Goal: Task Accomplishment & Management: Manage account settings

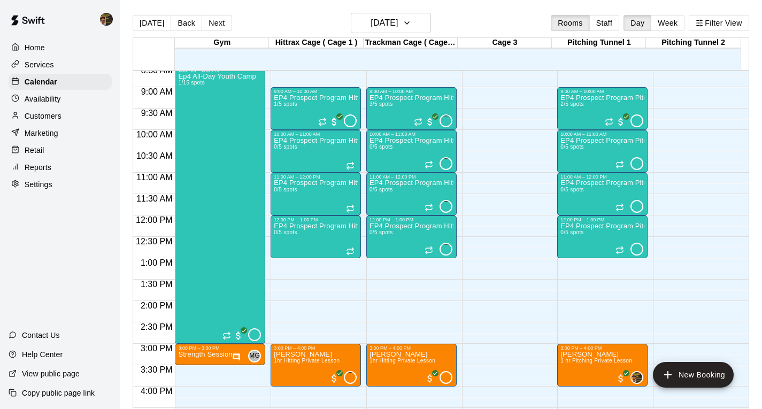
scroll to position [517, 0]
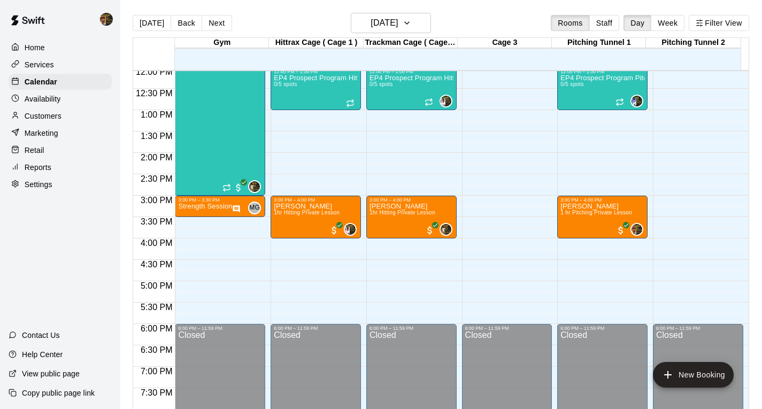
click at [44, 98] on p "Availability" at bounding box center [43, 99] width 36 height 11
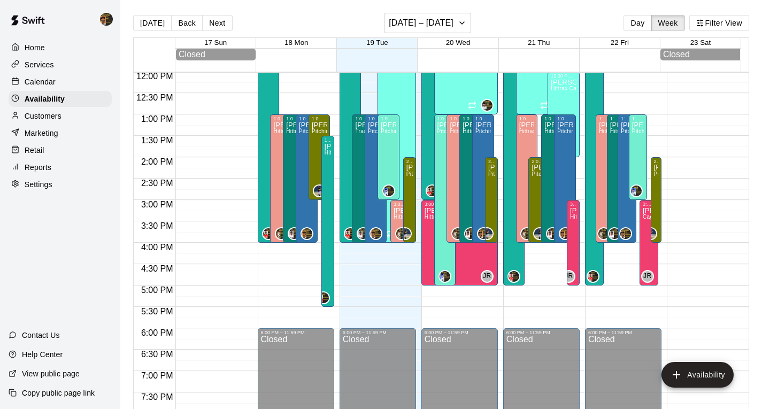
scroll to position [481, 0]
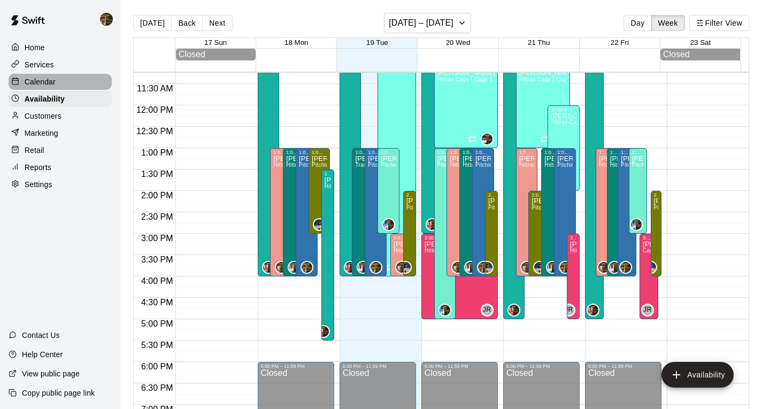
click at [52, 83] on p "Calendar" at bounding box center [40, 82] width 31 height 11
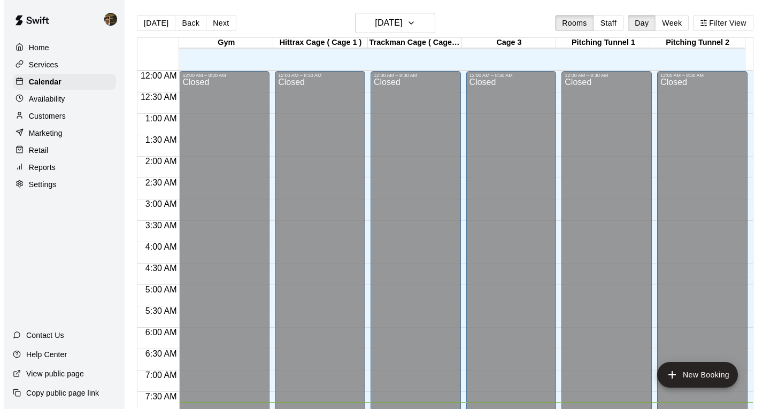
scroll to position [332, 0]
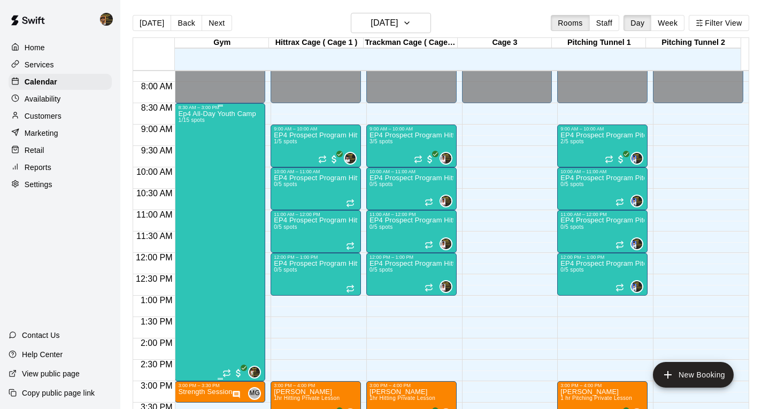
click at [218, 185] on div "Ep4 All-Day Youth Camp 1/15 spots" at bounding box center [217, 314] width 78 height 409
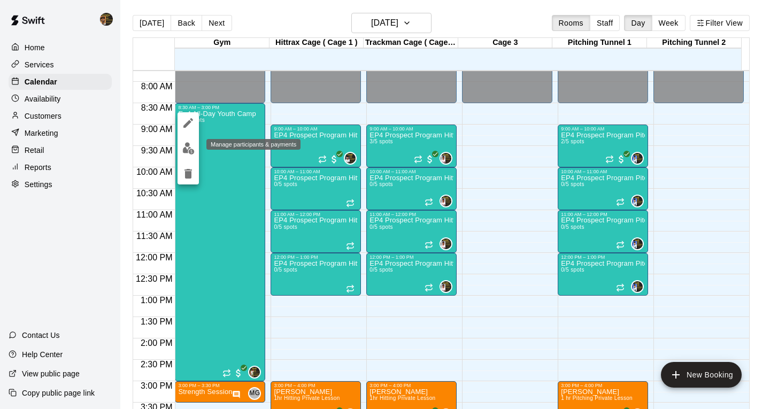
click at [187, 147] on img "edit" at bounding box center [188, 148] width 12 height 12
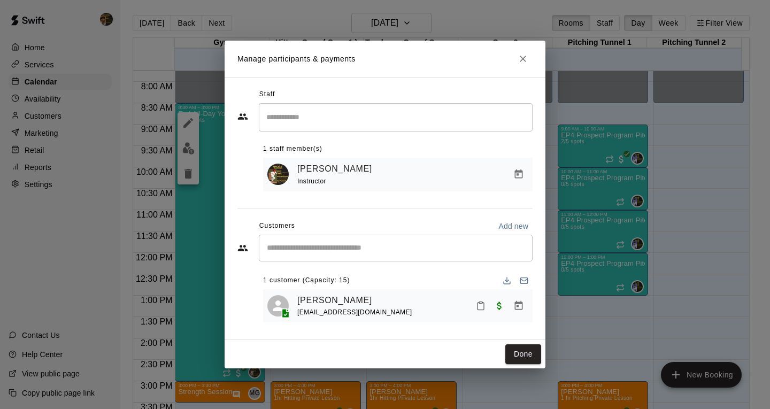
click at [442, 240] on div "​" at bounding box center [396, 248] width 274 height 27
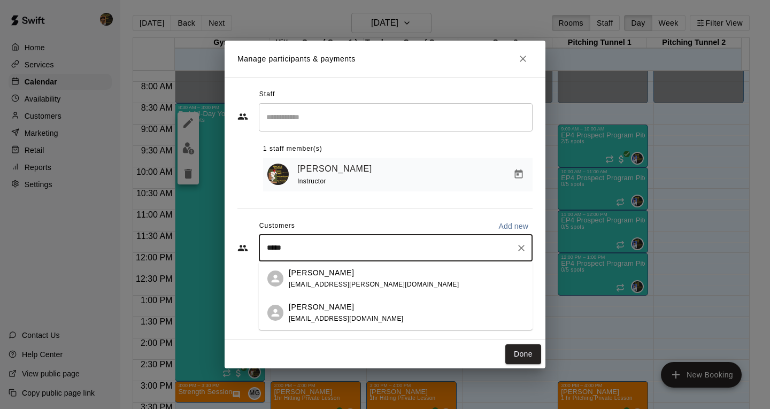
type input "******"
click at [342, 277] on div "[PERSON_NAME]" at bounding box center [374, 272] width 170 height 11
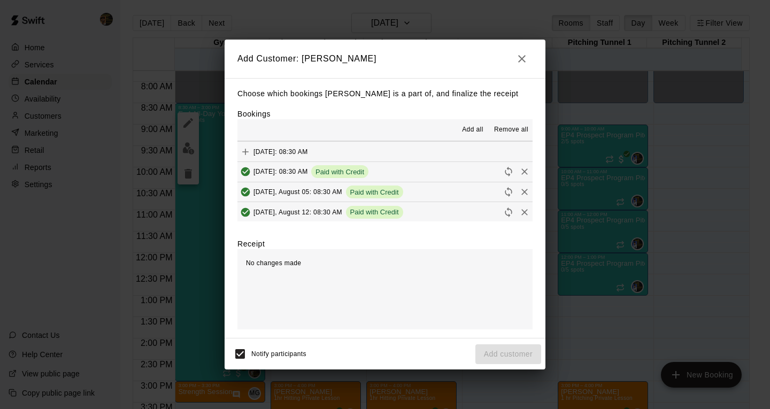
scroll to position [141, 0]
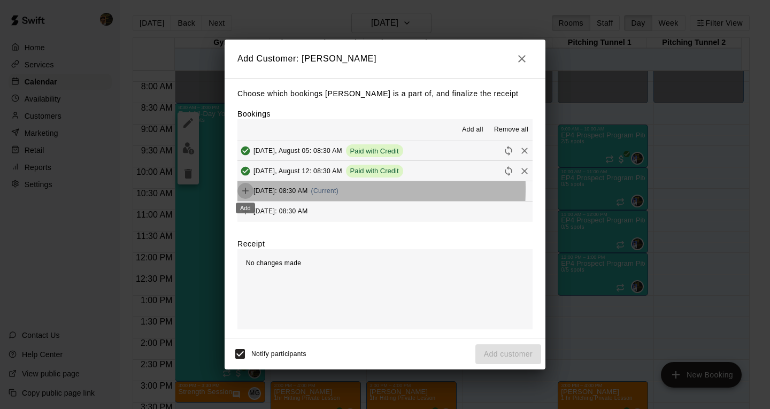
click at [244, 189] on icon "Add" at bounding box center [245, 191] width 11 height 11
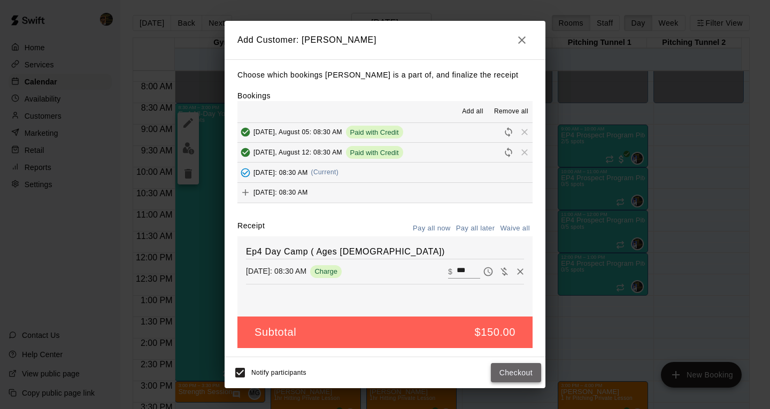
click at [513, 375] on button "Checkout" at bounding box center [516, 373] width 50 height 20
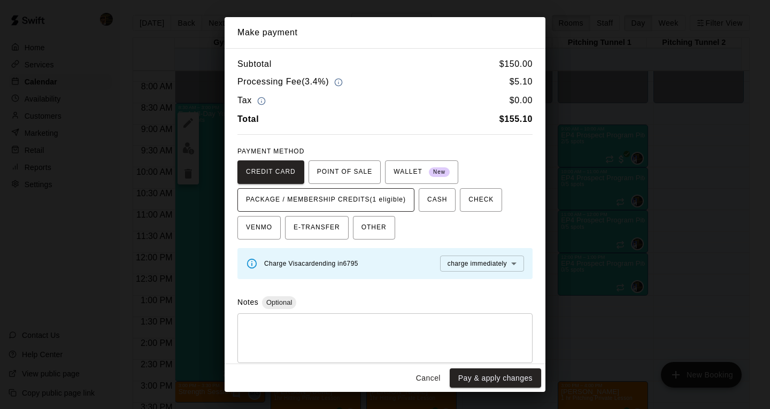
click at [347, 198] on span "PACKAGE / MEMBERSHIP CREDITS (1 eligible)" at bounding box center [326, 200] width 160 height 17
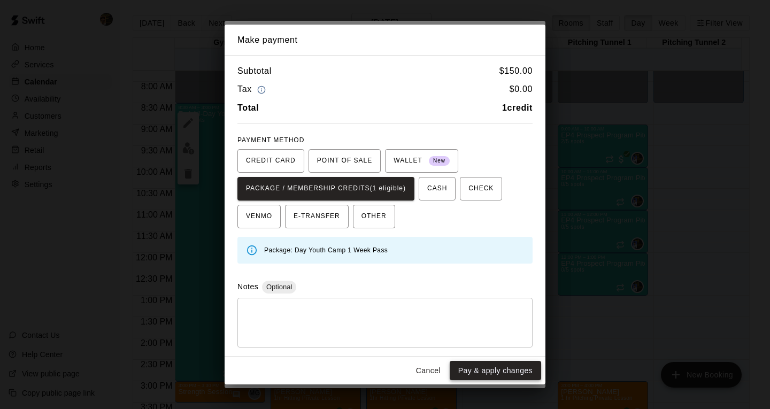
click at [508, 369] on button "Pay & apply changes" at bounding box center [495, 371] width 91 height 20
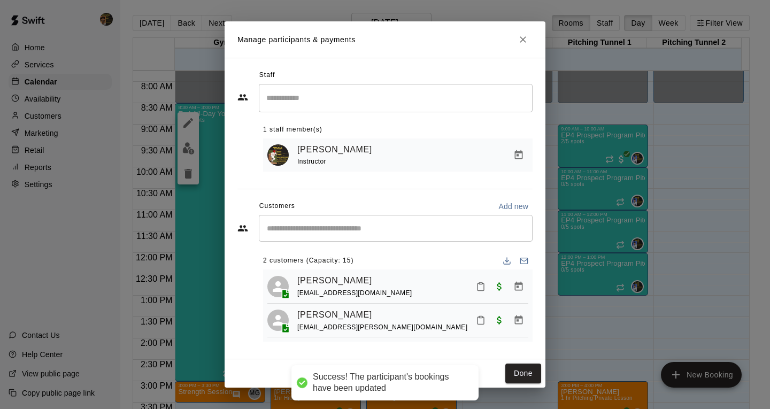
click at [325, 232] on input "Start typing to search customers..." at bounding box center [396, 228] width 264 height 11
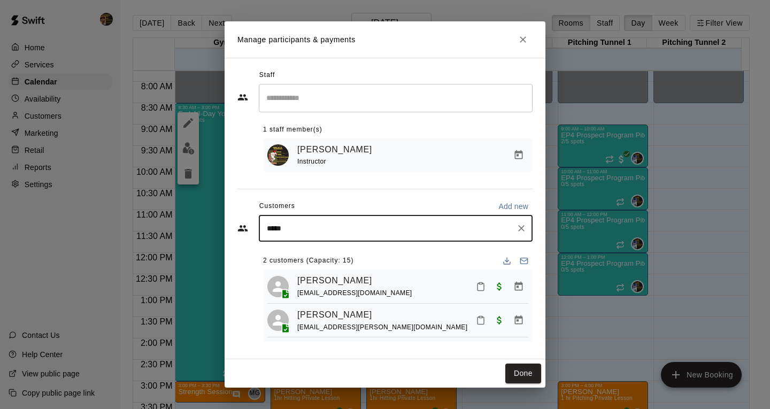
type input "******"
click at [337, 268] on div "[PERSON_NAME] Prospect Program 12 month commitment [EMAIL_ADDRESS][DOMAIN_NAME]" at bounding box center [385, 258] width 193 height 23
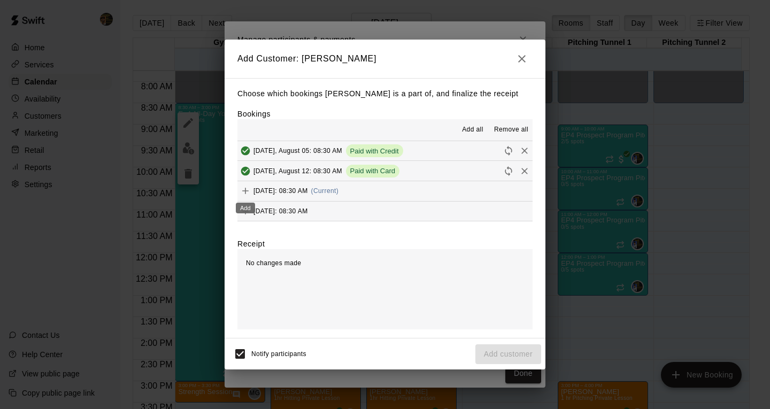
click at [243, 189] on icon "Add" at bounding box center [245, 191] width 11 height 11
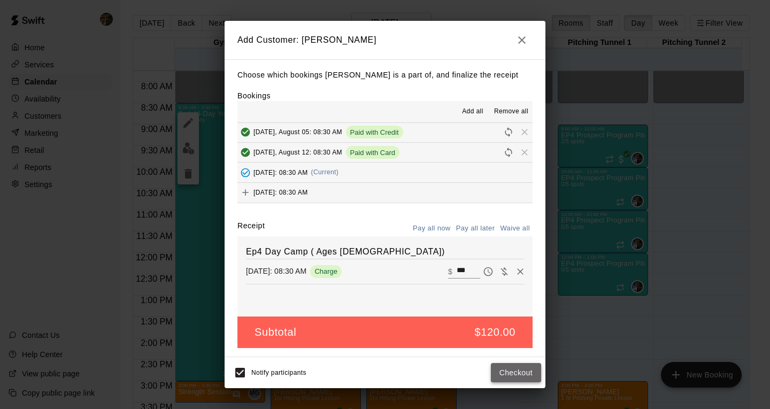
click at [515, 373] on button "Checkout" at bounding box center [516, 373] width 50 height 20
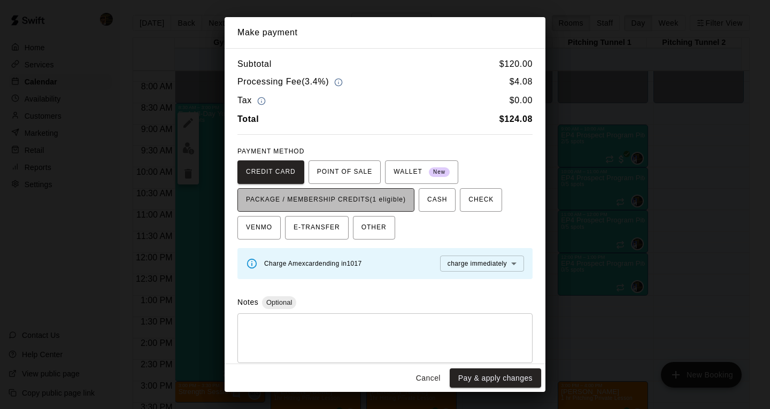
click at [313, 199] on span "PACKAGE / MEMBERSHIP CREDITS (1 eligible)" at bounding box center [326, 200] width 160 height 17
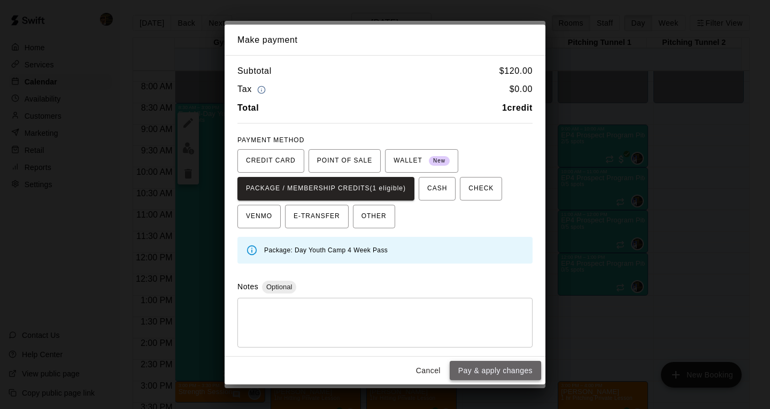
click at [488, 369] on button "Pay & apply changes" at bounding box center [495, 371] width 91 height 20
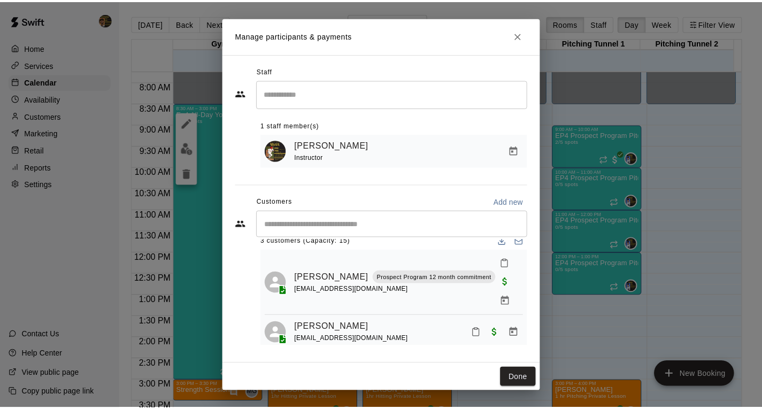
scroll to position [0, 0]
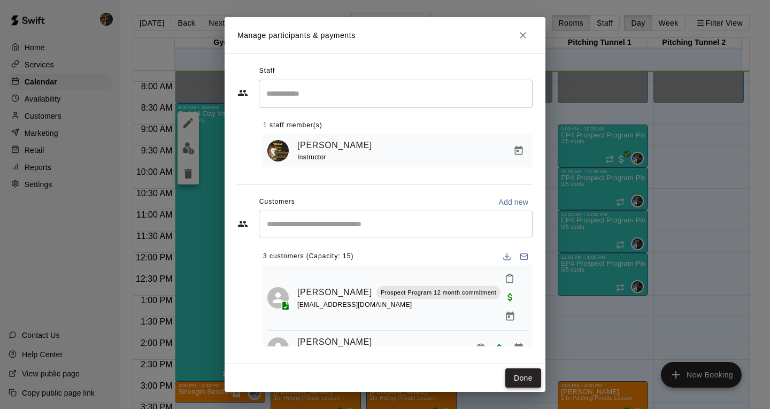
click at [533, 378] on button "Done" at bounding box center [524, 379] width 36 height 20
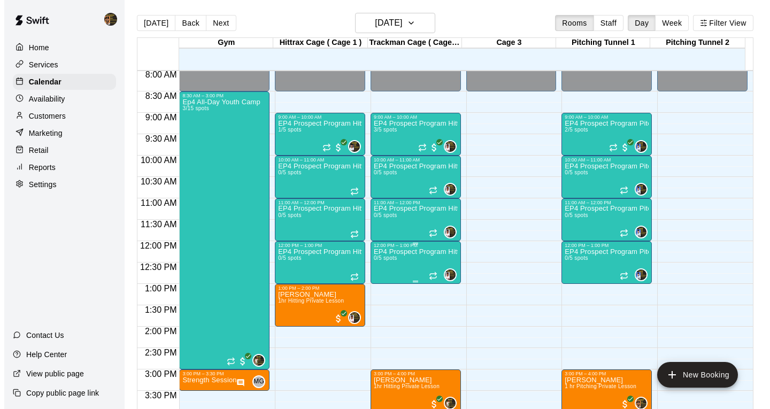
scroll to position [332, 0]
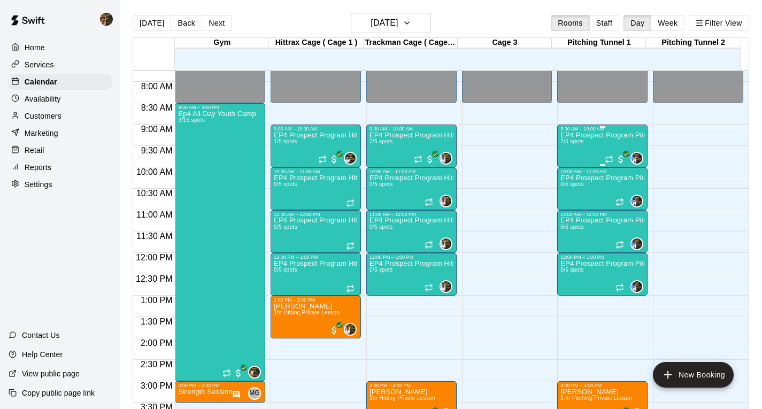
click at [591, 135] on p "EP4 Prospect Program Pitching" at bounding box center [603, 135] width 84 height 0
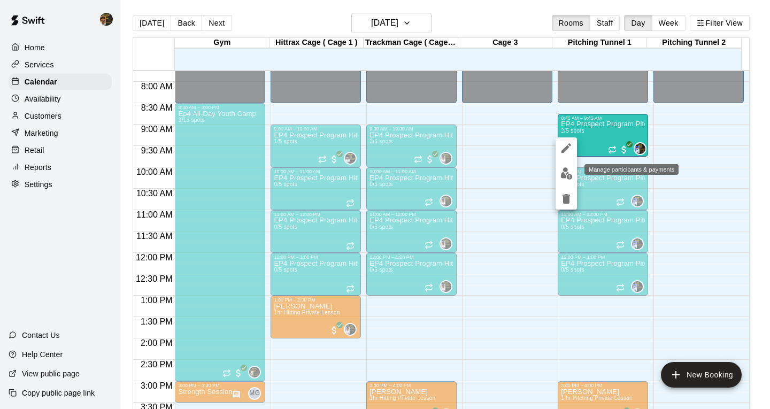
click at [572, 171] on img "edit" at bounding box center [567, 173] width 12 height 12
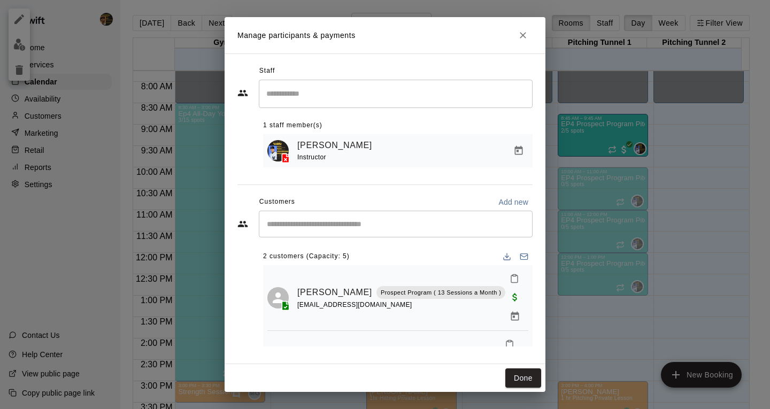
click at [510, 281] on icon "Mark attendance" at bounding box center [515, 279] width 10 height 10
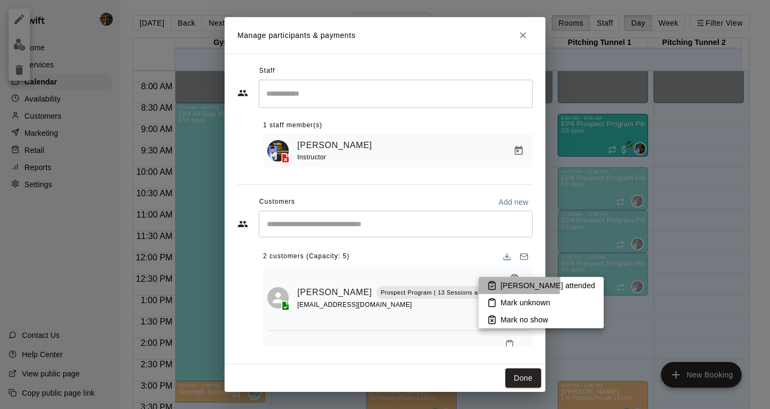
click at [485, 285] on li "Mark attended" at bounding box center [541, 285] width 125 height 17
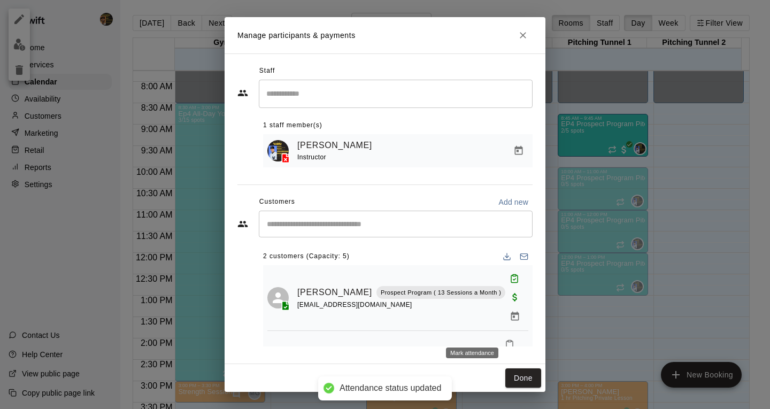
click at [505, 340] on icon "Mark attendance" at bounding box center [510, 345] width 10 height 10
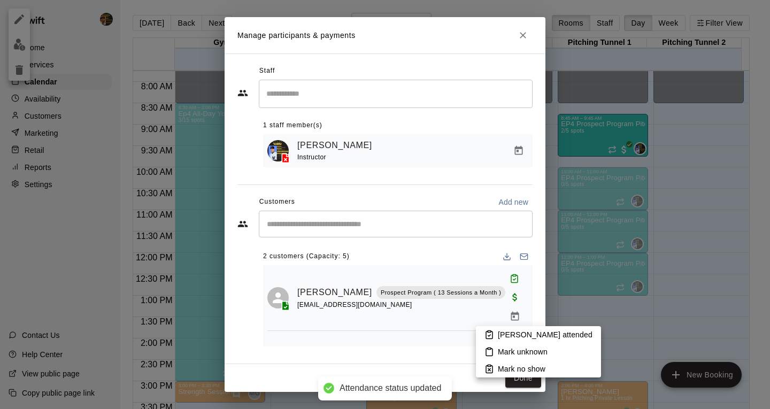
click at [493, 332] on icon at bounding box center [489, 335] width 6 height 7
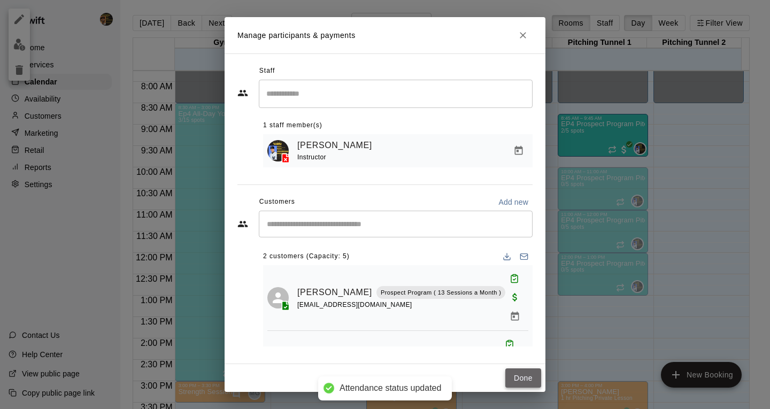
click at [511, 376] on button "Done" at bounding box center [524, 379] width 36 height 20
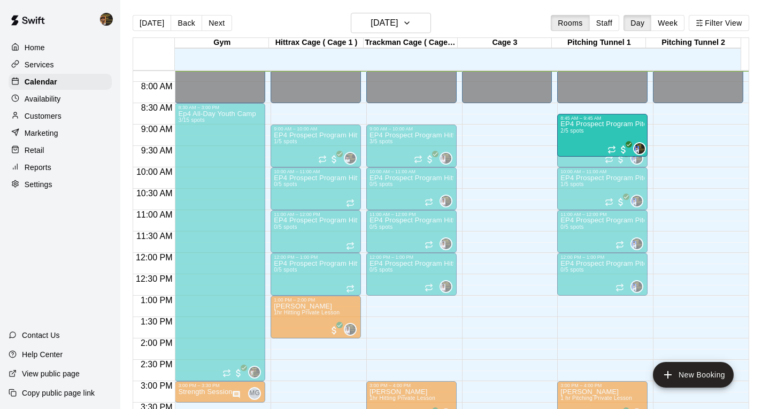
click at [46, 242] on div "Home Services Calendar Availability Customers Marketing Retail Reports Settings…" at bounding box center [60, 204] width 120 height 409
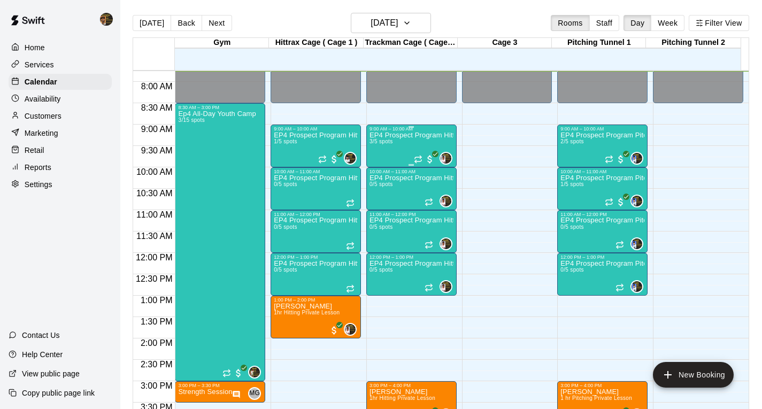
click at [379, 154] on div "EP4 Prospect Program Hitting ( 16u+ Slot ) 3/5 spots" at bounding box center [412, 336] width 84 height 409
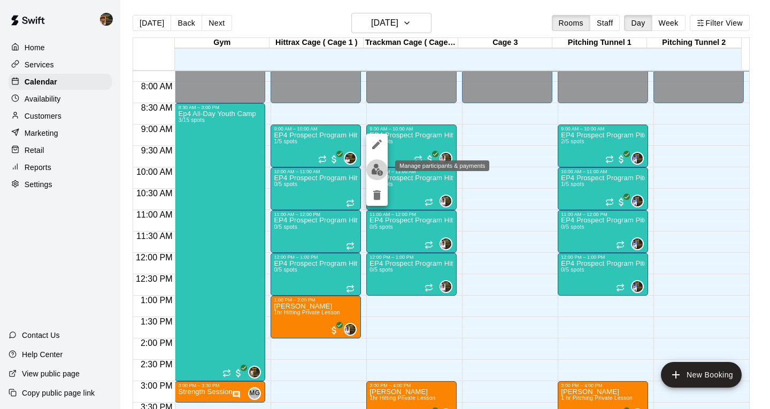
click at [372, 171] on img "edit" at bounding box center [377, 170] width 12 height 12
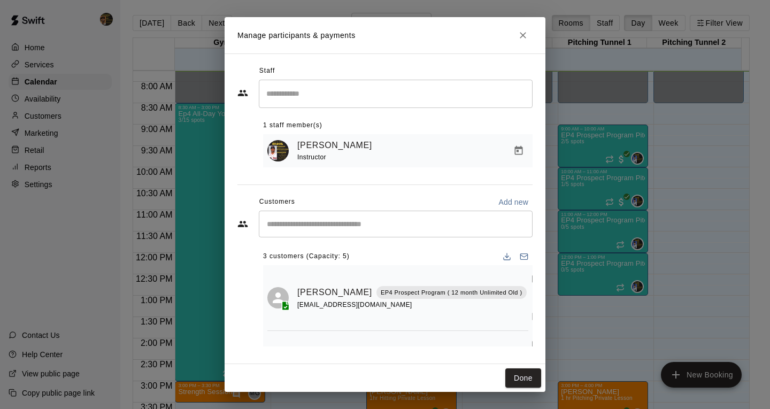
scroll to position [0, 0]
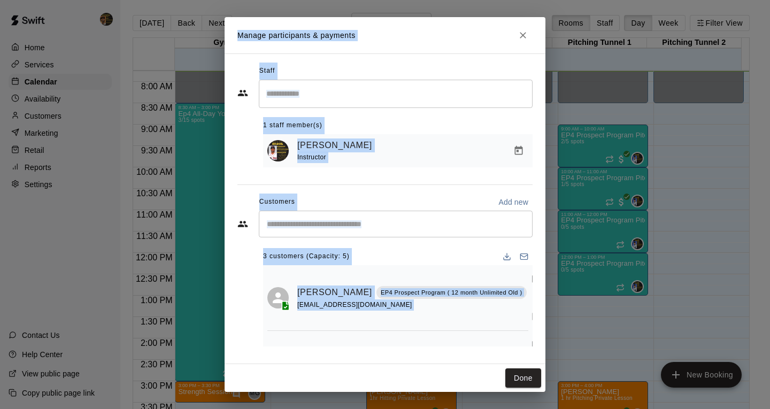
click at [424, 409] on html "Home Services Calendar Availability Customers Marketing Retail Reports Settings…" at bounding box center [385, 213] width 770 height 426
click at [475, 311] on div "enriquediazjr775@yahoo.com" at bounding box center [412, 305] width 230 height 11
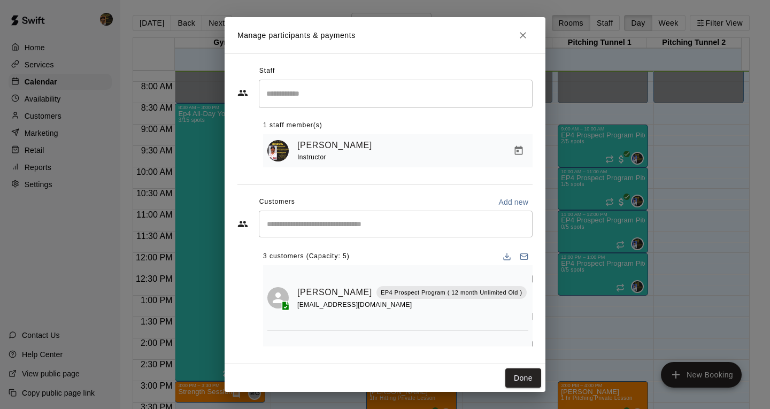
click at [527, 323] on div at bounding box center [536, 298] width 19 height 57
click at [527, 321] on button "Manage bookings & payment" at bounding box center [536, 316] width 19 height 19
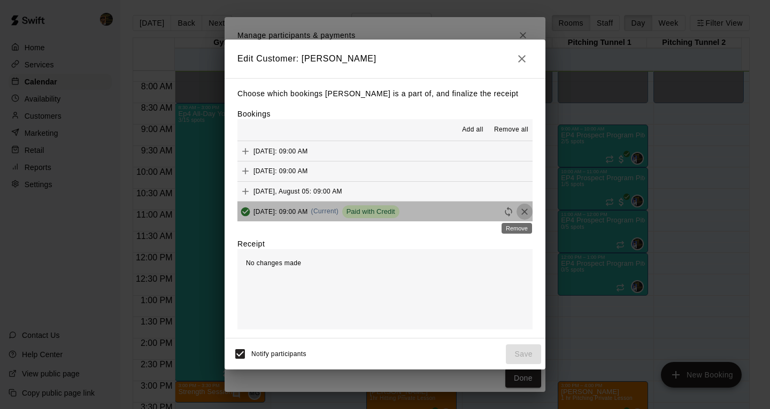
click at [519, 208] on icon "Remove" at bounding box center [524, 212] width 11 height 11
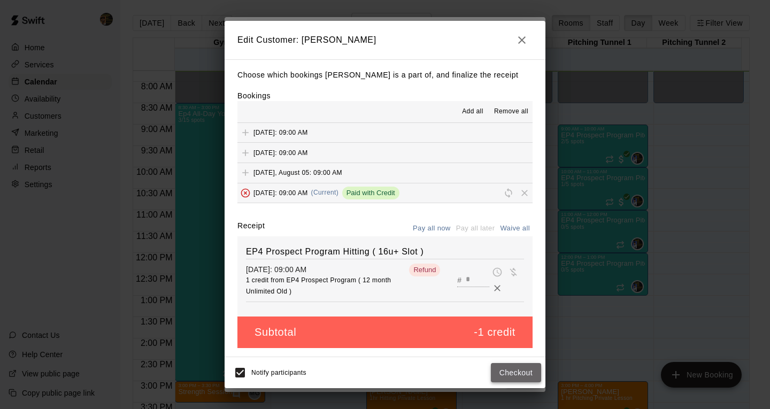
click at [515, 368] on button "Checkout" at bounding box center [516, 373] width 50 height 20
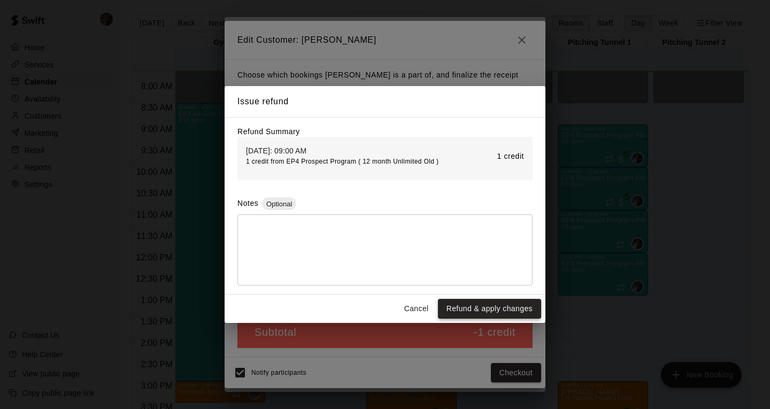
click at [502, 311] on button "Refund & apply changes" at bounding box center [489, 309] width 103 height 20
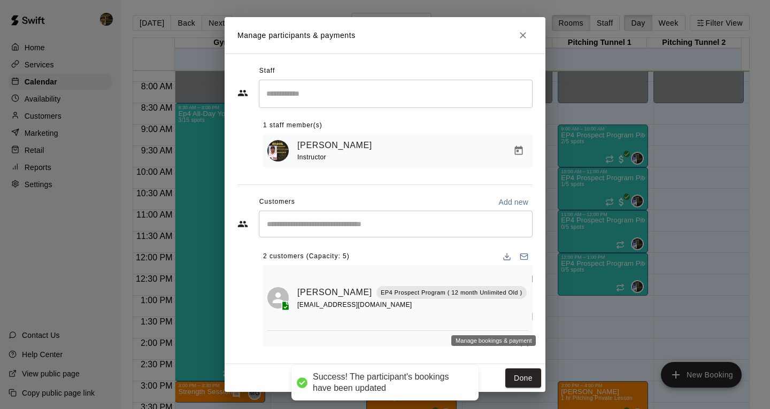
click at [532, 321] on icon "Manage bookings & payment" at bounding box center [536, 316] width 8 height 9
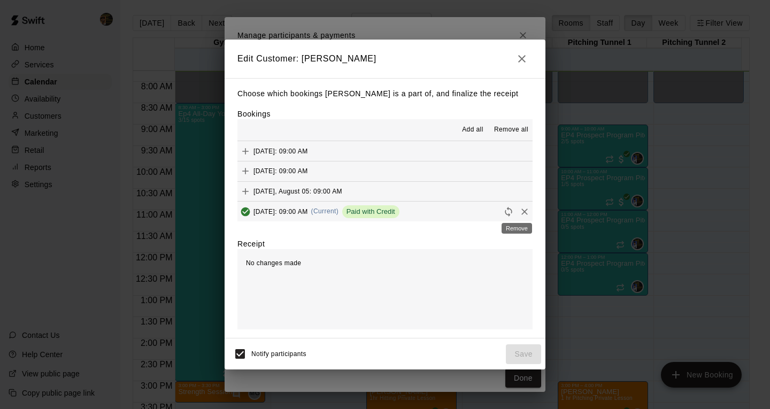
click at [522, 212] on icon "Remove" at bounding box center [524, 212] width 11 height 11
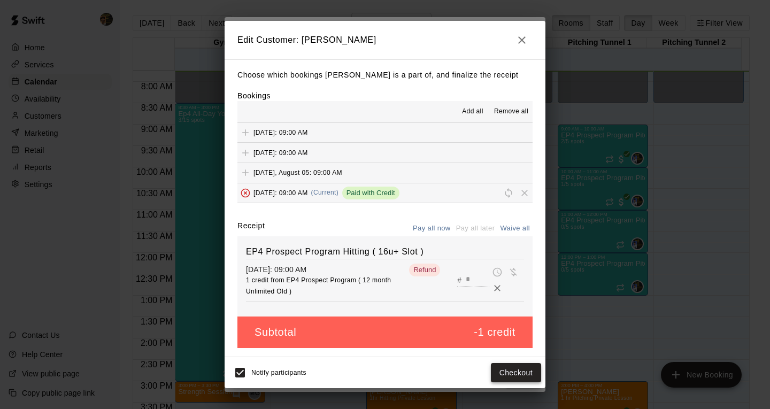
click at [515, 377] on button "Checkout" at bounding box center [516, 373] width 50 height 20
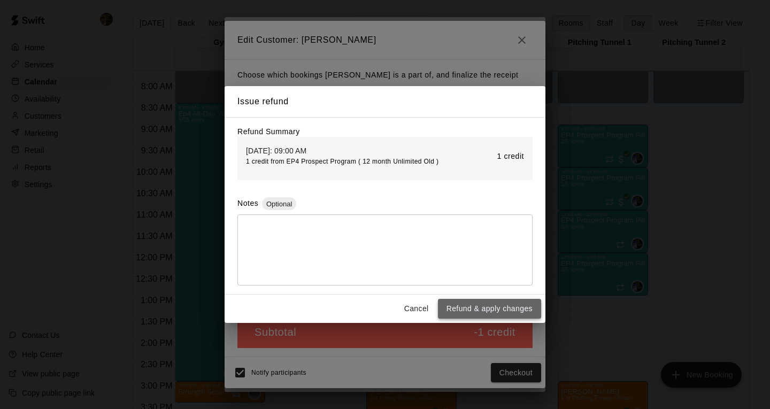
click at [500, 311] on button "Refund & apply changes" at bounding box center [489, 309] width 103 height 20
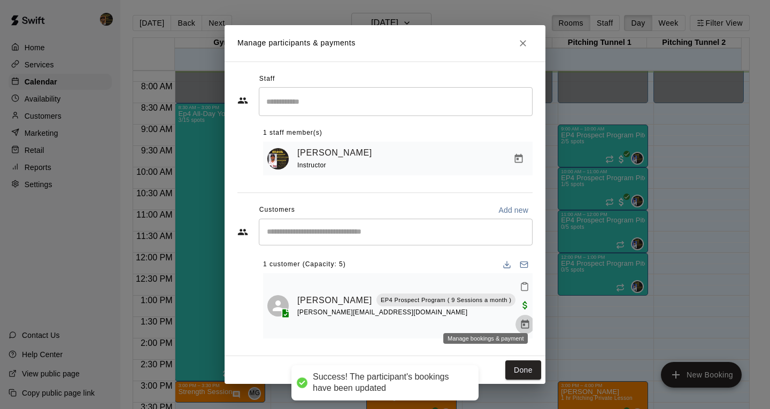
click at [520, 319] on icon "Manage bookings & payment" at bounding box center [525, 324] width 11 height 11
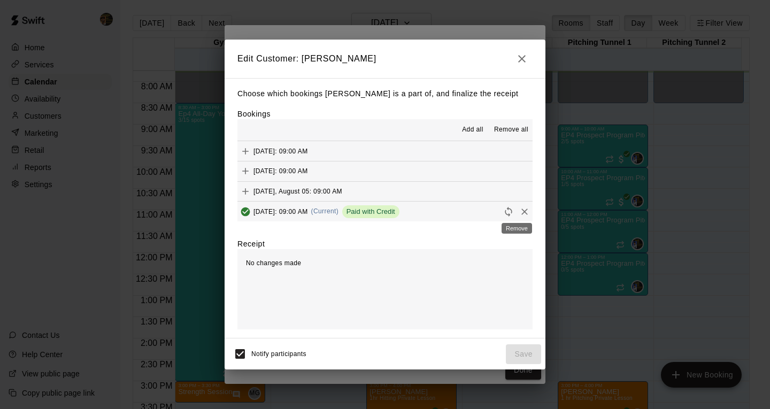
click at [522, 213] on button "Remove" at bounding box center [525, 212] width 16 height 16
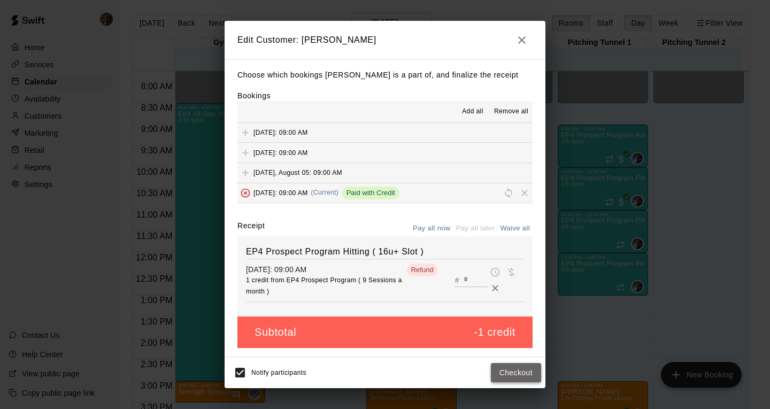
click at [535, 373] on button "Checkout" at bounding box center [516, 373] width 50 height 20
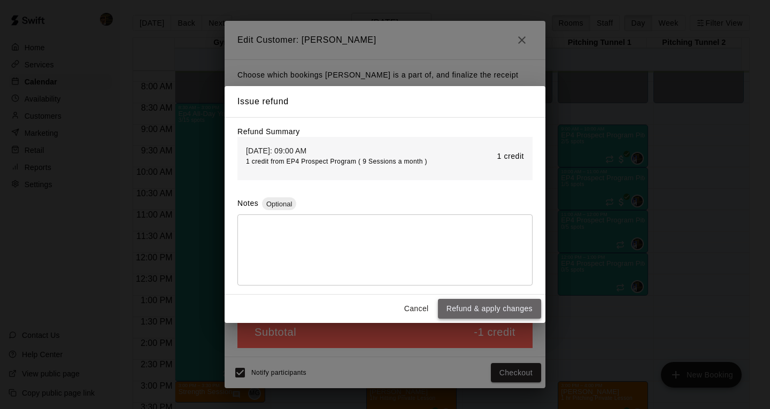
click at [524, 312] on button "Refund & apply changes" at bounding box center [489, 309] width 103 height 20
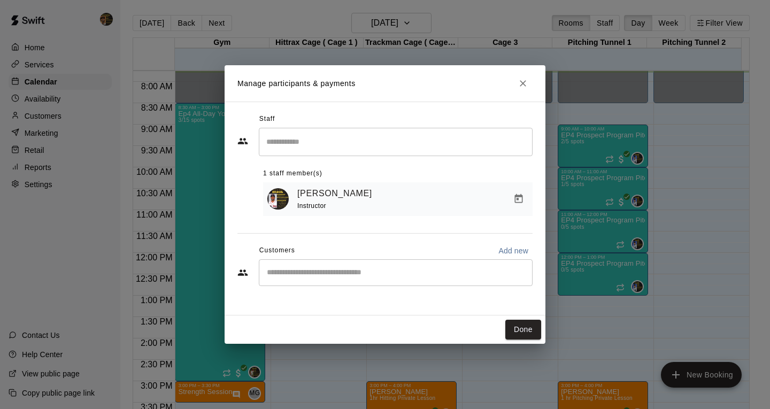
drag, startPoint x: 519, startPoint y: 326, endPoint x: 403, endPoint y: 213, distance: 161.5
click at [519, 325] on button "Done" at bounding box center [524, 330] width 36 height 20
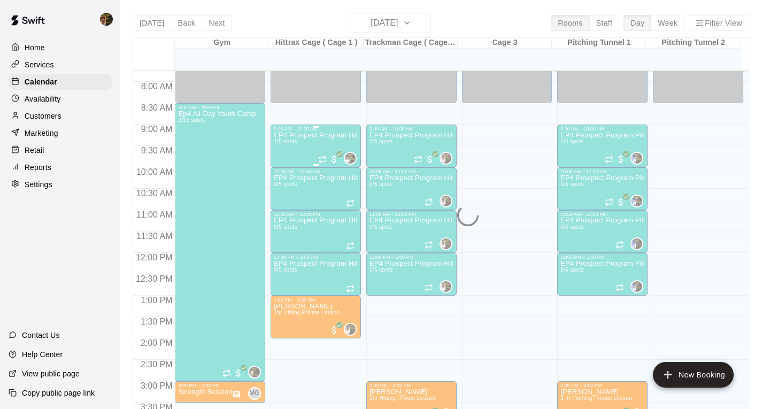
click at [311, 156] on div "EP4 Prospect Program Hitting ( ages 13-15 ) 1/5 spots" at bounding box center [316, 336] width 84 height 409
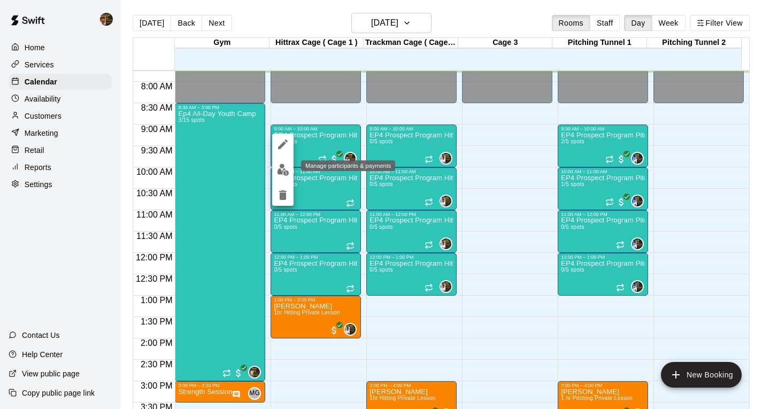
click at [282, 174] on img "edit" at bounding box center [283, 170] width 12 height 12
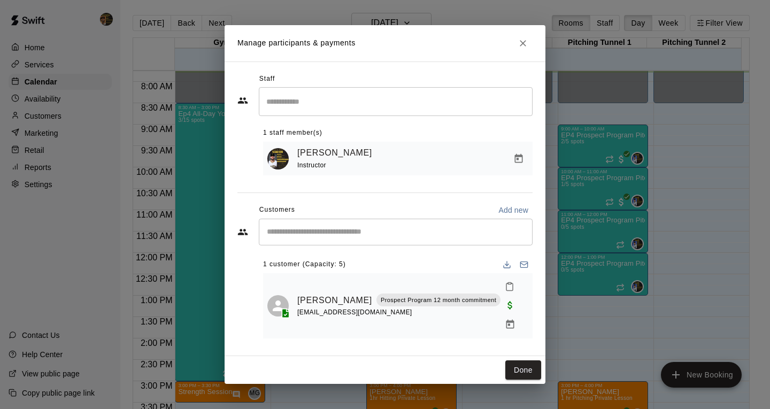
click at [348, 246] on div "​" at bounding box center [396, 232] width 274 height 27
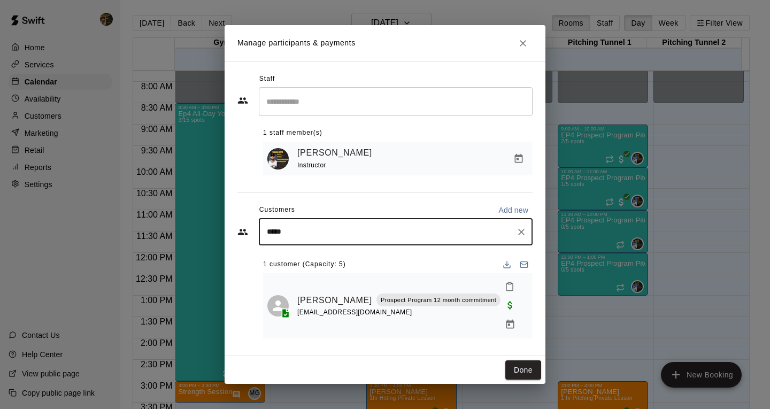
type input "******"
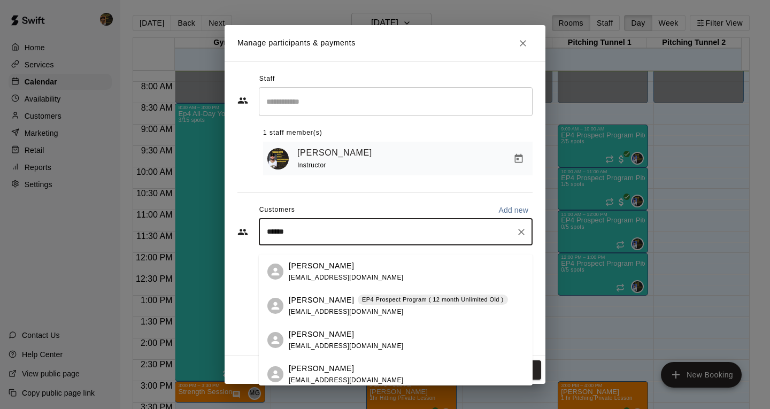
click at [364, 305] on div "Justin Marrero EP4 Prospect Program ( 12 month Unlimited Old ) marrerosime@gmai…" at bounding box center [398, 306] width 219 height 23
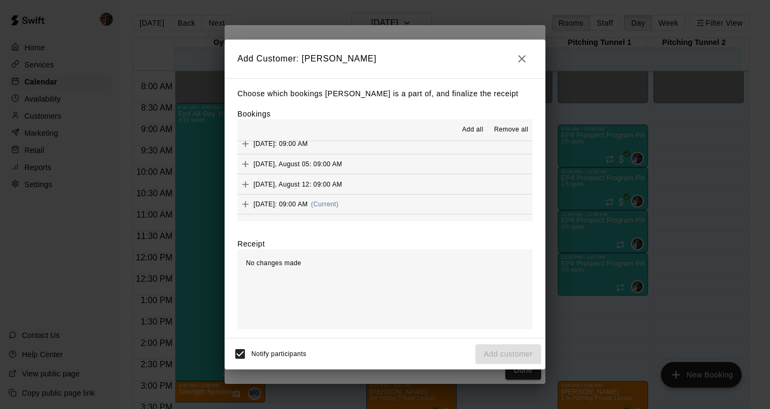
scroll to position [41, 0]
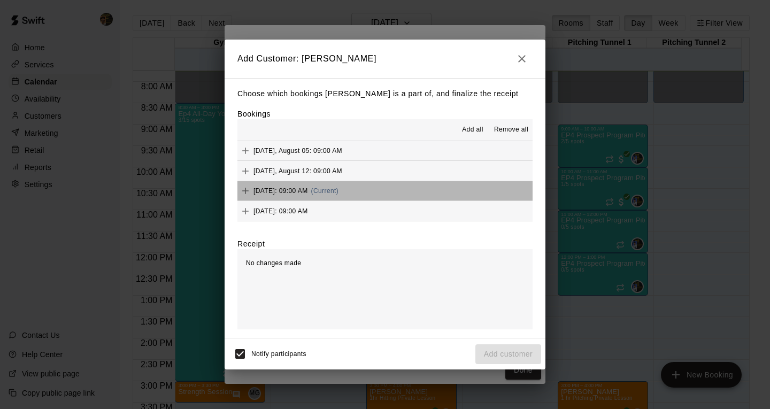
click at [426, 192] on button "Tuesday, August 19: 09:00 AM (Current)" at bounding box center [385, 191] width 295 height 20
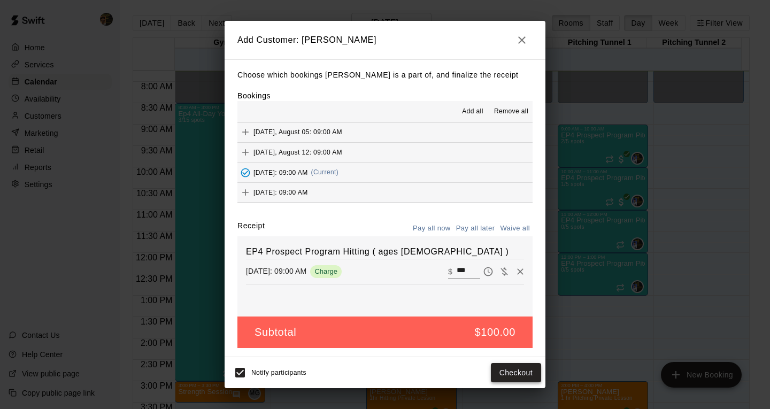
click at [514, 373] on button "Checkout" at bounding box center [516, 373] width 50 height 20
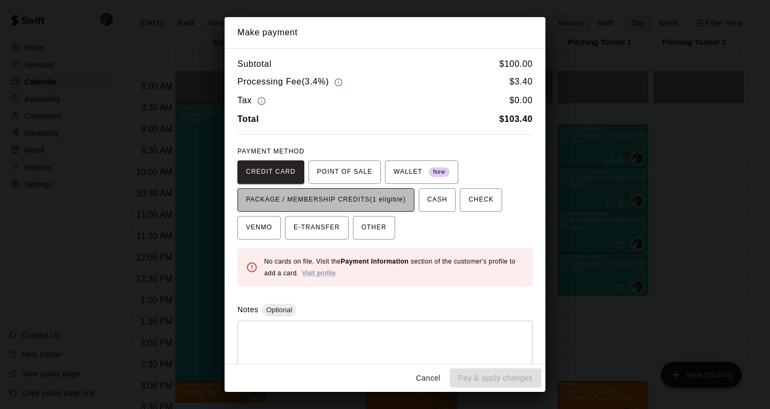
click at [367, 202] on span "PACKAGE / MEMBERSHIP CREDITS (1 eligible)" at bounding box center [326, 200] width 160 height 17
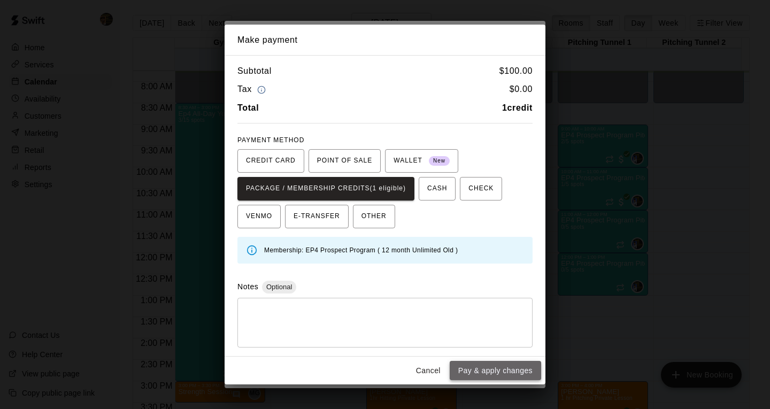
click at [472, 373] on button "Pay & apply changes" at bounding box center [495, 371] width 91 height 20
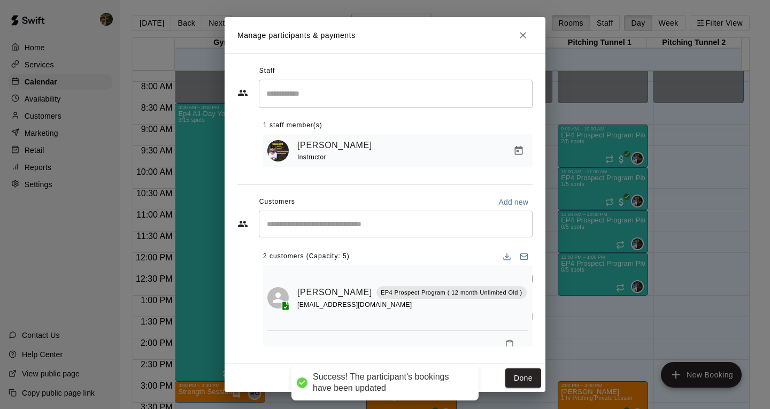
click at [372, 230] on input "Start typing to search customers..." at bounding box center [396, 224] width 264 height 11
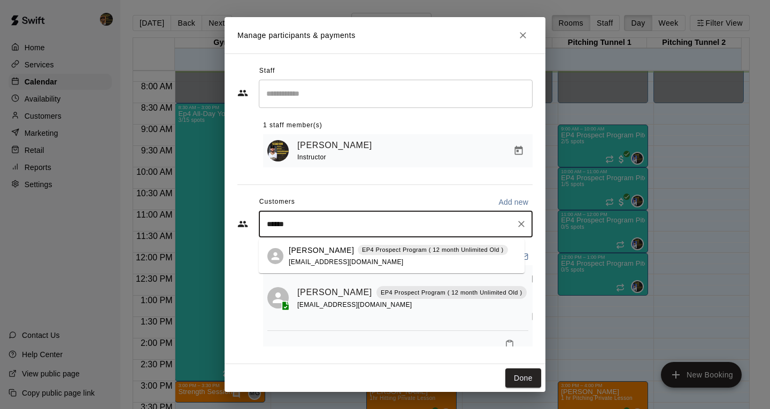
type input "*******"
click at [380, 248] on p "EP4 Prospect Program ( 12 month Unlimited Old )" at bounding box center [433, 250] width 142 height 9
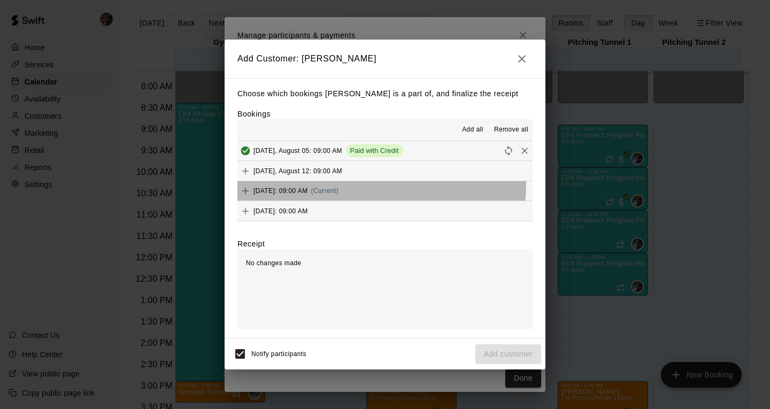
click at [339, 186] on div "Tuesday, August 19: 09:00 AM (Current)" at bounding box center [288, 191] width 101 height 16
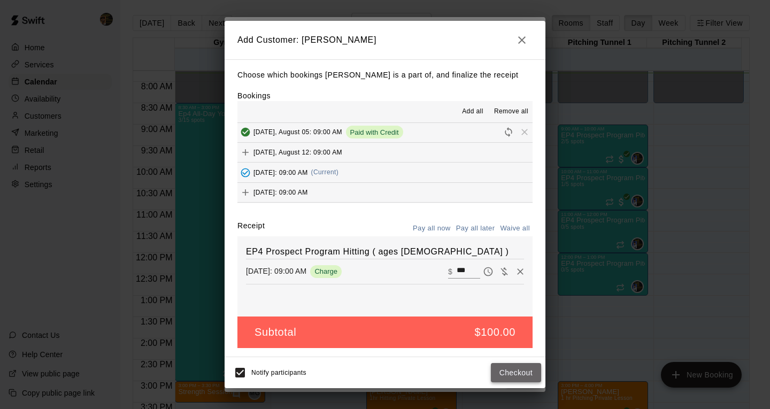
click at [509, 376] on button "Checkout" at bounding box center [516, 373] width 50 height 20
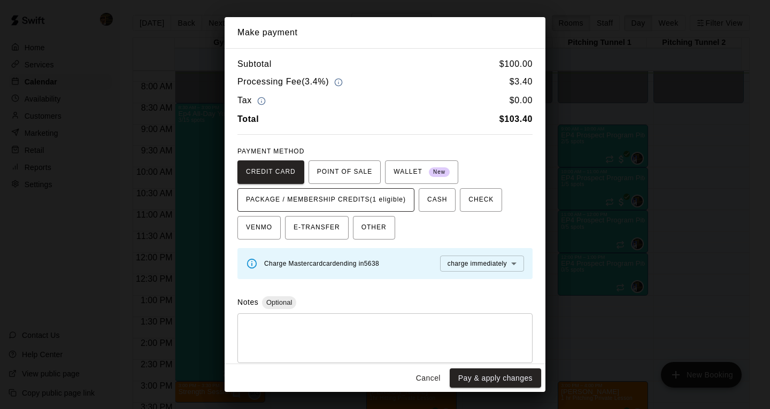
click at [405, 212] on button "PACKAGE / MEMBERSHIP CREDITS (1 eligible)" at bounding box center [326, 200] width 177 height 24
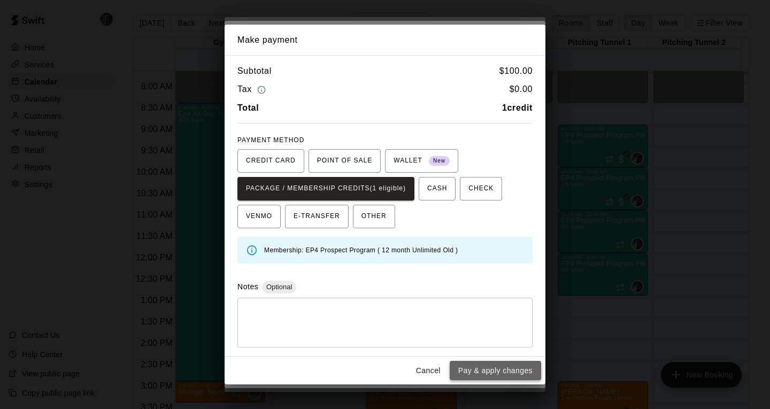
click at [482, 376] on button "Pay & apply changes" at bounding box center [495, 371] width 91 height 20
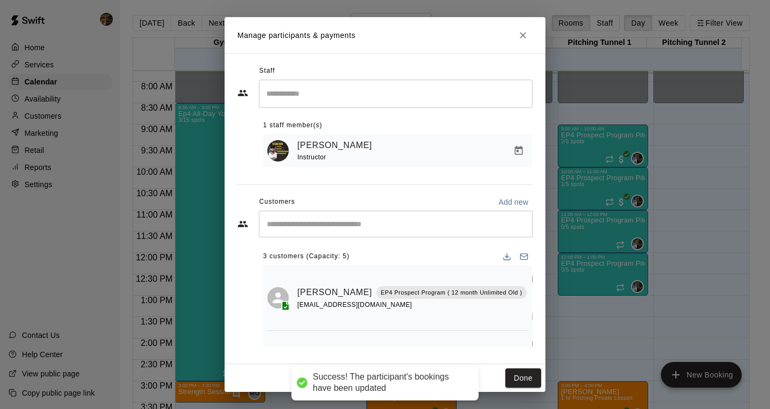
click at [382, 217] on div "Customers Add new ​ 3 customers (Capacity: 5) Enrique Diaz EP4 Prospect Program…" at bounding box center [385, 270] width 295 height 153
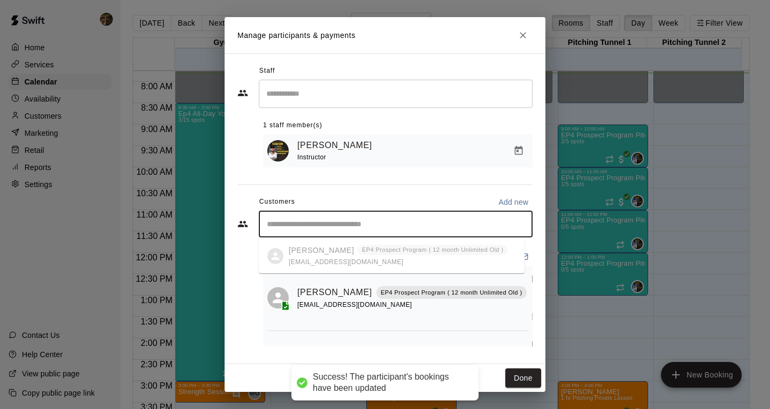
click at [385, 228] on input "Start typing to search customers..." at bounding box center [396, 224] width 264 height 11
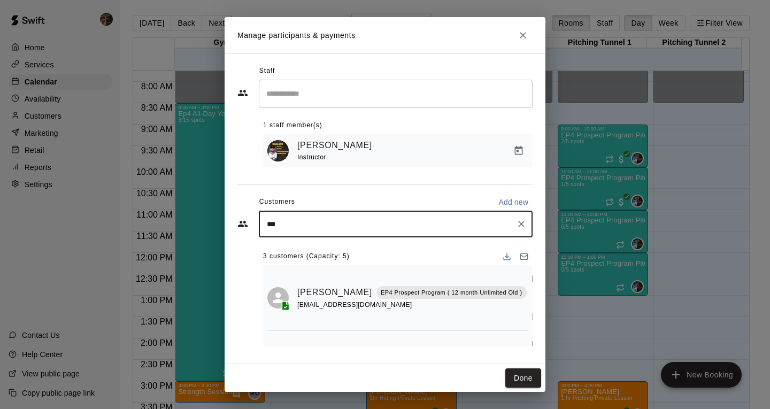
type input "****"
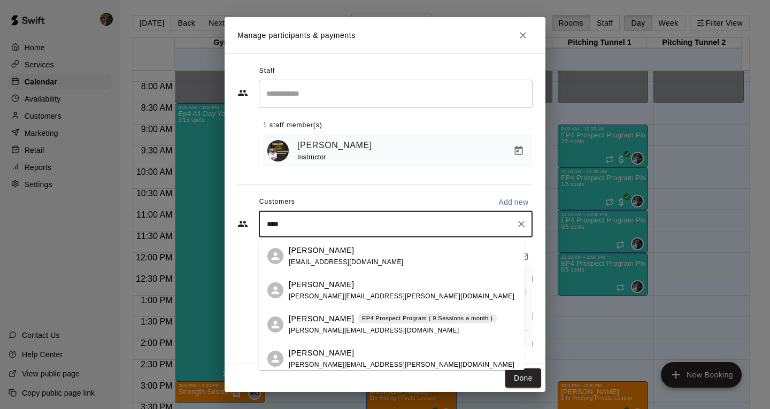
click at [306, 317] on p "Sean Reyes" at bounding box center [321, 319] width 65 height 11
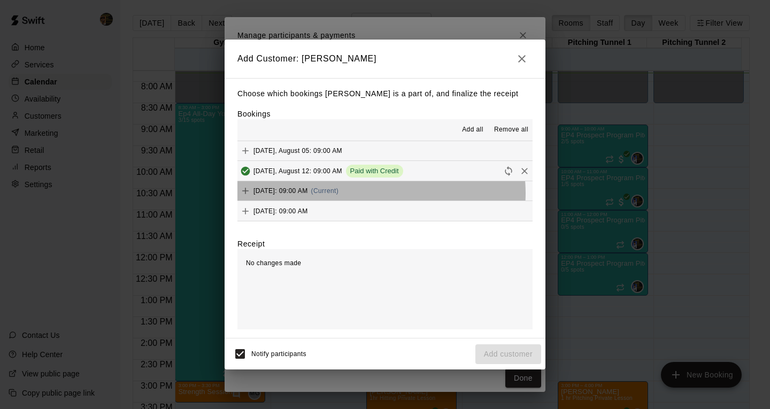
click at [379, 194] on button "Tuesday, August 19: 09:00 AM (Current)" at bounding box center [385, 191] width 295 height 20
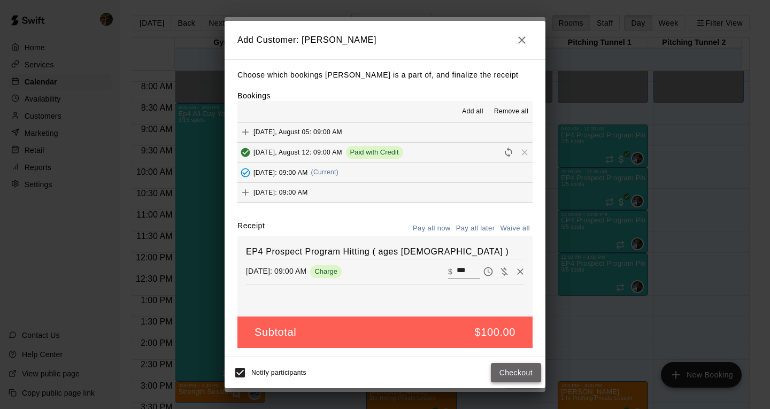
click at [508, 371] on button "Checkout" at bounding box center [516, 373] width 50 height 20
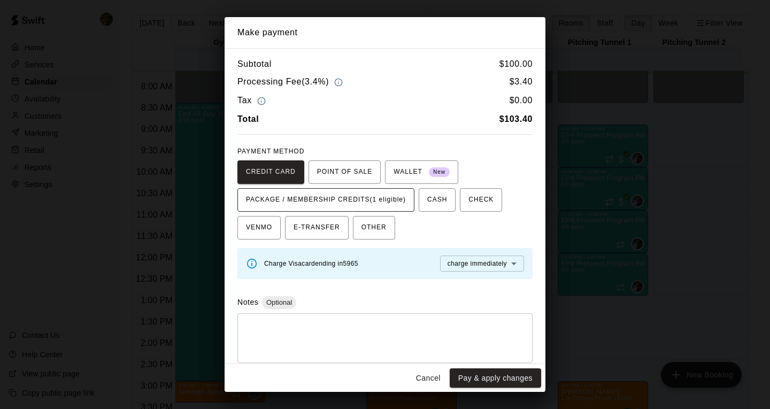
click at [393, 207] on span "PACKAGE / MEMBERSHIP CREDITS (1 eligible)" at bounding box center [326, 200] width 160 height 17
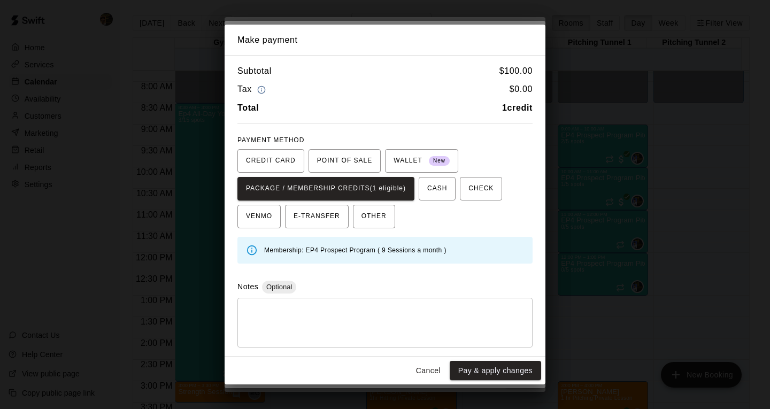
click at [496, 380] on button "Pay & apply changes" at bounding box center [495, 371] width 91 height 20
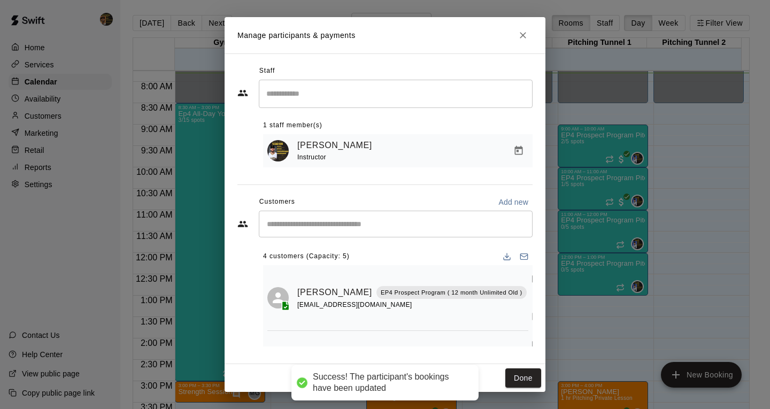
click at [363, 233] on div "​" at bounding box center [396, 224] width 274 height 27
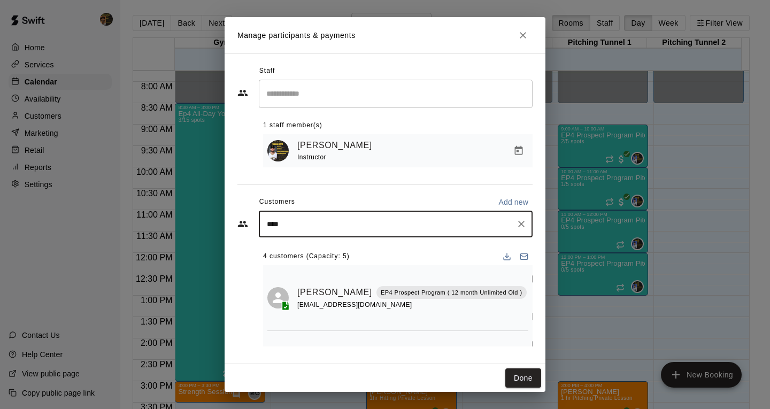
type input "*****"
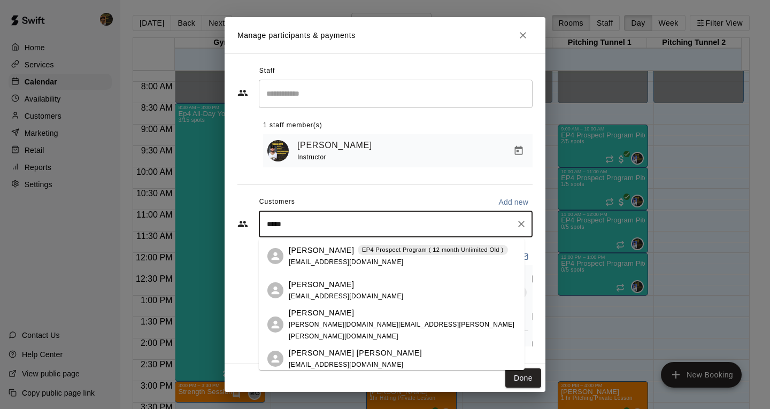
click at [410, 257] on div "Angel Minaya EP4 Prospect Program ( 12 month Unlimited Old ) minayaangel044@gma…" at bounding box center [398, 256] width 219 height 23
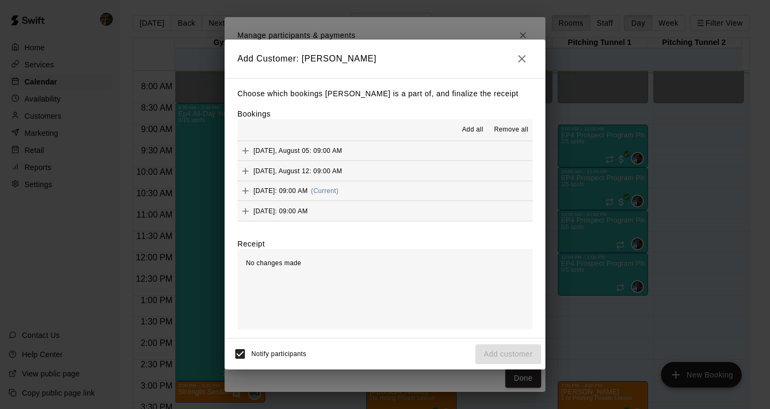
click at [308, 192] on span "Tuesday, August 19: 09:00 AM" at bounding box center [281, 190] width 55 height 7
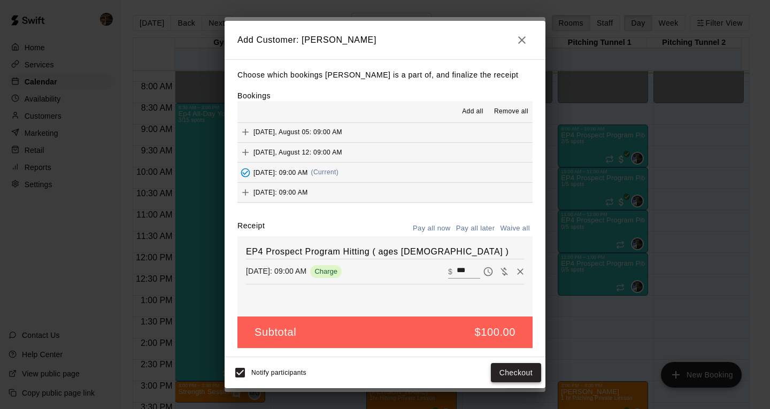
click at [515, 370] on button "Checkout" at bounding box center [516, 373] width 50 height 20
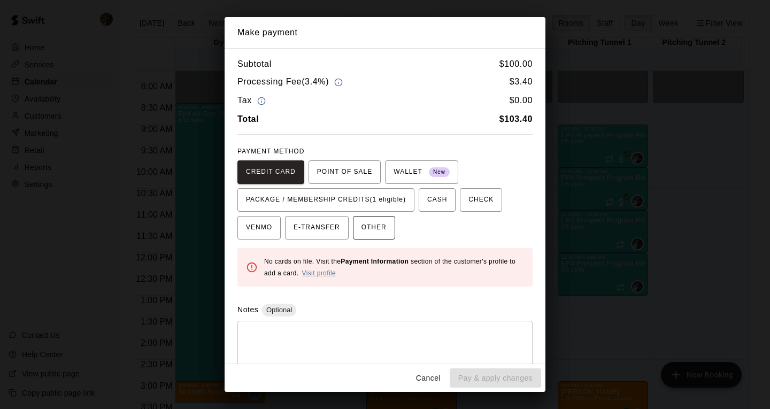
click at [382, 203] on span "PACKAGE / MEMBERSHIP CREDITS (1 eligible)" at bounding box center [326, 200] width 160 height 17
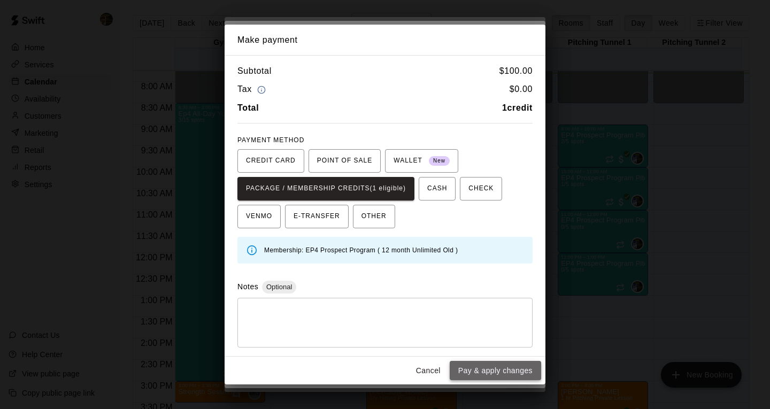
click at [525, 372] on button "Pay & apply changes" at bounding box center [495, 371] width 91 height 20
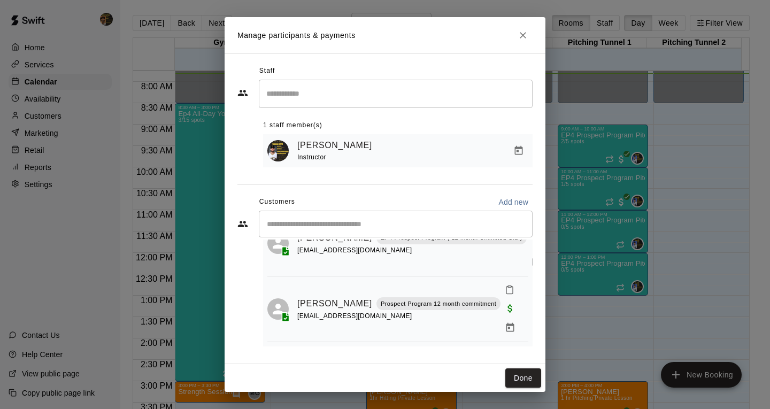
scroll to position [160, 0]
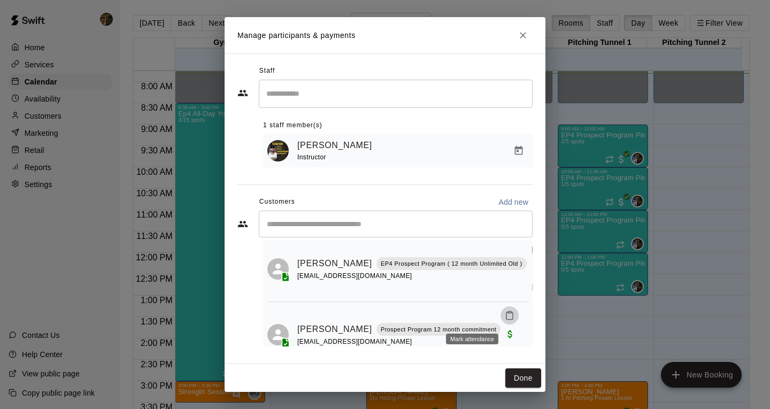
click at [505, 318] on icon "Mark attendance" at bounding box center [510, 316] width 10 height 10
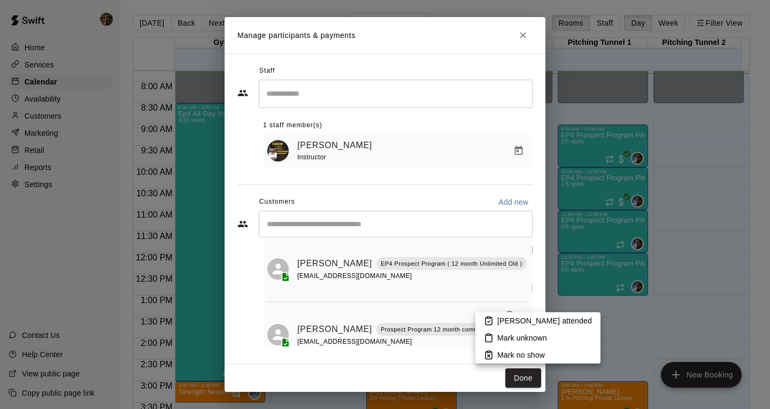
click at [494, 319] on li "Mark attended" at bounding box center [538, 320] width 125 height 17
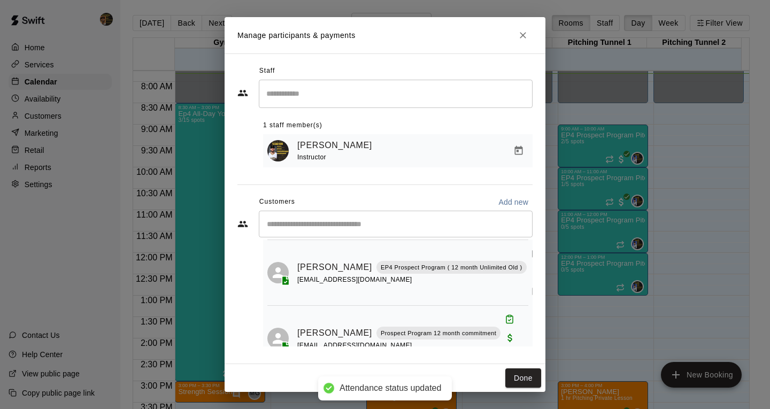
scroll to position [219, 0]
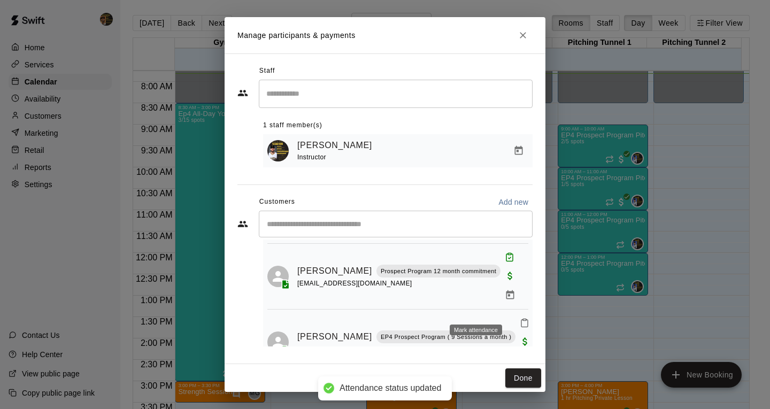
click at [520, 318] on icon "Mark attendance" at bounding box center [525, 323] width 10 height 10
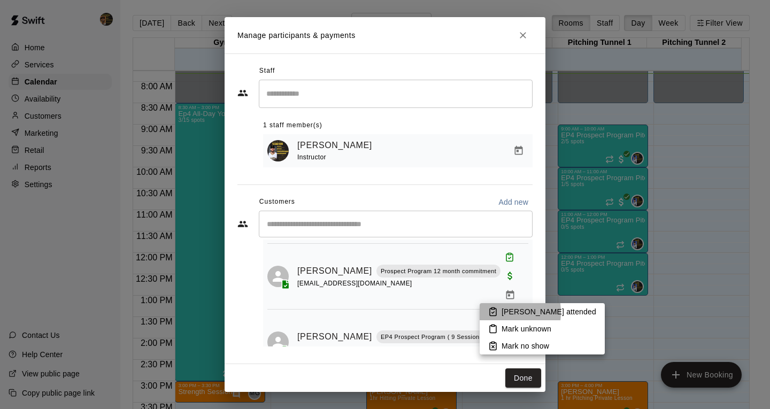
click at [493, 312] on icon at bounding box center [493, 312] width 10 height 10
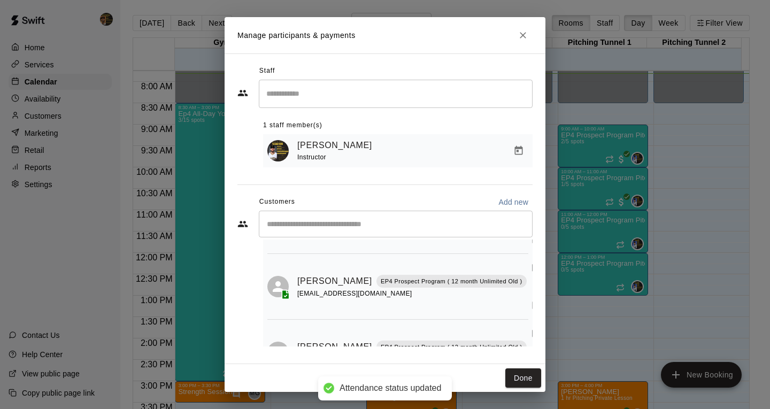
scroll to position [58, 0]
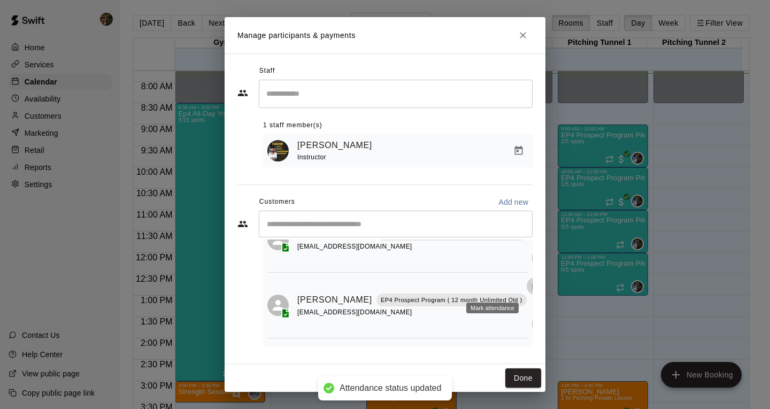
click at [531, 284] on icon "Mark attendance" at bounding box center [536, 286] width 10 height 10
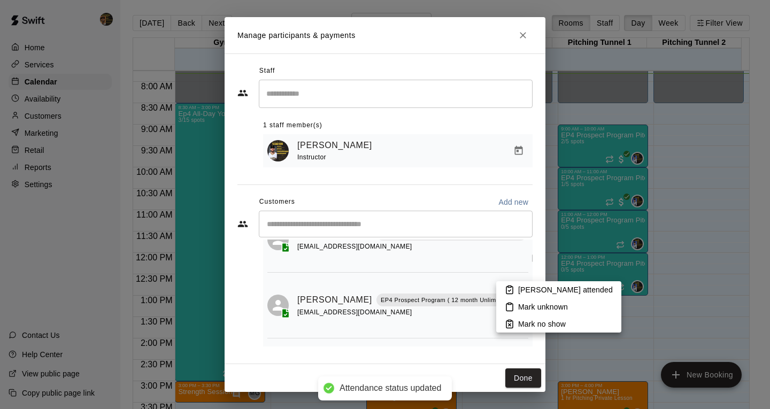
click at [504, 288] on li "Mark attended" at bounding box center [558, 289] width 125 height 17
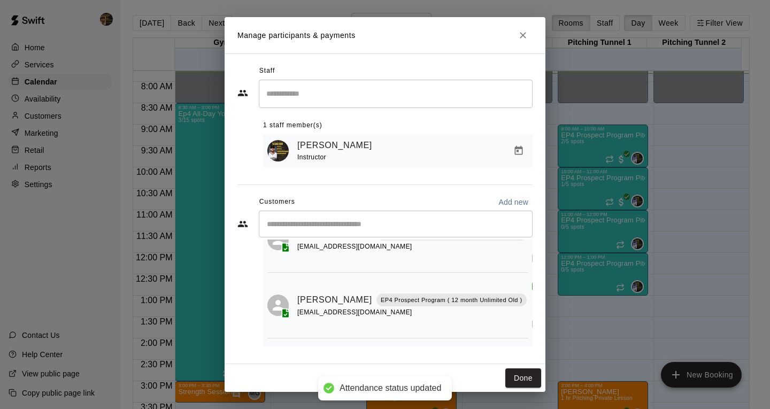
scroll to position [5, 0]
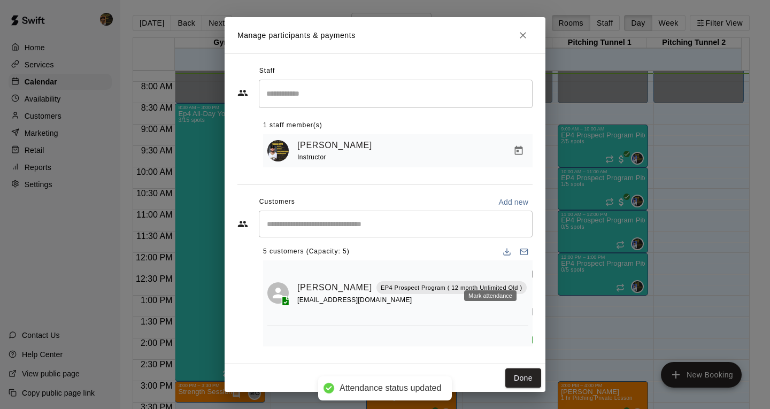
click at [531, 274] on icon "Mark attendance" at bounding box center [536, 274] width 10 height 10
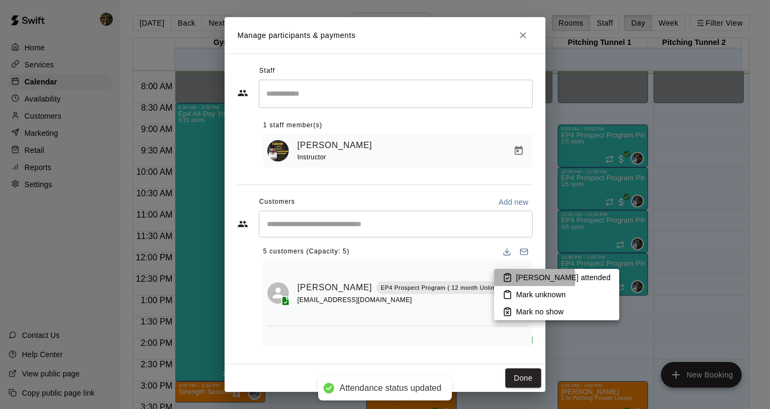
click at [508, 279] on icon at bounding box center [508, 279] width 3 height 2
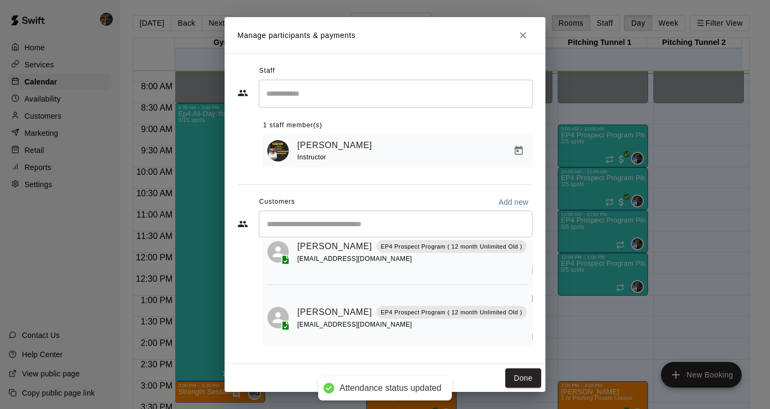
scroll to position [165, 0]
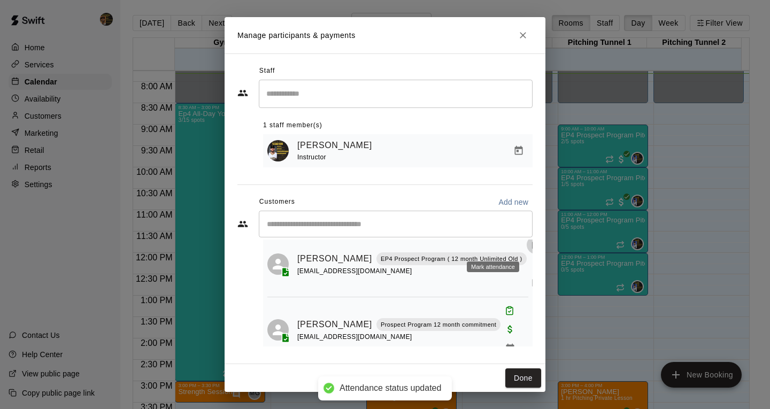
click at [531, 248] on icon "Mark attendance" at bounding box center [536, 245] width 10 height 10
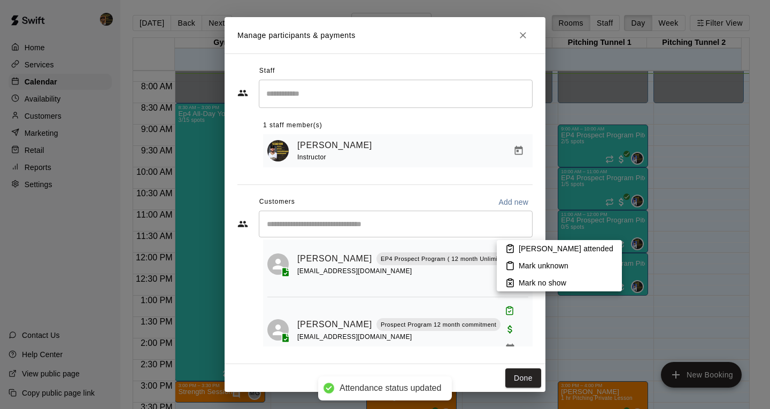
click at [516, 247] on li "Mark attended" at bounding box center [559, 248] width 125 height 17
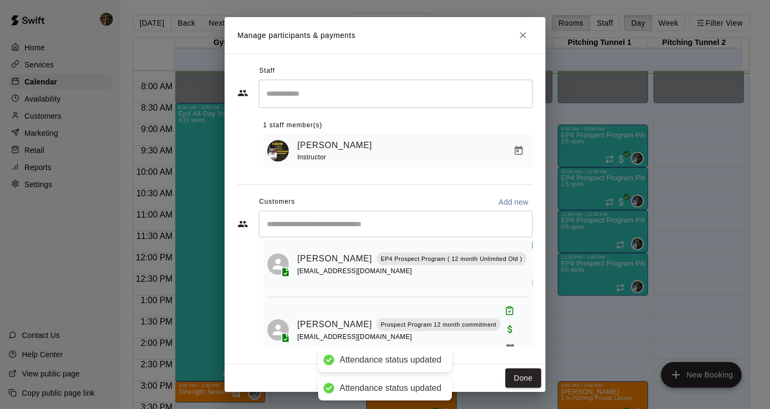
scroll to position [162, 0]
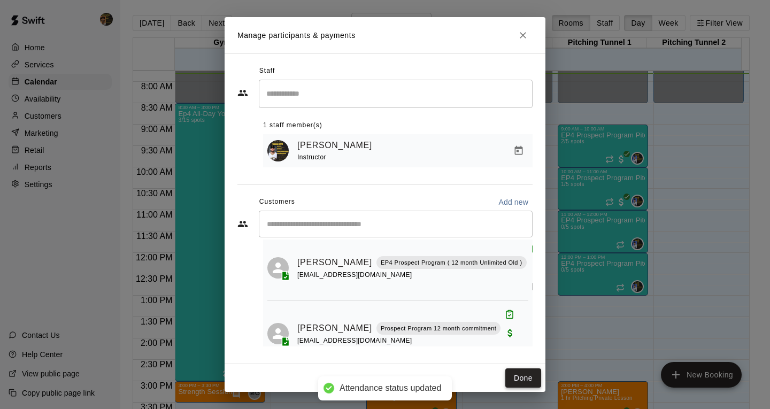
click at [521, 371] on button "Done" at bounding box center [524, 379] width 36 height 20
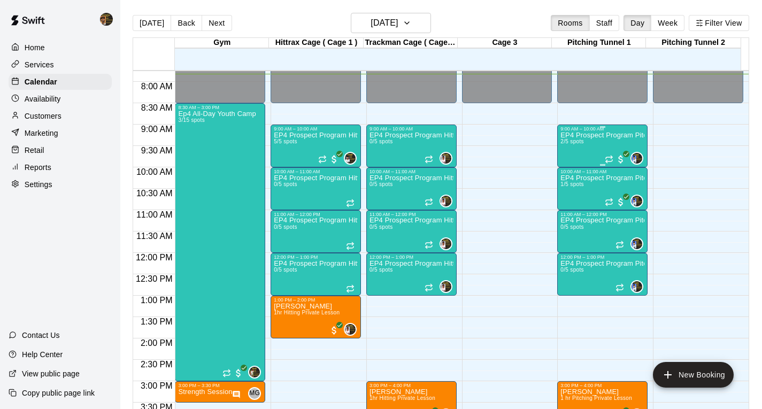
click at [566, 148] on div "EP4 Prospect Program Pitching 2/5 spots" at bounding box center [603, 336] width 84 height 409
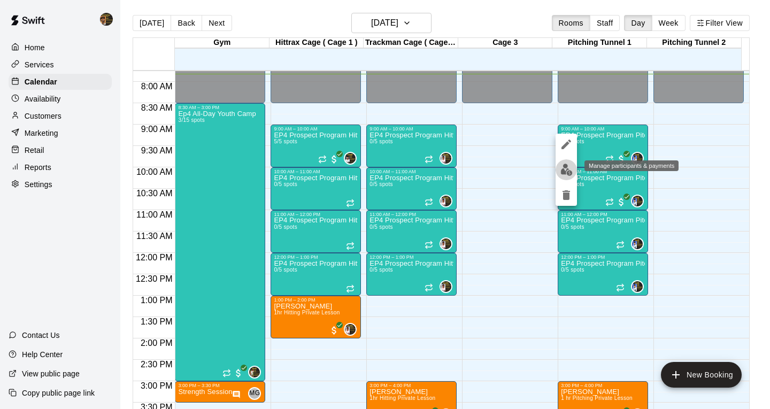
click at [578, 172] on div at bounding box center [385, 204] width 770 height 409
click at [567, 173] on img "edit" at bounding box center [567, 170] width 12 height 12
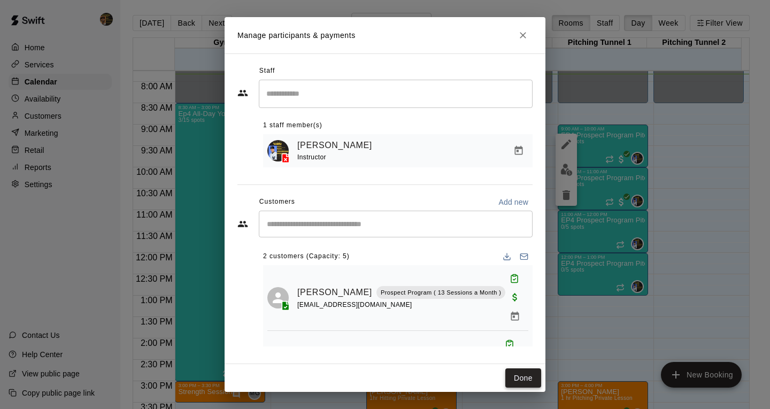
click at [516, 371] on div "Done" at bounding box center [385, 378] width 321 height 28
click at [521, 375] on button "Done" at bounding box center [524, 379] width 36 height 20
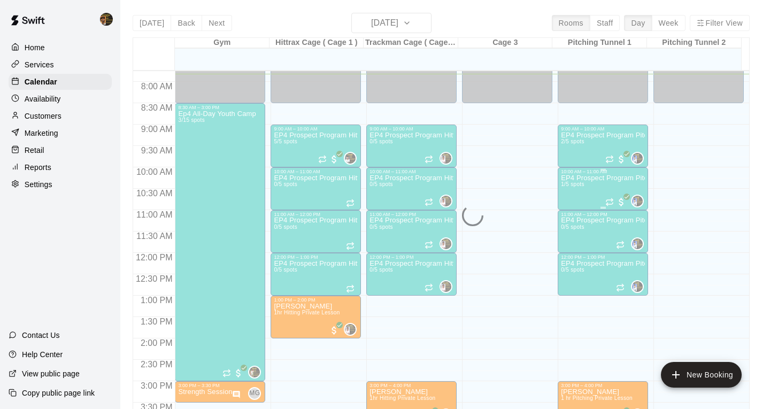
click at [579, 193] on div "EP4 Prospect Program Pitching 1/5 spots" at bounding box center [603, 378] width 84 height 409
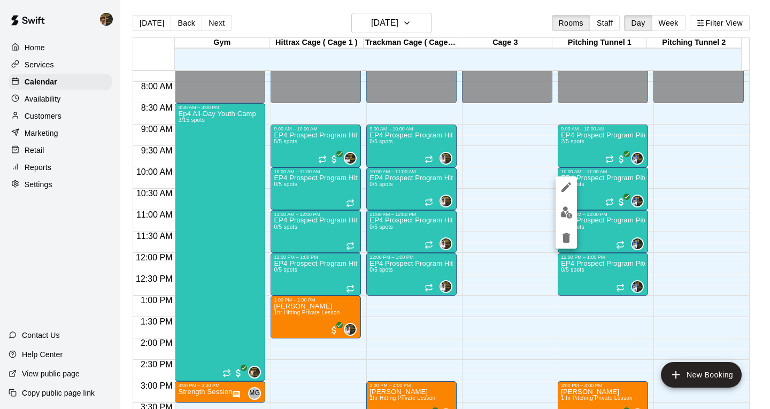
click at [576, 202] on div at bounding box center [385, 204] width 770 height 409
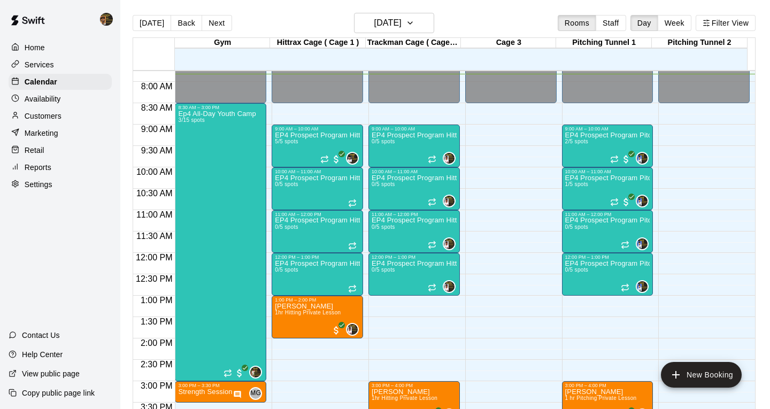
click at [565, 217] on div "11:00 AM – 12:00 PM" at bounding box center [607, 214] width 85 height 5
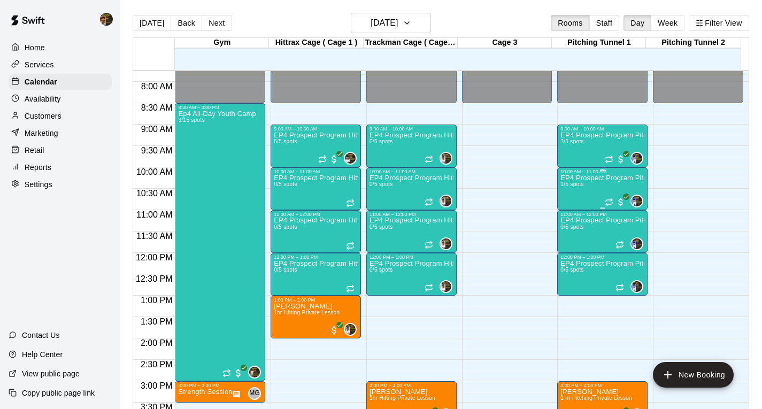
click at [579, 193] on div "EP4 Prospect Program Pitching 1/5 spots" at bounding box center [603, 378] width 84 height 409
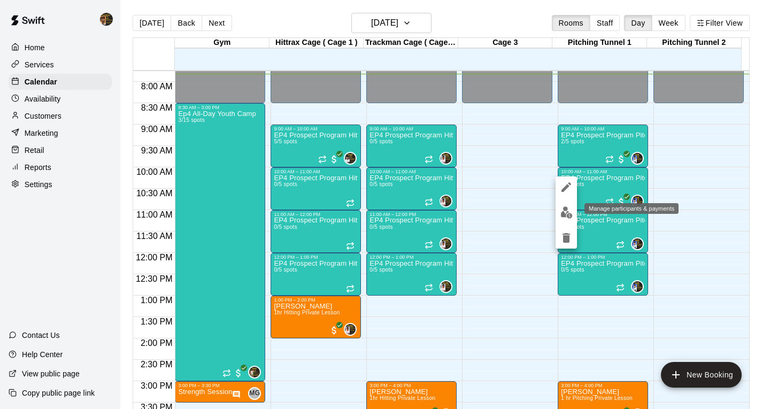
click at [566, 217] on img "edit" at bounding box center [567, 213] width 12 height 12
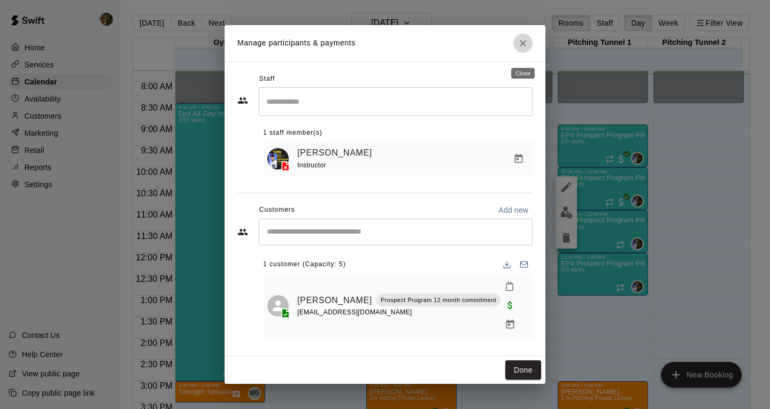
click at [526, 49] on icon "Close" at bounding box center [523, 43] width 11 height 11
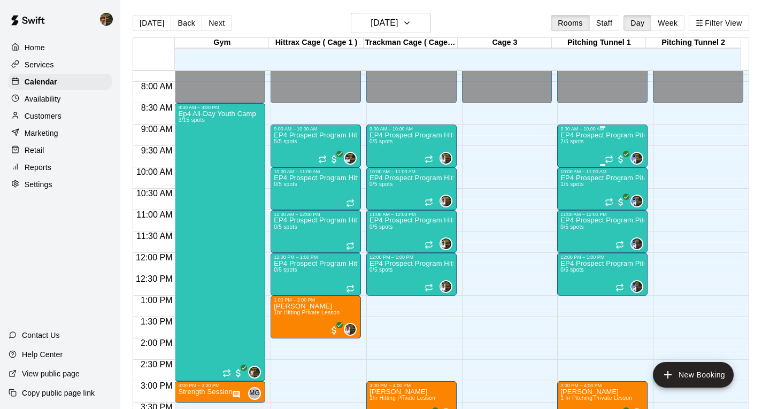
click at [571, 135] on p "EP4 Prospect Program Pitching" at bounding box center [603, 135] width 84 height 0
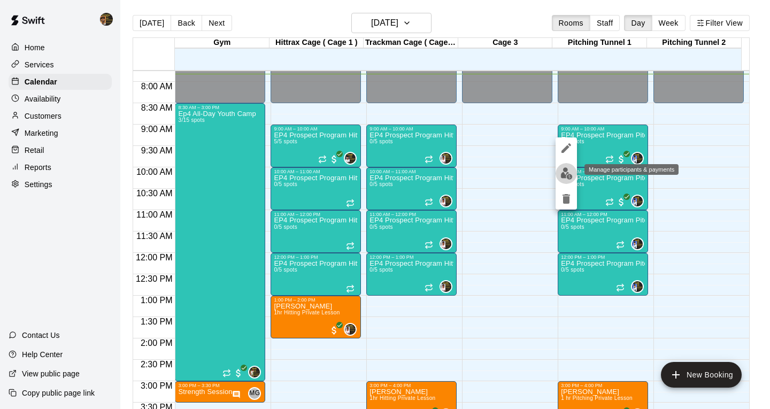
click at [570, 175] on img "edit" at bounding box center [567, 173] width 12 height 12
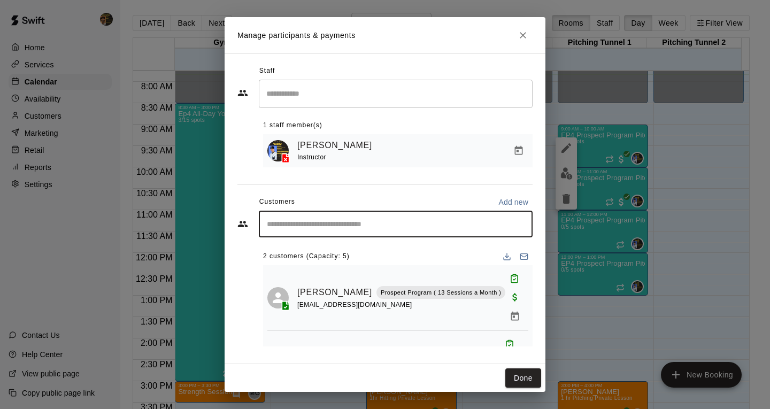
click at [305, 224] on input "Start typing to search customers..." at bounding box center [396, 224] width 264 height 11
type input "****"
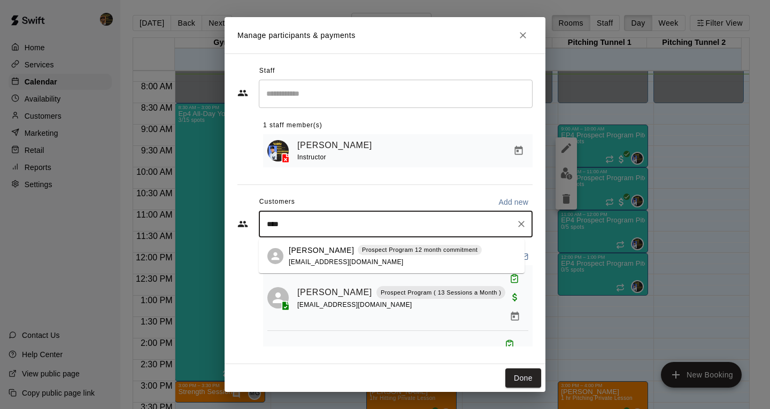
click at [315, 259] on span "cesarvivas724@gmail.com" at bounding box center [346, 261] width 115 height 7
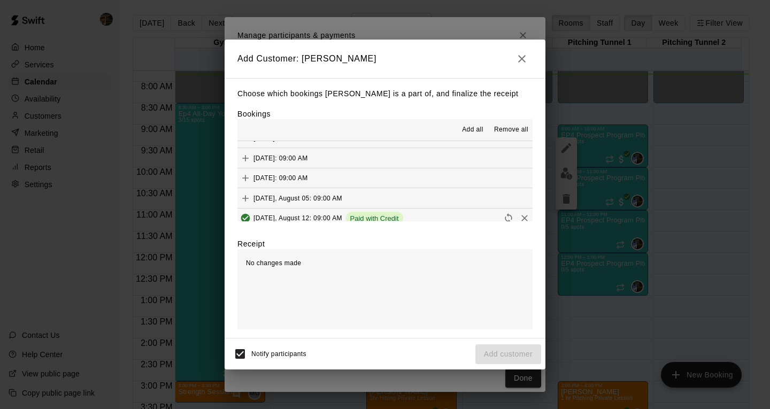
scroll to position [101, 0]
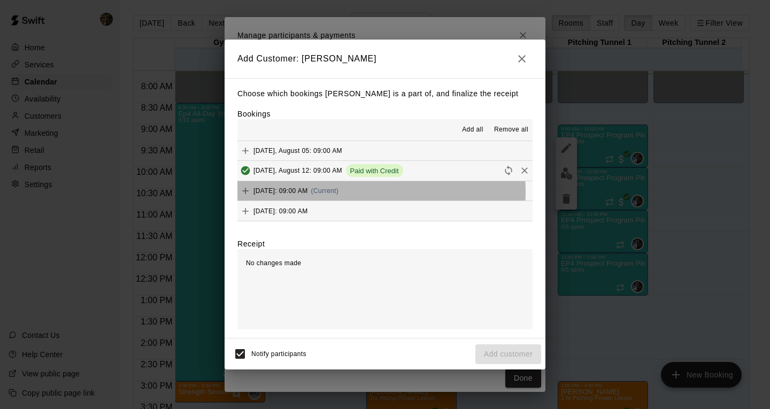
click at [308, 193] on span "Tuesday, August 19: 09:00 AM" at bounding box center [281, 190] width 55 height 7
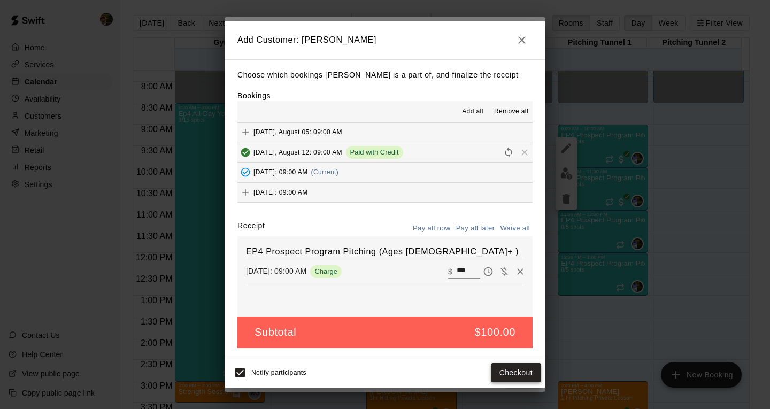
click at [523, 375] on button "Checkout" at bounding box center [516, 373] width 50 height 20
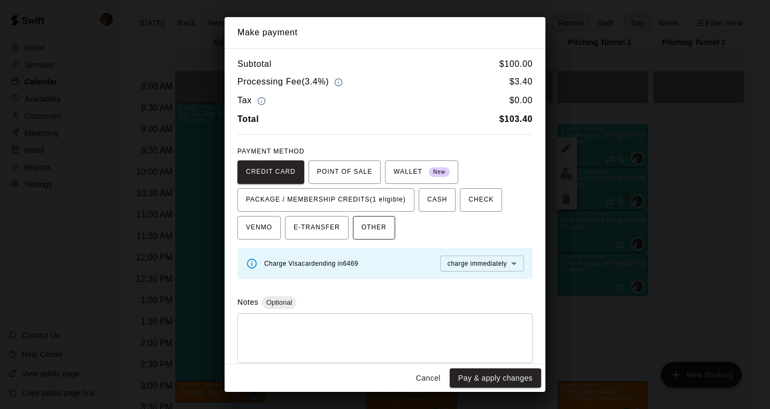
click at [378, 206] on span "PACKAGE / MEMBERSHIP CREDITS (1 eligible)" at bounding box center [326, 200] width 160 height 17
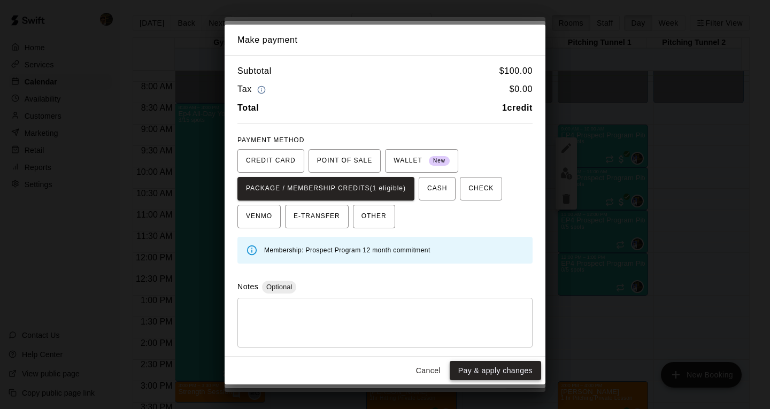
click at [507, 374] on button "Pay & apply changes" at bounding box center [495, 371] width 91 height 20
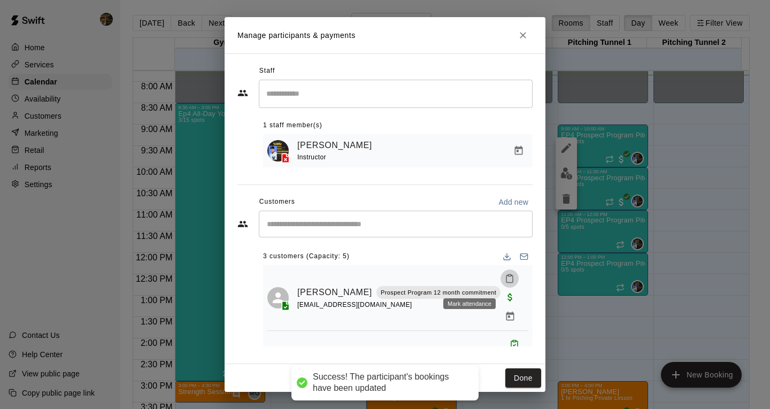
click at [505, 279] on icon "Mark attendance" at bounding box center [510, 279] width 10 height 10
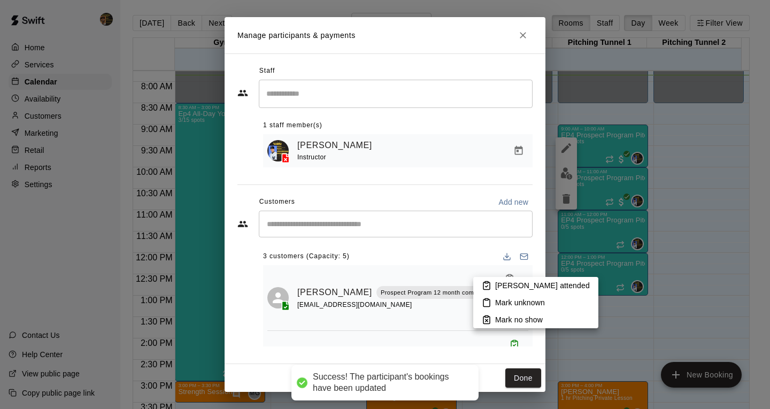
click at [495, 286] on li "Mark attended" at bounding box center [535, 285] width 125 height 17
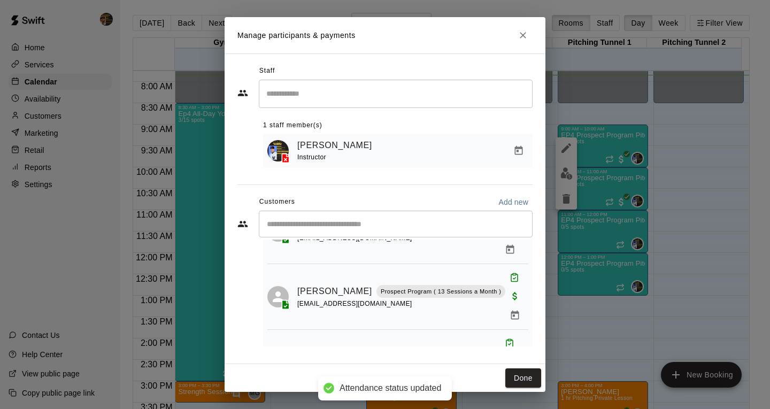
scroll to position [71, 0]
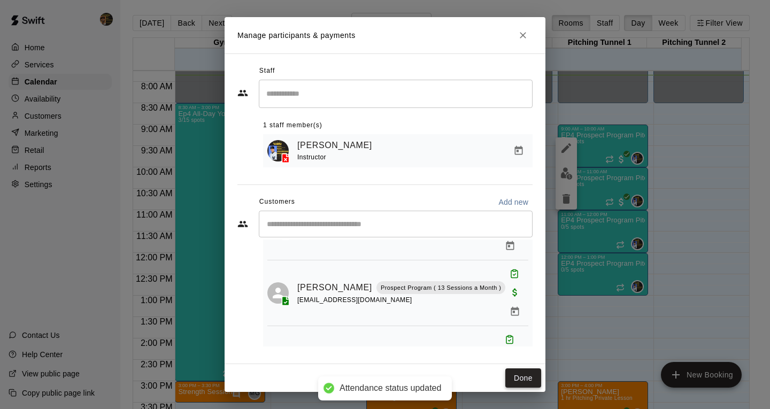
click at [511, 379] on button "Done" at bounding box center [524, 379] width 36 height 20
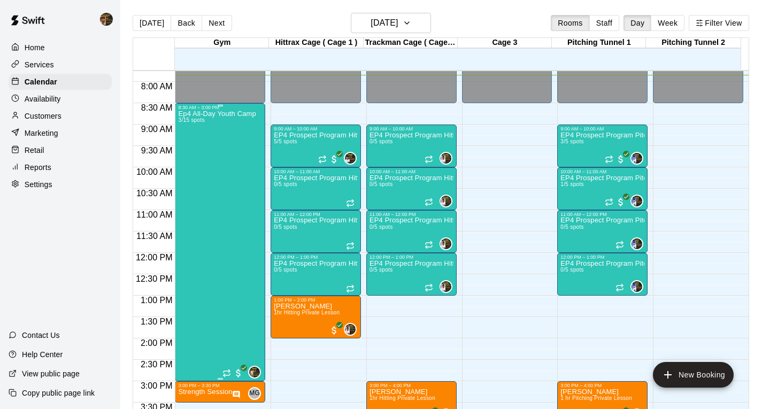
click at [190, 200] on div "Ep4 All-Day Youth Camp 3/15 spots" at bounding box center [217, 314] width 78 height 409
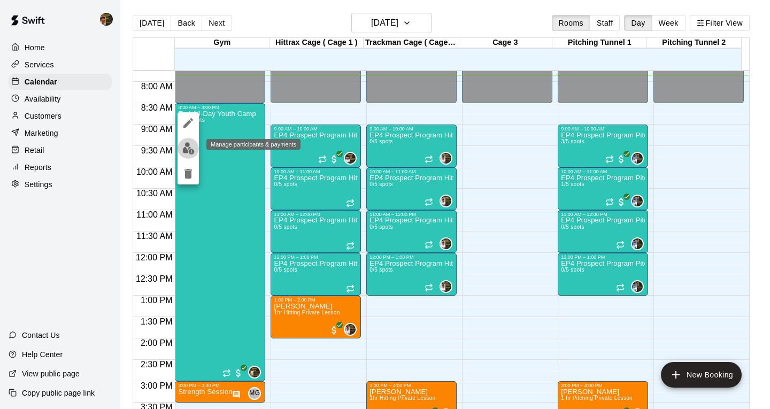
click at [192, 149] on img "edit" at bounding box center [188, 148] width 12 height 12
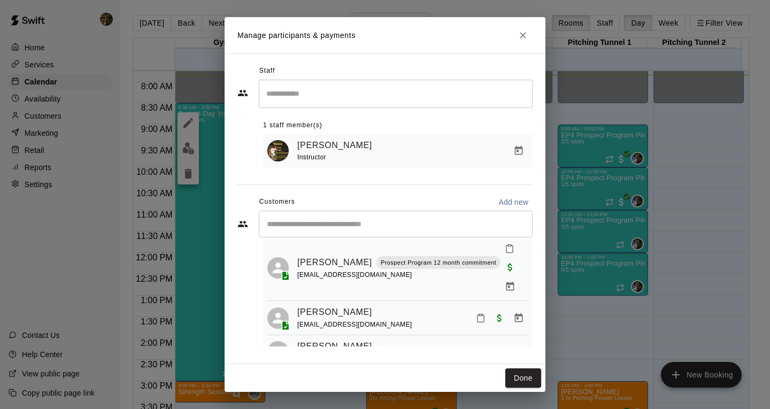
scroll to position [43, 0]
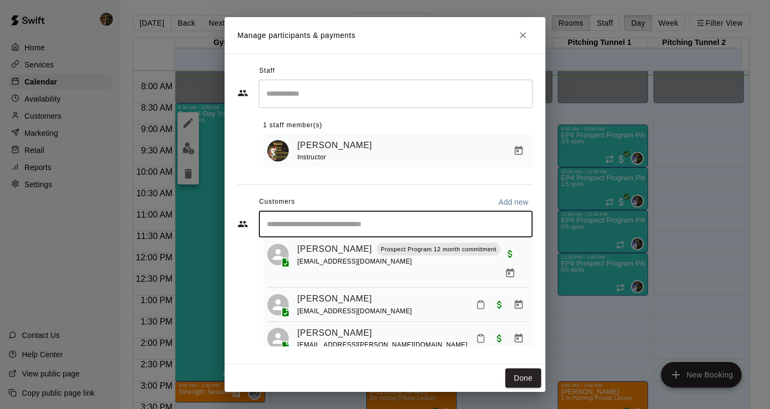
drag, startPoint x: 317, startPoint y: 223, endPoint x: 320, endPoint y: 229, distance: 6.7
click at [319, 226] on input "Start typing to search customers..." at bounding box center [396, 224] width 264 height 11
type input "******"
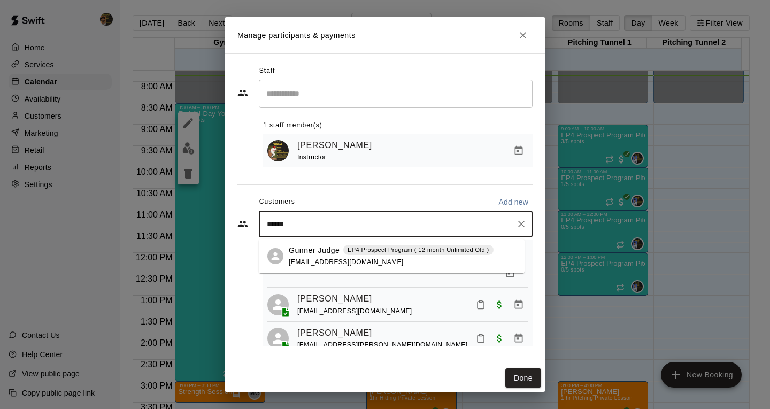
click at [305, 239] on div "Gunner Judge EP4 Prospect Program ( 12 month Unlimited Old ) m.robertjudge@gmai…" at bounding box center [392, 256] width 266 height 34
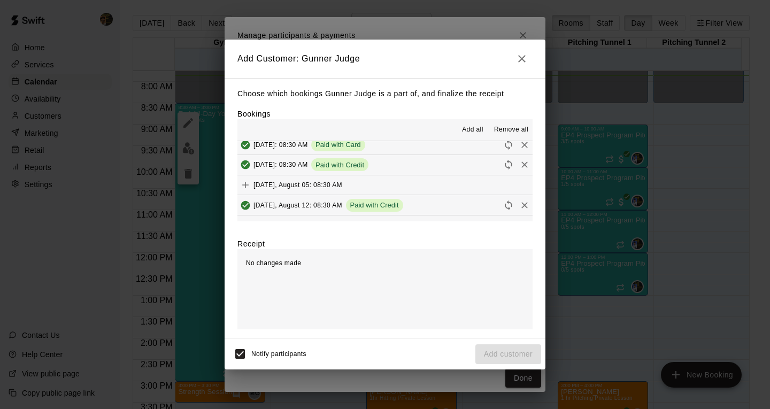
scroll to position [141, 0]
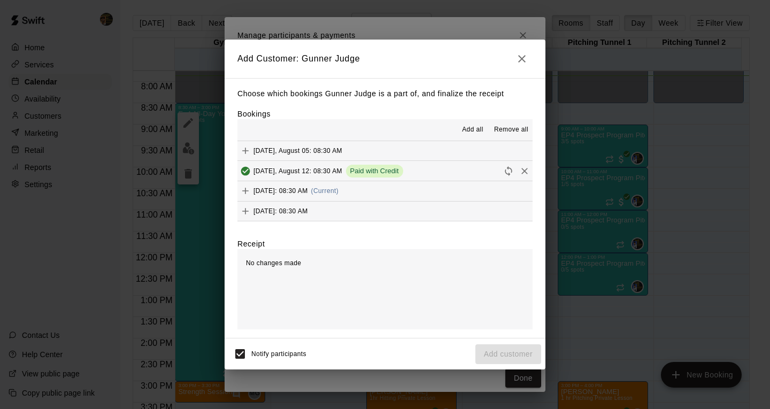
click at [339, 193] on div "Tuesday, August 19: 08:30 AM (Current)" at bounding box center [288, 191] width 101 height 16
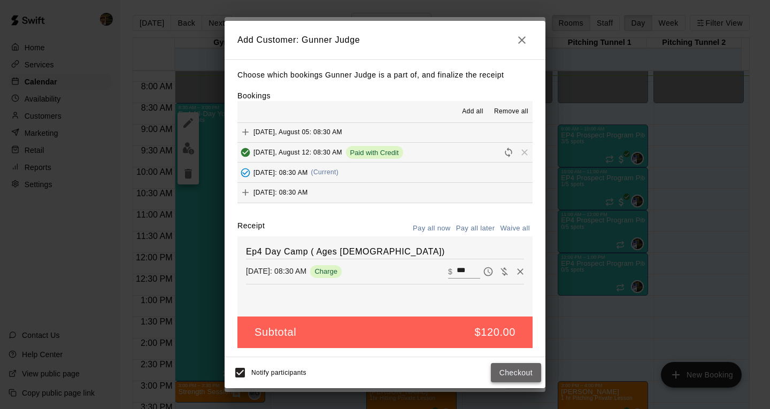
click at [532, 371] on button "Checkout" at bounding box center [516, 373] width 50 height 20
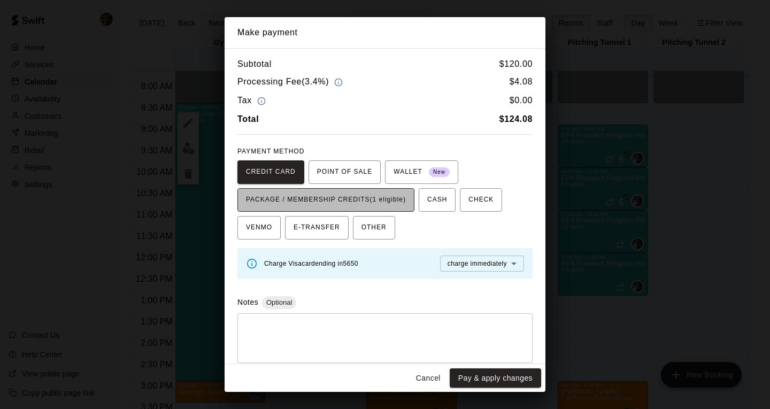
click at [394, 207] on span "PACKAGE / MEMBERSHIP CREDITS (1 eligible)" at bounding box center [326, 200] width 160 height 17
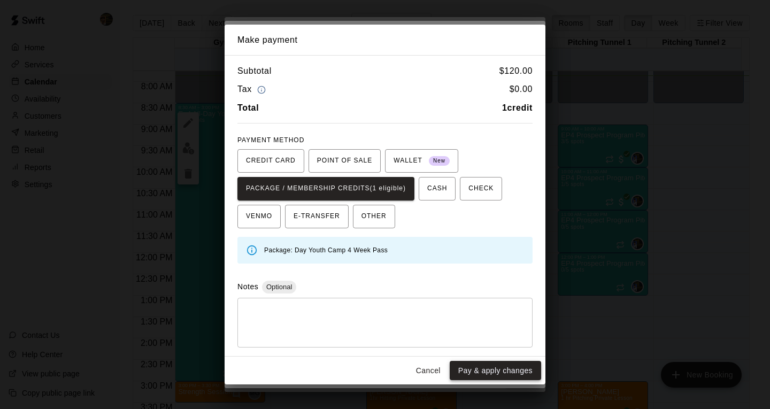
click at [508, 369] on button "Pay & apply changes" at bounding box center [495, 371] width 91 height 20
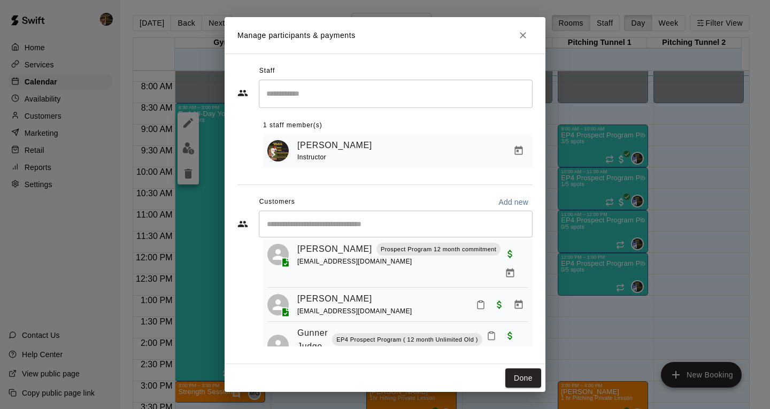
click at [384, 232] on div "​" at bounding box center [396, 224] width 274 height 27
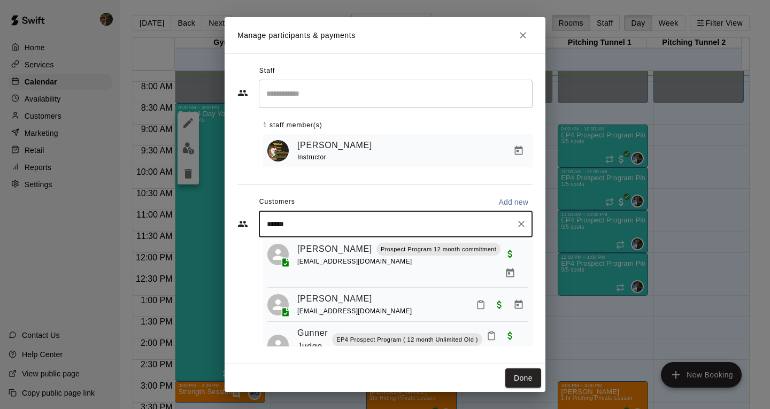
type input "******"
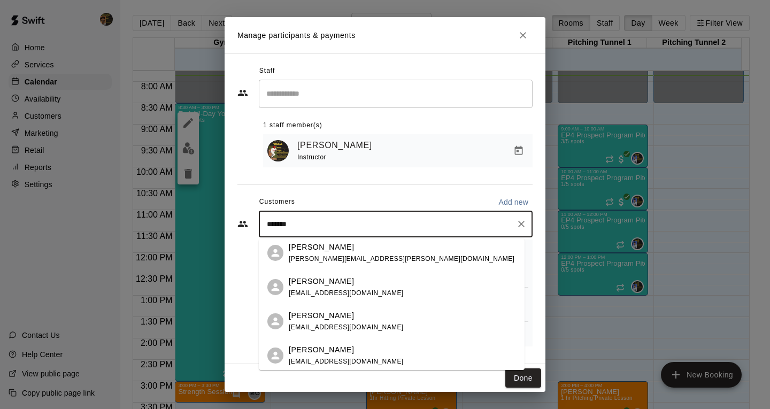
scroll to position [6, 0]
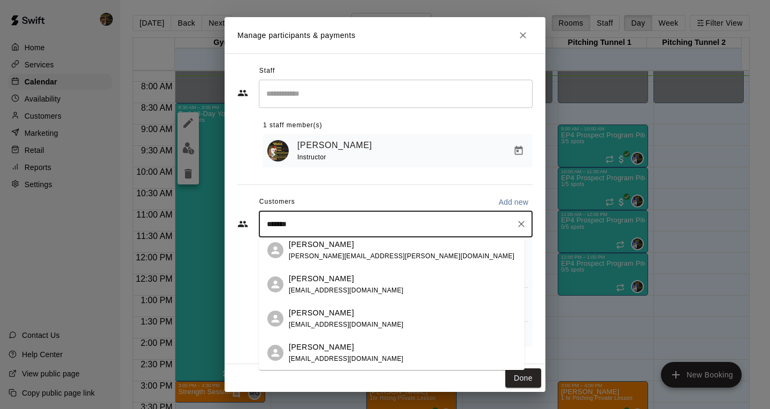
click at [350, 322] on div "Felipe Ritter maxiritter0503@gmail.com" at bounding box center [346, 319] width 115 height 23
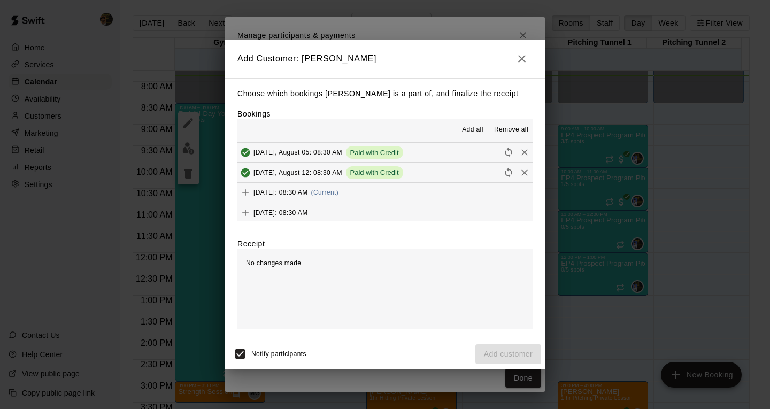
scroll to position [141, 0]
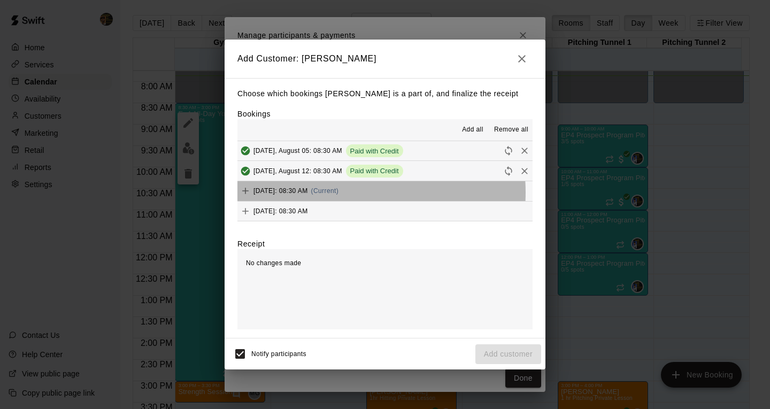
click at [308, 193] on span "[DATE]: 08:30 AM" at bounding box center [281, 190] width 55 height 7
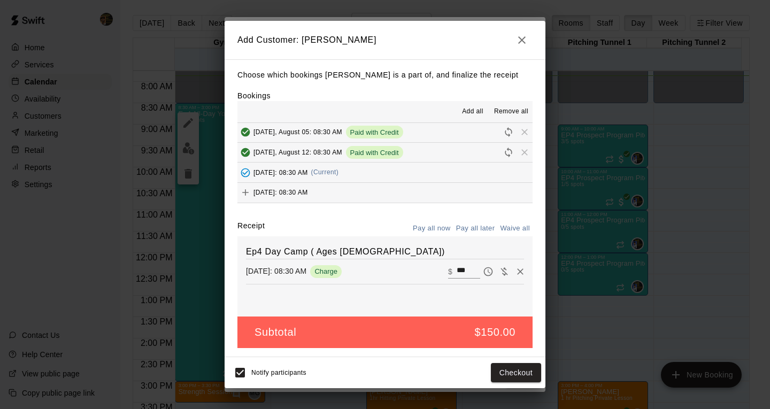
click at [503, 361] on div "Notify participants Checkout" at bounding box center [385, 372] width 321 height 31
click at [508, 378] on button "Checkout" at bounding box center [516, 373] width 50 height 20
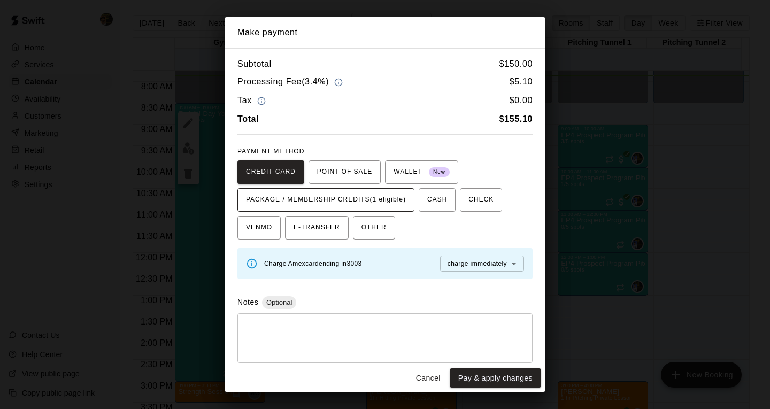
click at [314, 195] on span "PACKAGE / MEMBERSHIP CREDITS (1 eligible)" at bounding box center [326, 200] width 160 height 17
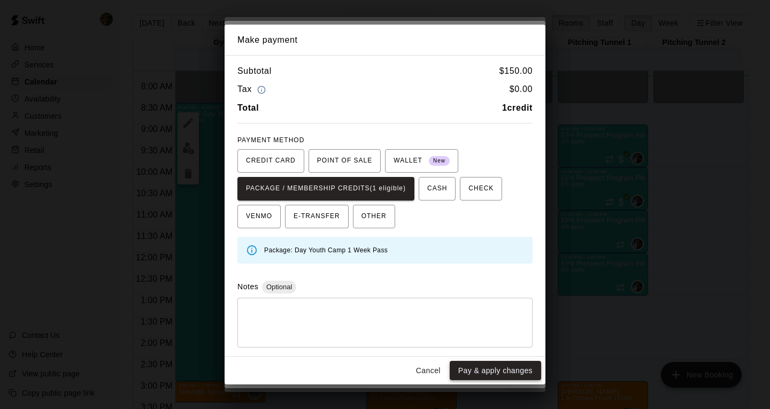
click at [479, 371] on button "Pay & apply changes" at bounding box center [495, 371] width 91 height 20
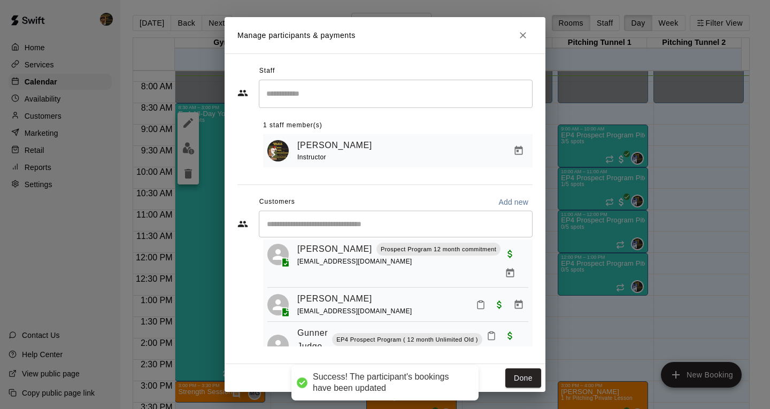
scroll to position [0, 0]
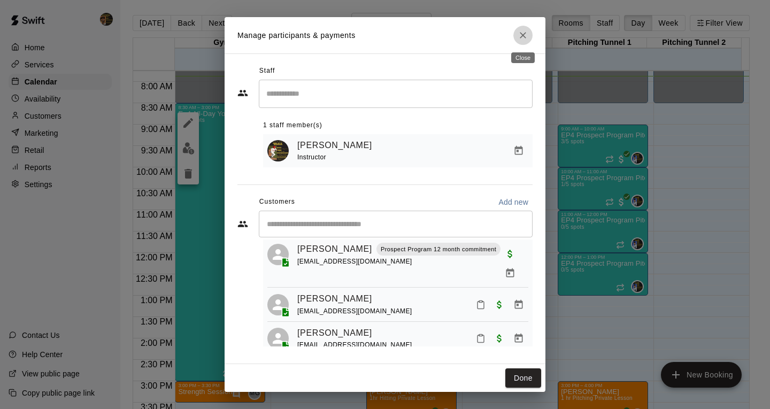
click at [524, 34] on icon "Close" at bounding box center [523, 35] width 11 height 11
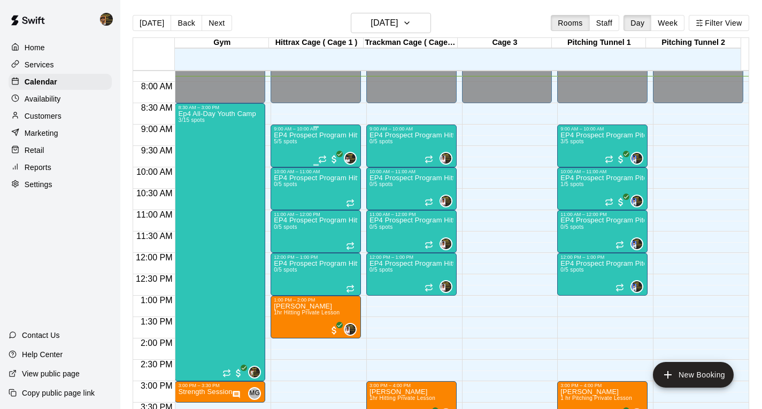
click at [320, 146] on div "EP4 Prospect Program Hitting ( ages 13-15 ) 5/5 spots" at bounding box center [316, 336] width 84 height 409
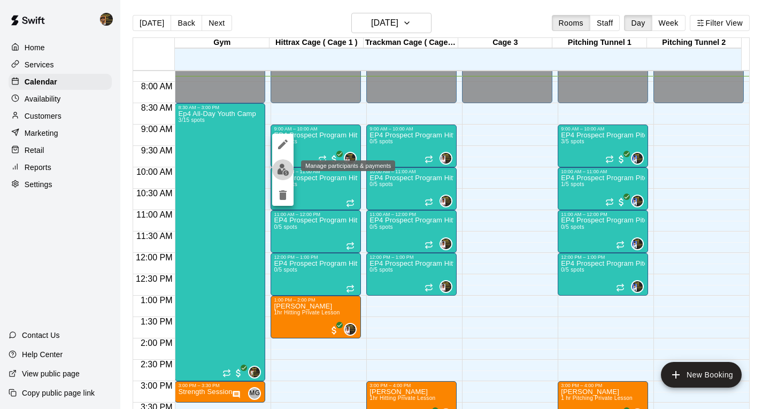
click at [288, 171] on img "edit" at bounding box center [283, 170] width 12 height 12
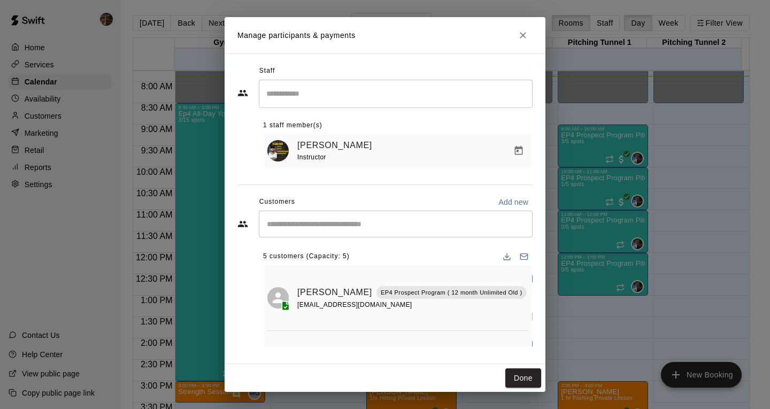
click at [527, 287] on button "Attended" at bounding box center [536, 279] width 18 height 18
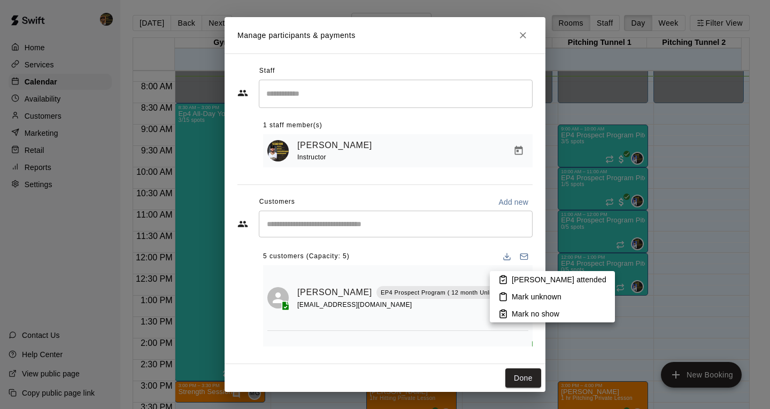
click at [477, 311] on div at bounding box center [385, 204] width 770 height 409
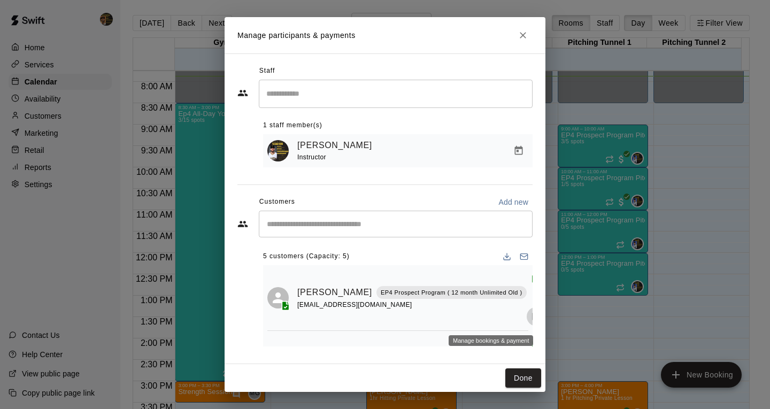
click at [527, 317] on button "Manage bookings & payment" at bounding box center [536, 316] width 19 height 19
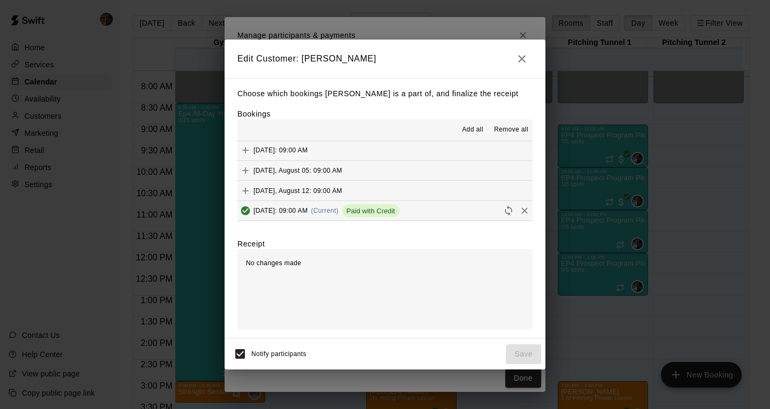
scroll to position [41, 0]
click at [519, 195] on icon "Remove" at bounding box center [524, 191] width 11 height 11
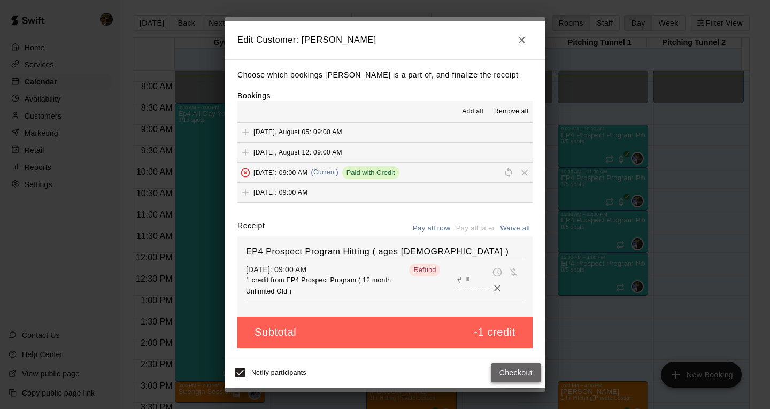
click at [522, 373] on button "Checkout" at bounding box center [516, 373] width 50 height 20
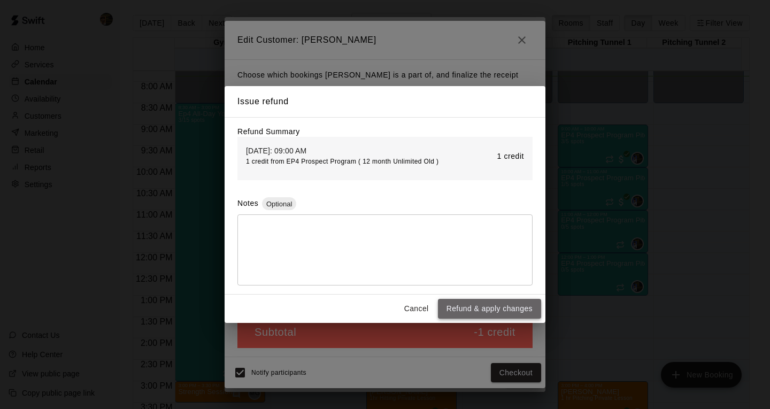
click at [512, 314] on button "Refund & apply changes" at bounding box center [489, 309] width 103 height 20
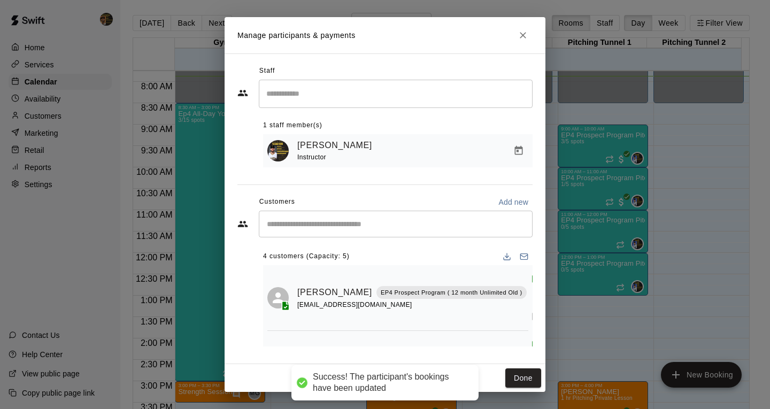
click at [376, 219] on div "​" at bounding box center [396, 224] width 274 height 27
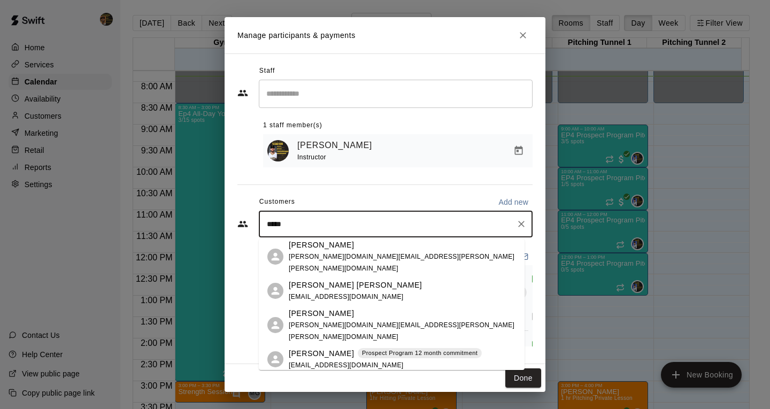
scroll to position [74, 0]
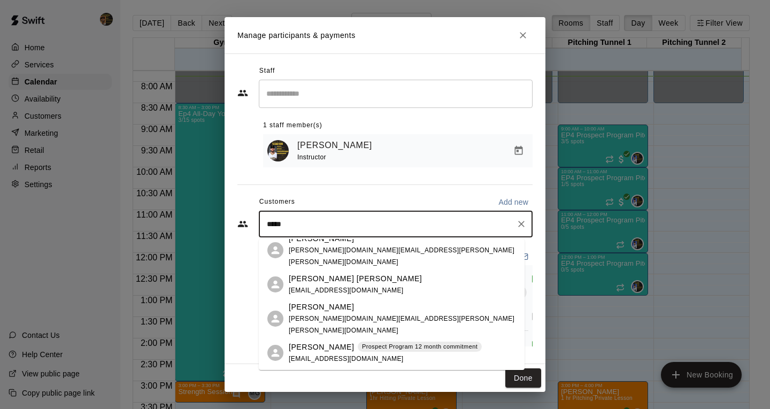
type input "*****"
click at [524, 32] on icon "Close" at bounding box center [523, 35] width 11 height 11
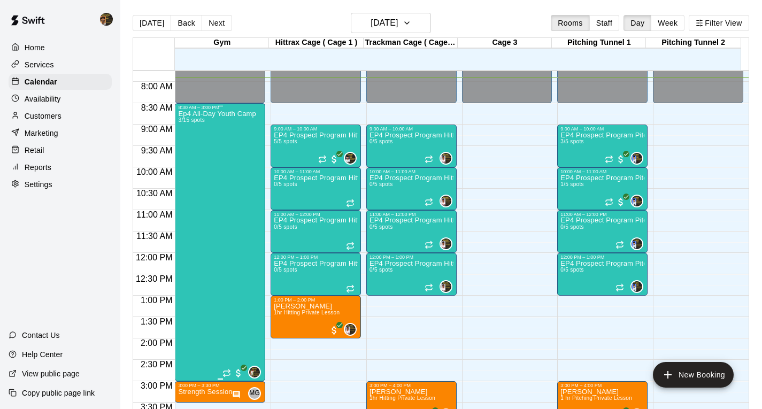
click at [211, 177] on div "Ep4 All-Day Youth Camp 3/15 spots" at bounding box center [217, 314] width 78 height 409
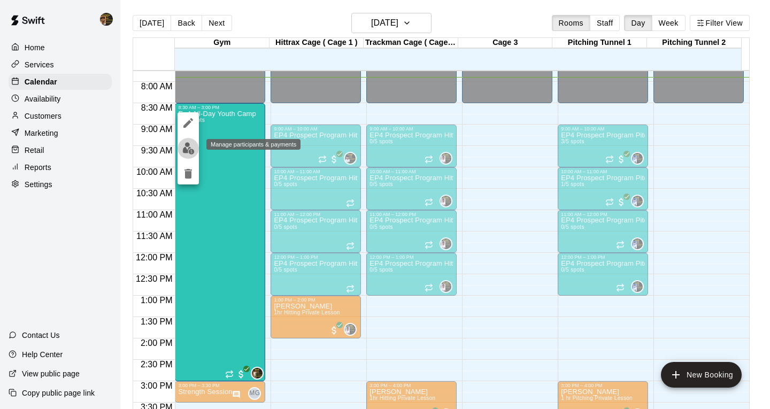
click at [194, 145] on img "edit" at bounding box center [188, 148] width 12 height 12
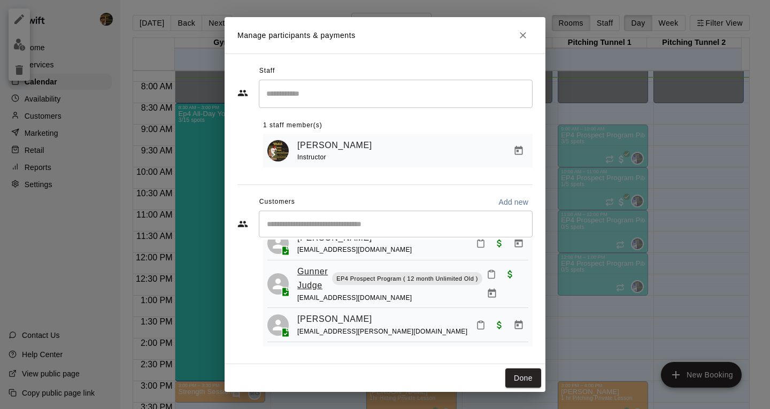
scroll to position [2, 0]
click at [309, 221] on input "Start typing to search customers..." at bounding box center [396, 224] width 264 height 11
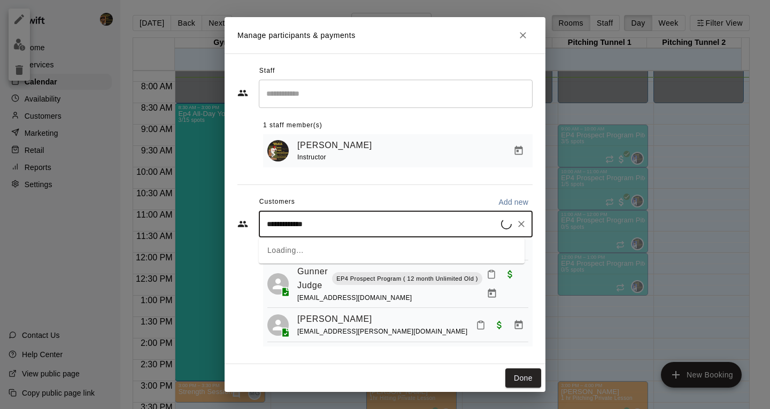
type input "**********"
click at [310, 266] on div "Grayson Suriel surielraul@hotmail.com" at bounding box center [392, 255] width 266 height 34
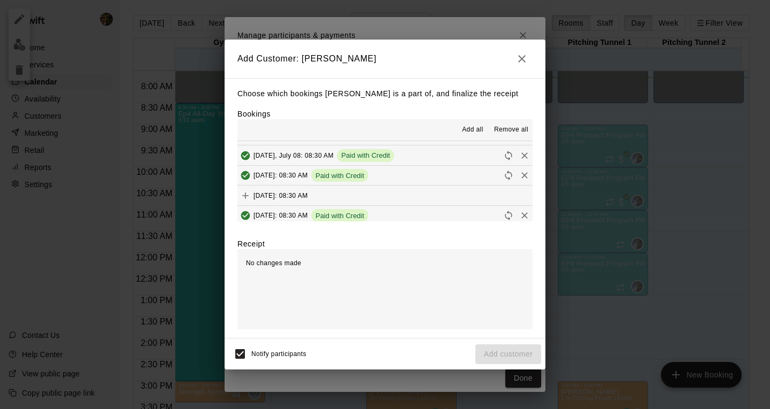
scroll to position [141, 0]
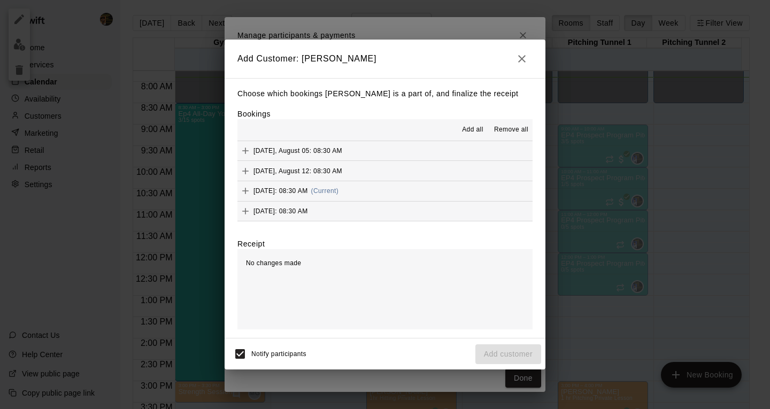
click at [419, 194] on button "Tuesday, August 19: 08:30 AM (Current)" at bounding box center [385, 191] width 295 height 20
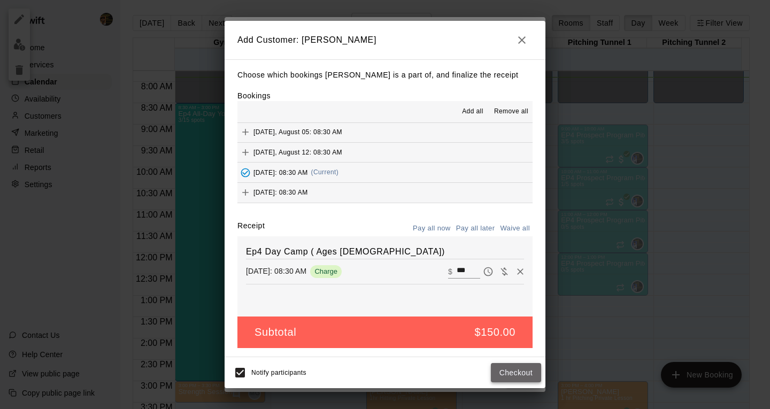
click at [501, 372] on button "Checkout" at bounding box center [516, 373] width 50 height 20
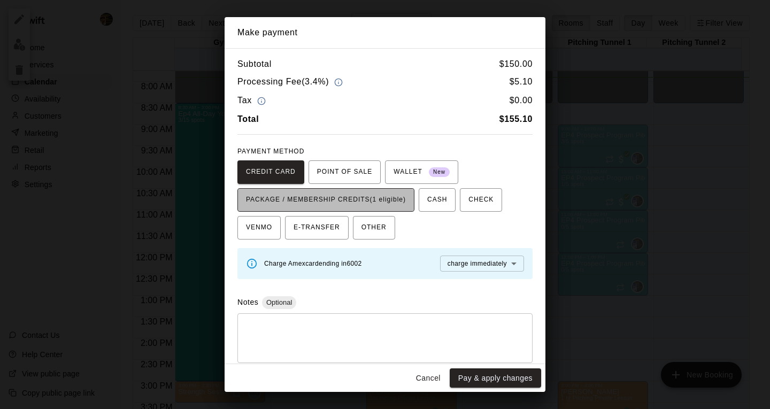
click at [372, 197] on span "PACKAGE / MEMBERSHIP CREDITS (1 eligible)" at bounding box center [326, 200] width 160 height 17
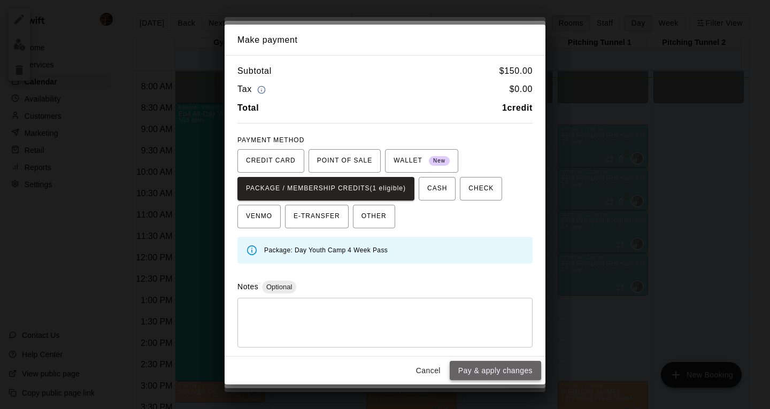
click at [491, 364] on button "Pay & apply changes" at bounding box center [495, 371] width 91 height 20
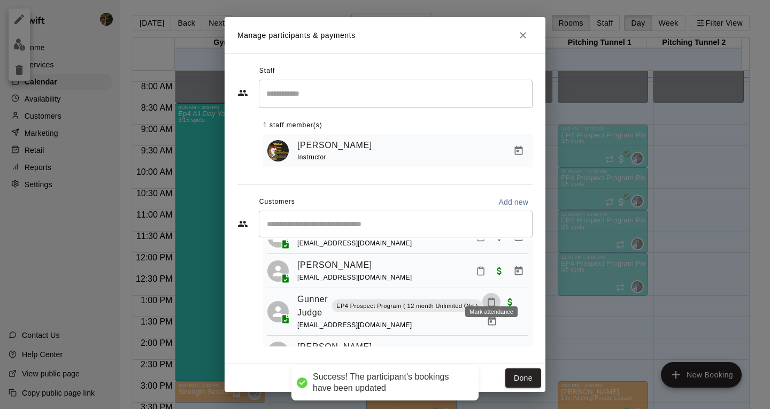
click at [493, 297] on icon "Mark attendance" at bounding box center [492, 302] width 10 height 10
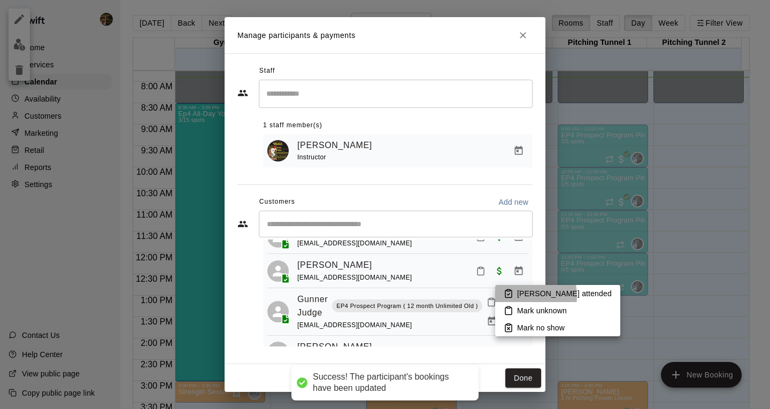
click at [509, 296] on icon at bounding box center [509, 294] width 10 height 10
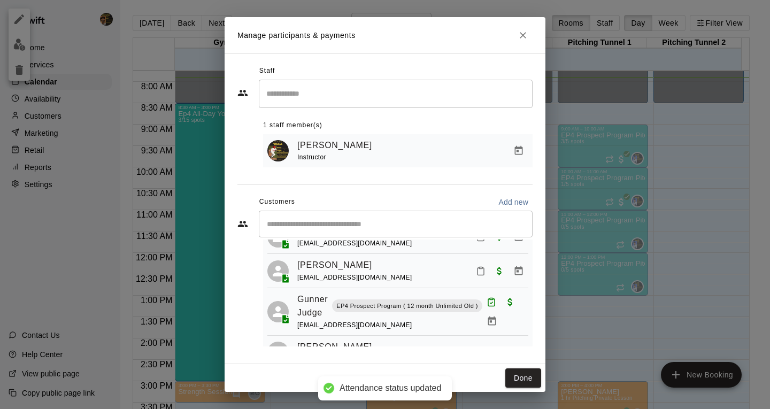
scroll to position [180, 0]
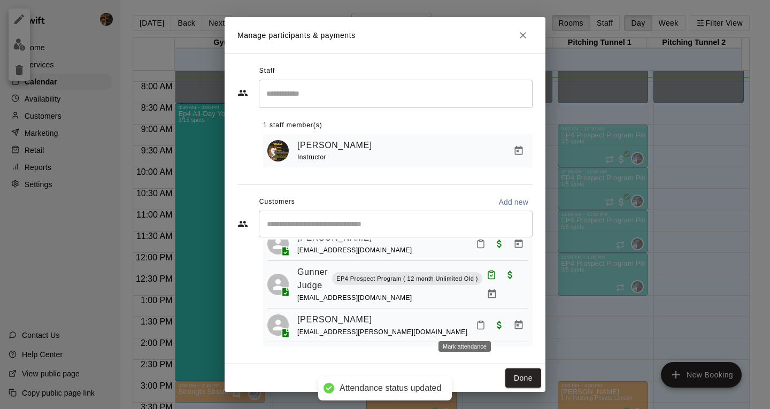
click at [476, 324] on icon "Mark attendance" at bounding box center [481, 325] width 10 height 10
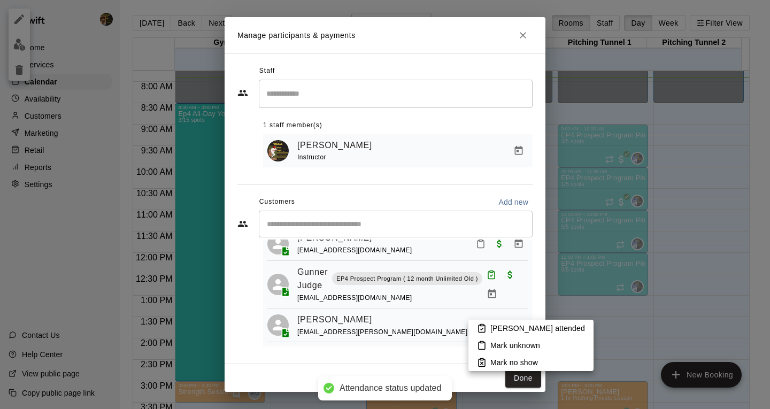
click at [485, 331] on icon at bounding box center [482, 328] width 6 height 7
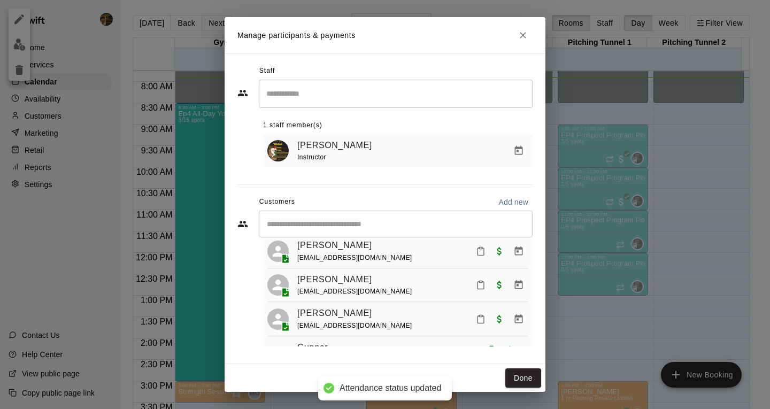
scroll to position [73, 0]
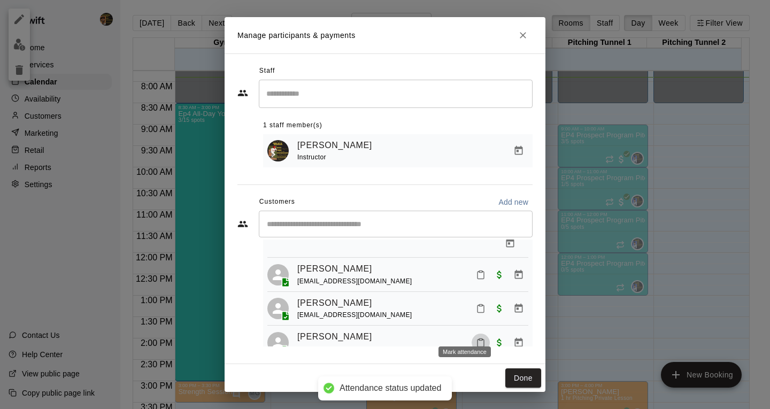
click at [476, 338] on icon "Mark attendance" at bounding box center [481, 343] width 10 height 10
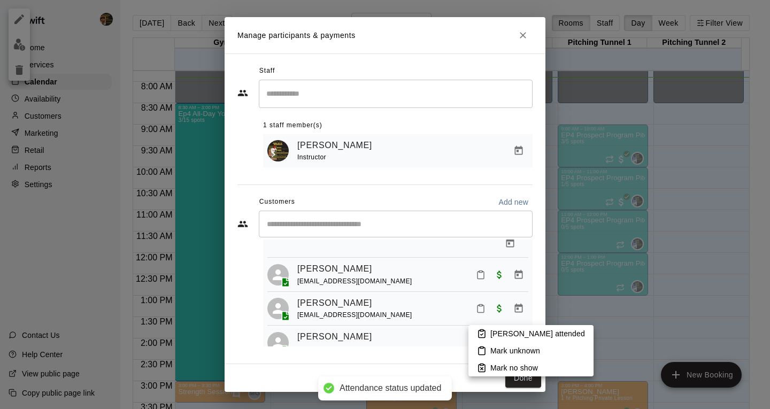
click at [482, 330] on rect at bounding box center [481, 331] width 3 height 2
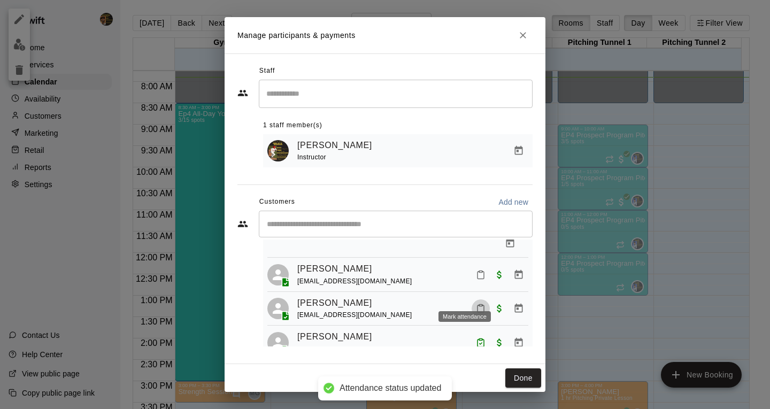
click at [472, 300] on button "Mark attendance" at bounding box center [481, 309] width 18 height 18
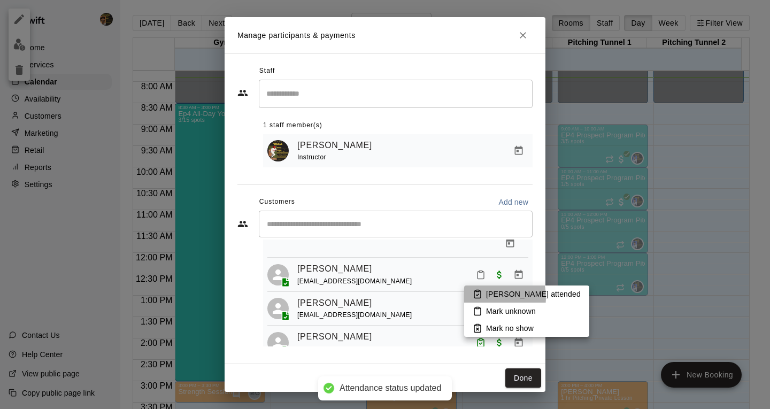
click at [481, 297] on icon at bounding box center [478, 294] width 6 height 7
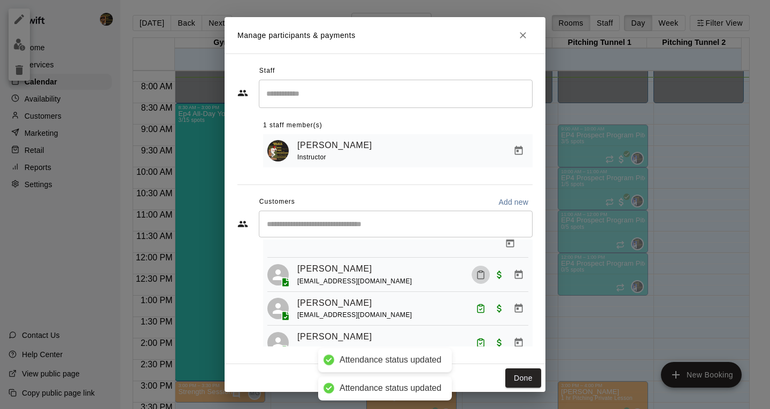
click at [476, 270] on icon "Mark attendance" at bounding box center [481, 275] width 10 height 10
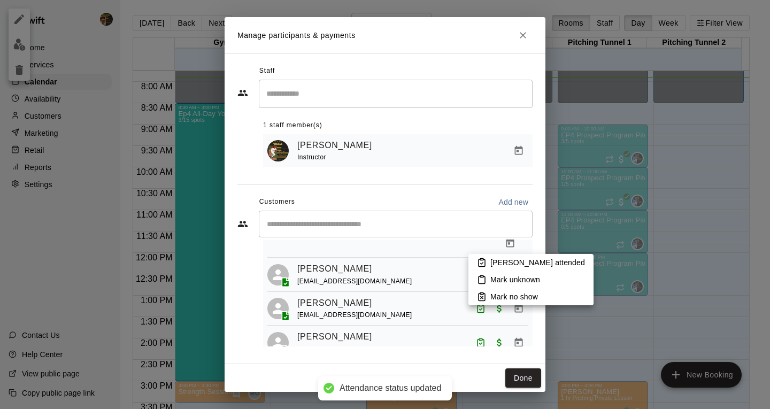
click at [483, 263] on icon at bounding box center [482, 264] width 3 height 2
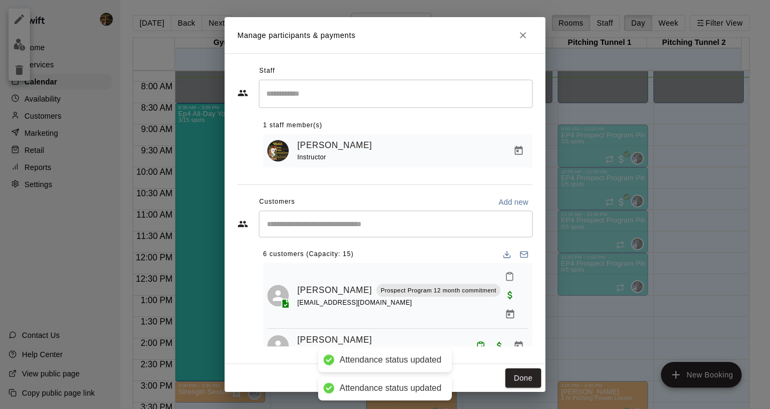
scroll to position [0, 0]
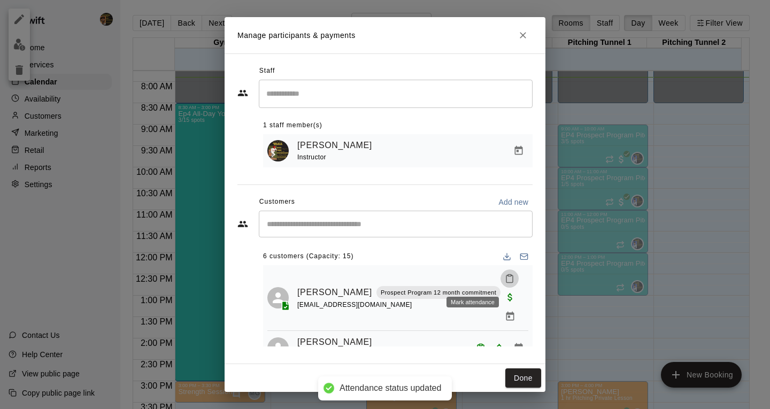
click at [501, 279] on button "Mark attendance" at bounding box center [510, 279] width 18 height 18
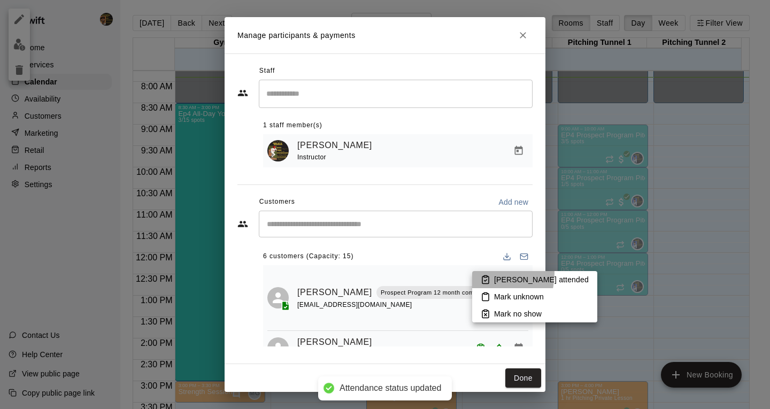
click at [479, 273] on li "Mark attended" at bounding box center [534, 279] width 125 height 17
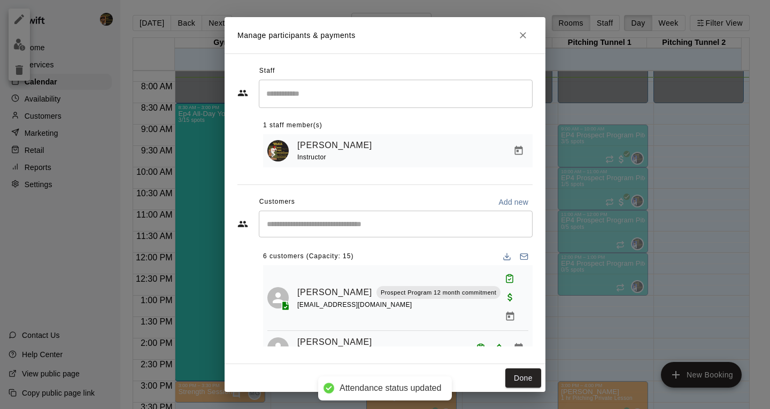
click at [431, 230] on input "Start typing to search customers..." at bounding box center [396, 224] width 264 height 11
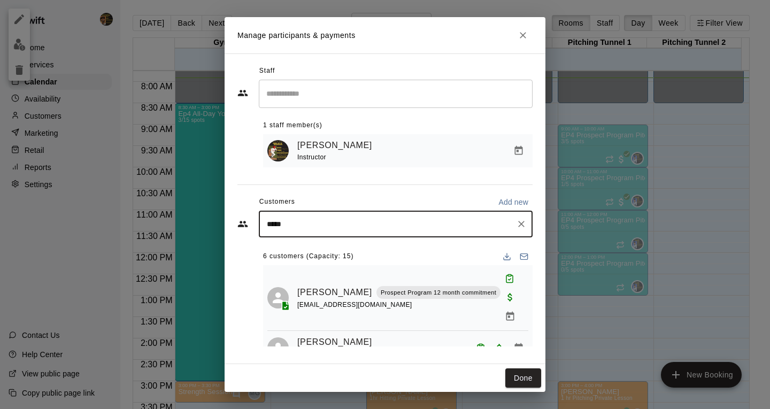
type input "******"
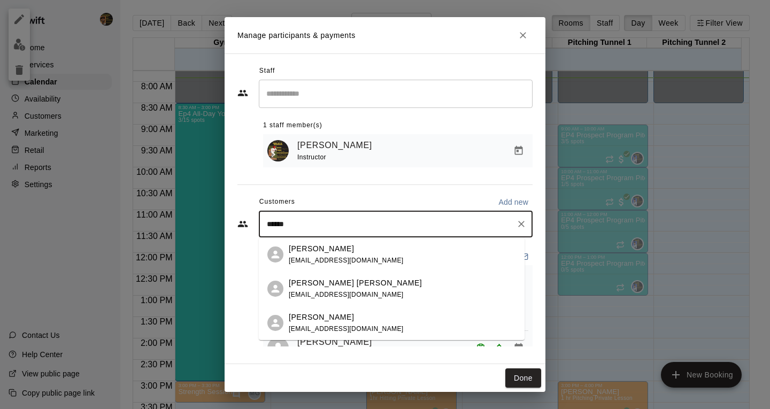
click at [387, 261] on div "Hudson Barrion ajbarrion@yahoo.com" at bounding box center [402, 254] width 227 height 23
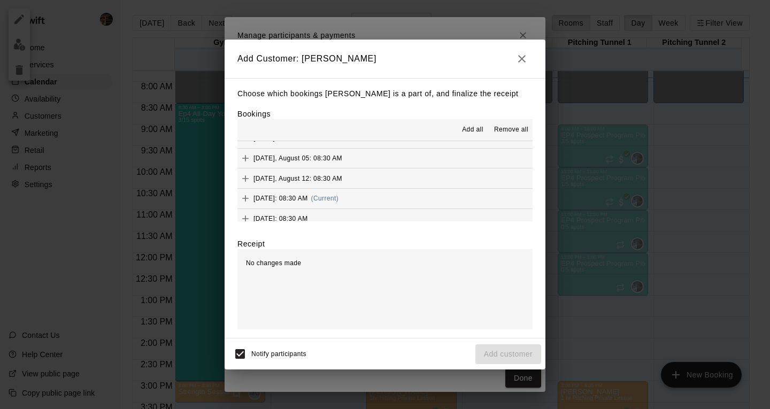
scroll to position [141, 0]
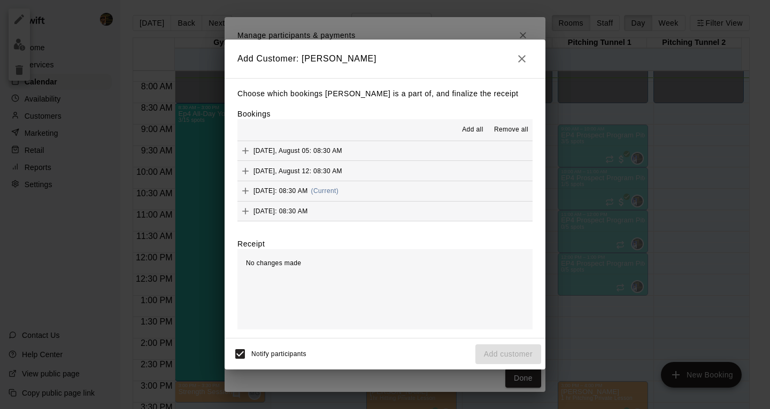
click at [339, 193] on span "(Current)" at bounding box center [325, 190] width 28 height 7
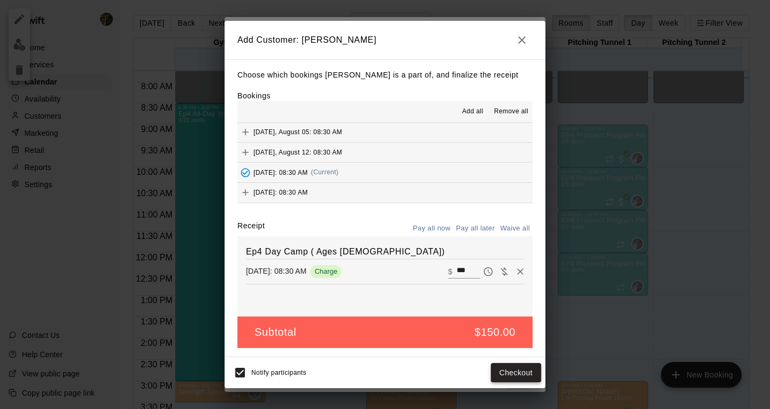
click at [516, 375] on button "Checkout" at bounding box center [516, 373] width 50 height 20
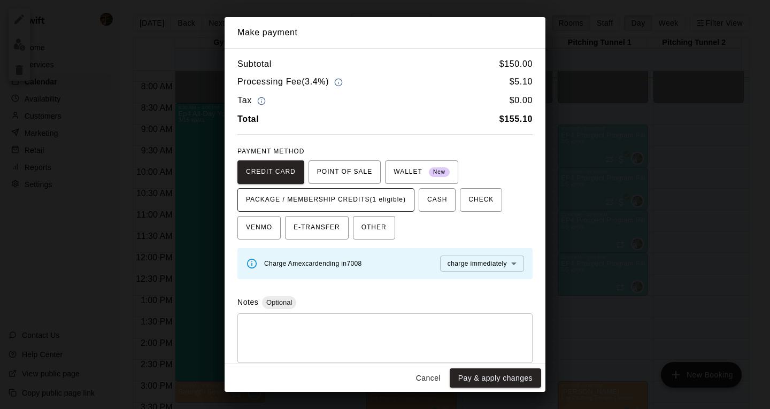
click at [392, 205] on span "PACKAGE / MEMBERSHIP CREDITS (1 eligible)" at bounding box center [326, 200] width 160 height 17
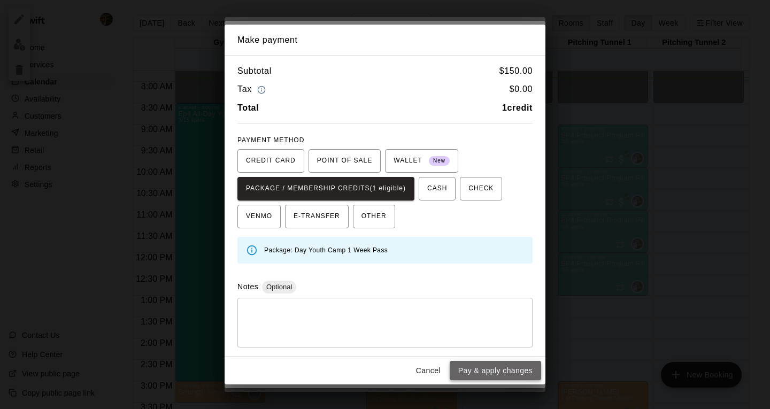
click at [503, 374] on button "Pay & apply changes" at bounding box center [495, 371] width 91 height 20
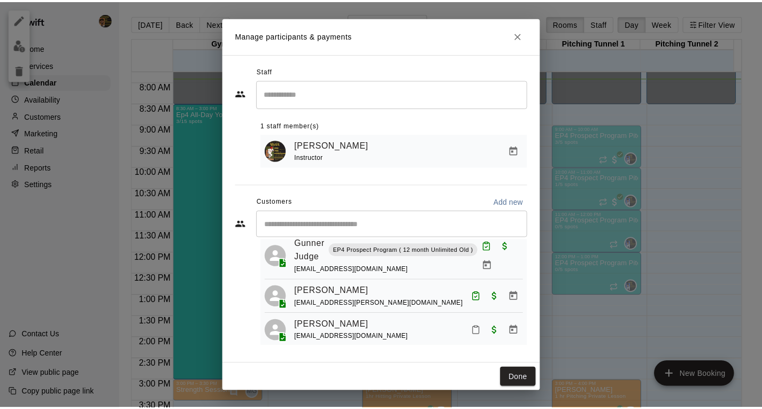
scroll to position [214, 0]
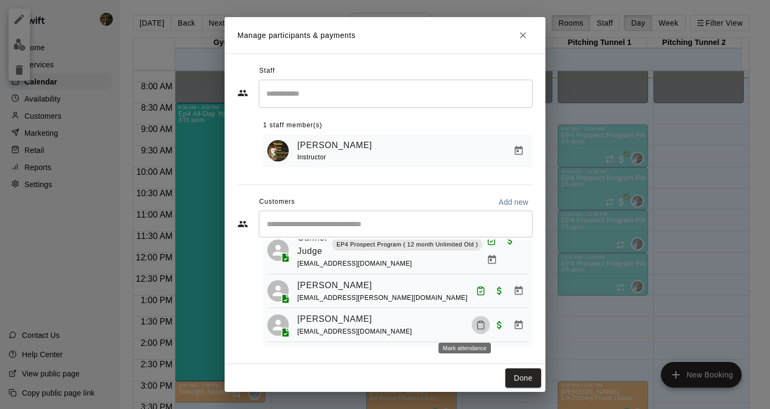
click at [472, 327] on button "Mark attendance" at bounding box center [481, 325] width 18 height 18
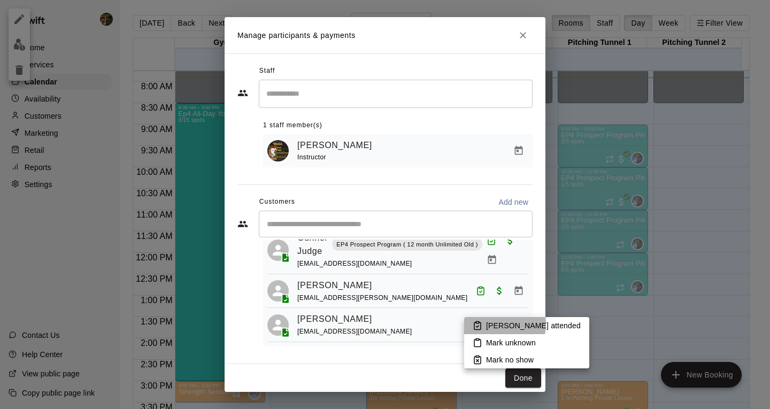
click at [481, 324] on icon at bounding box center [478, 326] width 10 height 10
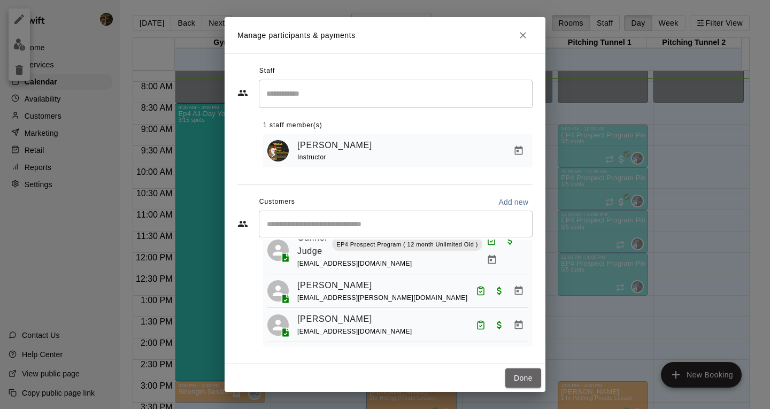
drag, startPoint x: 523, startPoint y: 379, endPoint x: 548, endPoint y: 378, distance: 25.2
click at [523, 379] on button "Done" at bounding box center [524, 379] width 36 height 20
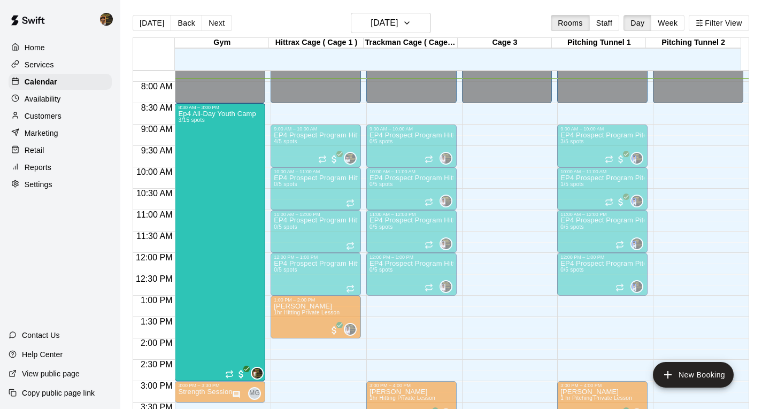
click at [104, 291] on div "Home Services Calendar Availability Customers Marketing Retail Reports Settings…" at bounding box center [60, 204] width 120 height 409
click at [274, 203] on div "EP4 Prospect Program Hitting ( ages 13-15 ) 0/5 spots" at bounding box center [316, 378] width 84 height 409
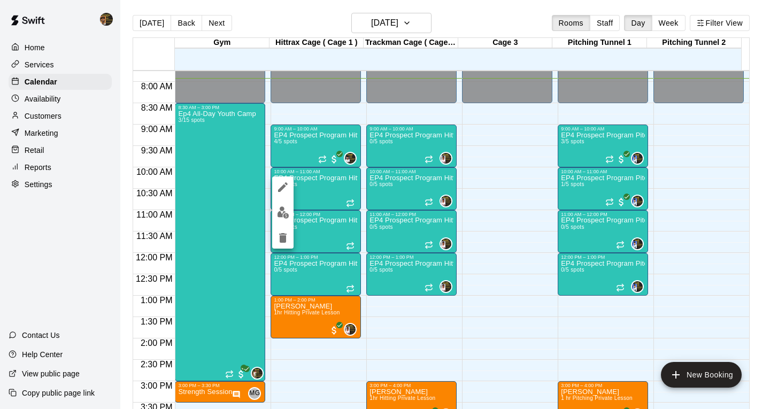
click at [74, 239] on div at bounding box center [385, 204] width 770 height 409
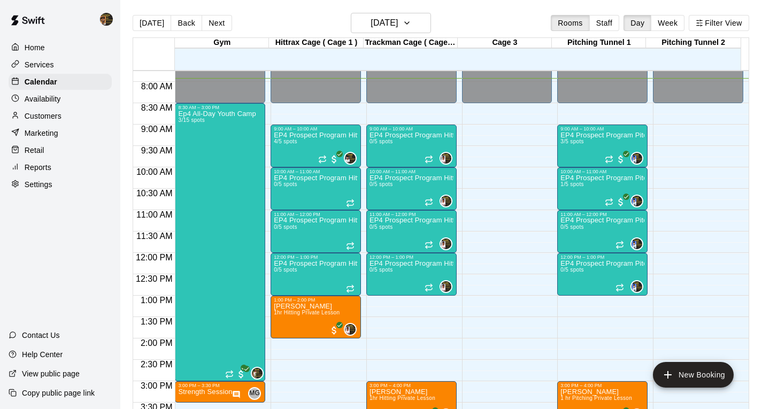
click at [217, 201] on div "Ep4 All-Day Youth Camp 3/15 spots" at bounding box center [217, 314] width 78 height 409
click at [35, 134] on p "Marketing" at bounding box center [42, 133] width 34 height 11
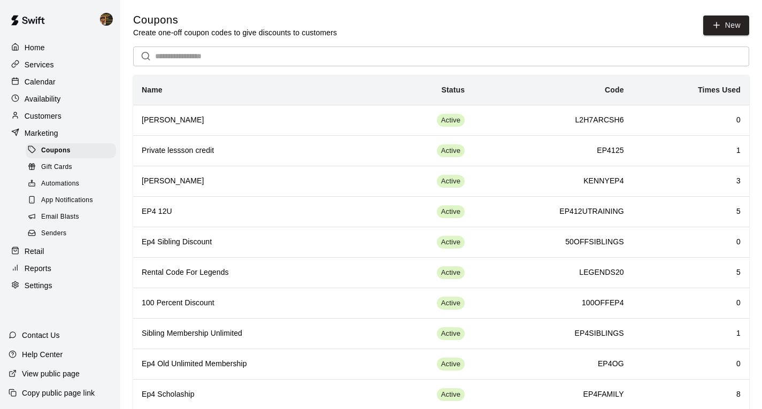
click at [42, 77] on div "Calendar" at bounding box center [60, 82] width 103 height 16
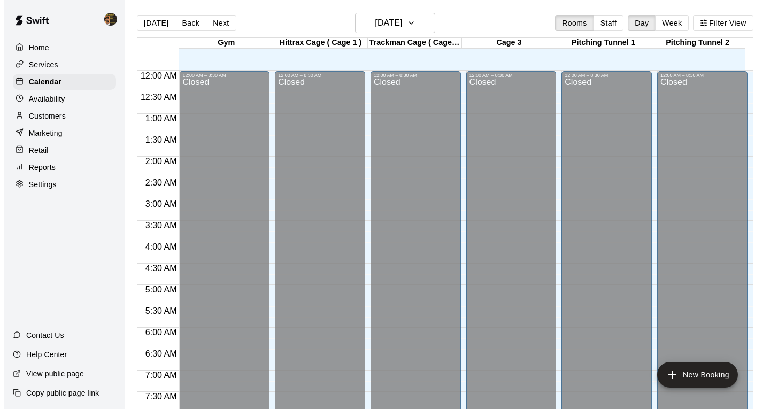
scroll to position [339, 0]
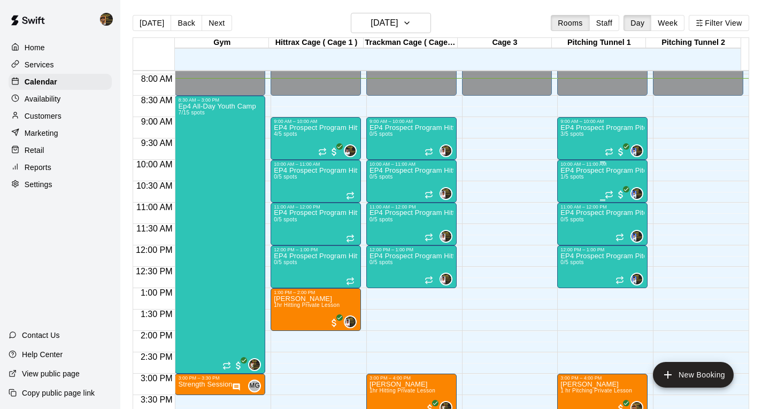
click at [571, 171] on p "EP4 Prospect Program Pitching" at bounding box center [603, 171] width 84 height 0
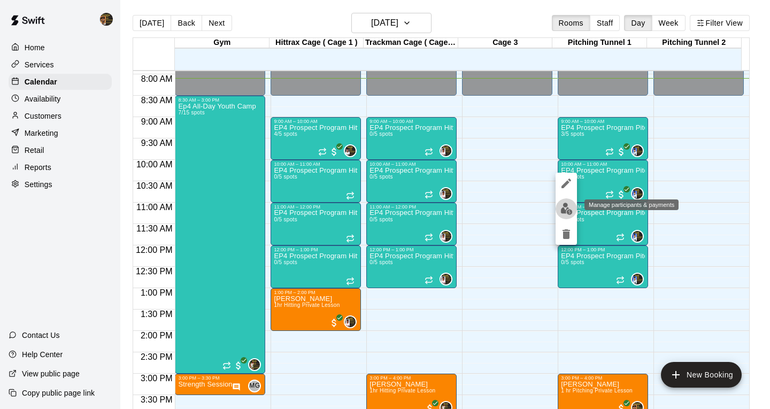
click at [573, 202] on button "edit" at bounding box center [566, 208] width 21 height 21
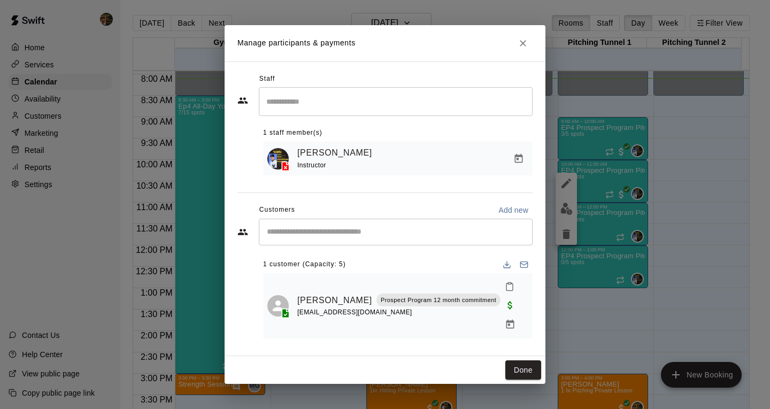
click at [343, 236] on input "Start typing to search customers..." at bounding box center [396, 232] width 264 height 11
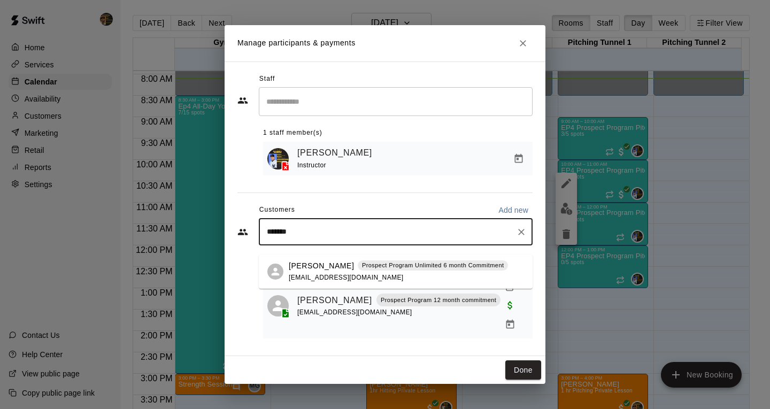
type input "********"
click at [337, 281] on span "josepinoz618@gmail.com" at bounding box center [346, 277] width 115 height 7
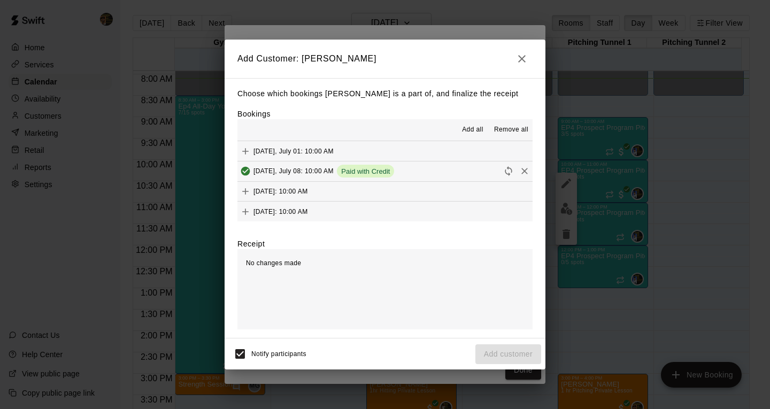
scroll to position [101, 0]
click at [311, 197] on div "Tuesday, August 19: 10:00 AM (Current)" at bounding box center [288, 191] width 101 height 16
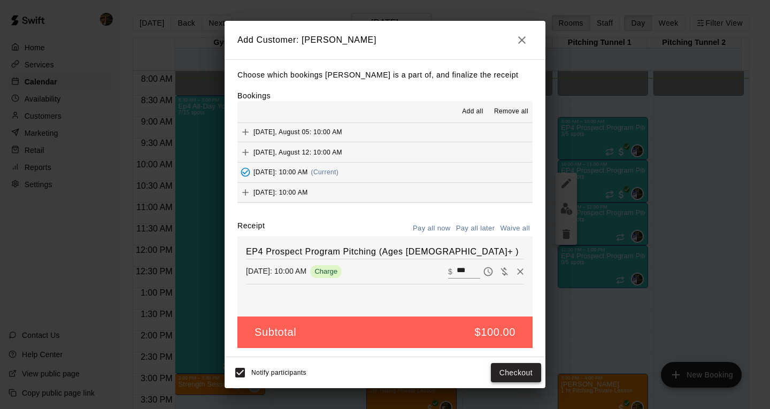
click at [516, 379] on button "Checkout" at bounding box center [516, 373] width 50 height 20
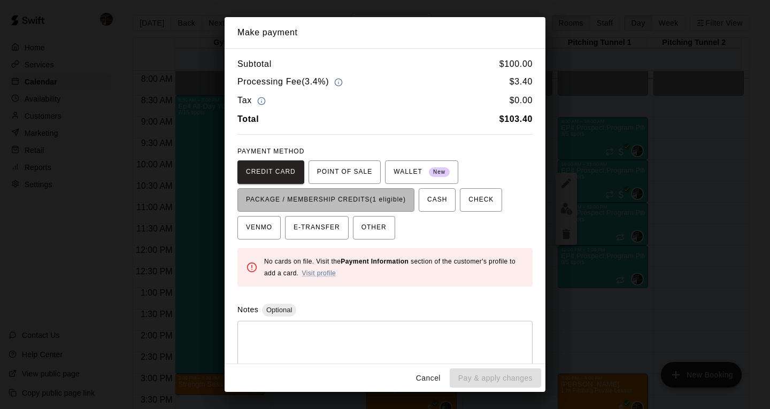
drag, startPoint x: 343, startPoint y: 196, endPoint x: 345, endPoint y: 203, distance: 7.7
click at [344, 200] on span "PACKAGE / MEMBERSHIP CREDITS (1 eligible)" at bounding box center [326, 200] width 160 height 17
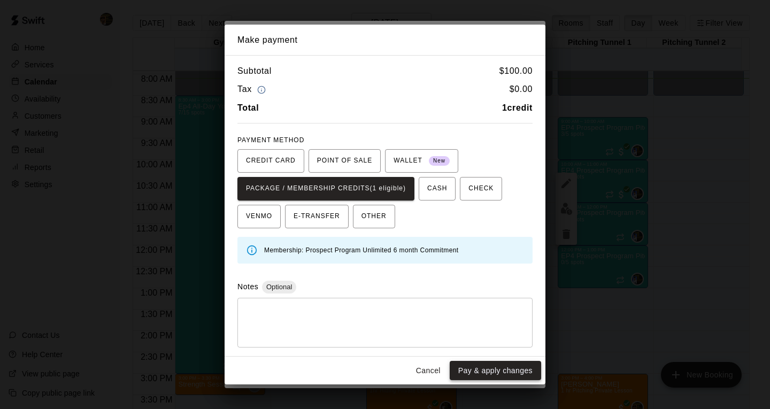
click at [517, 373] on button "Pay & apply changes" at bounding box center [495, 371] width 91 height 20
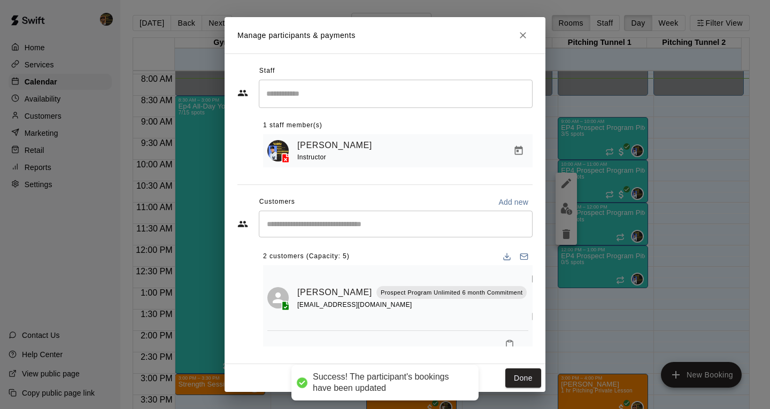
click at [341, 228] on input "Start typing to search customers..." at bounding box center [396, 224] width 264 height 11
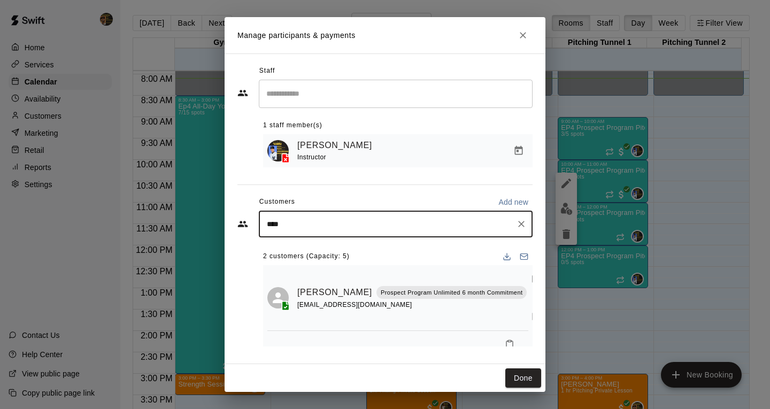
type input "*****"
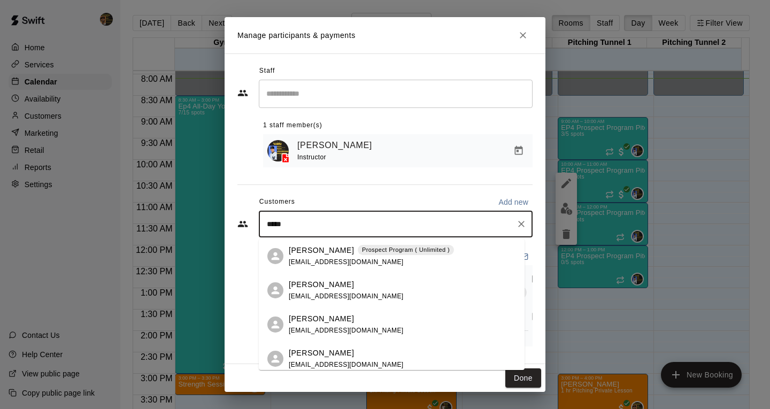
click at [344, 244] on div "Kenny Dominguez Prospect Program ( Unlimited ) kennydominguez828@gmail.com" at bounding box center [392, 256] width 266 height 34
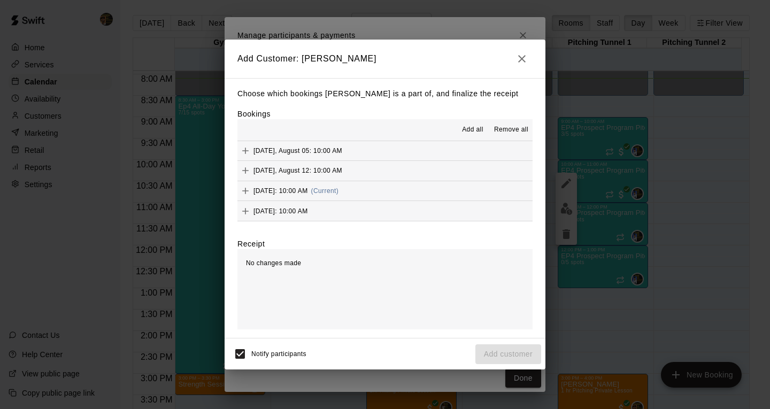
click at [381, 196] on button "Tuesday, August 19: 10:00 AM (Current)" at bounding box center [385, 191] width 295 height 20
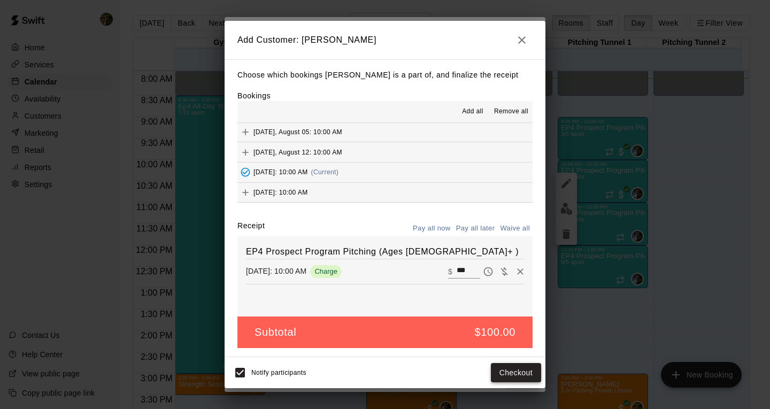
click at [513, 370] on button "Checkout" at bounding box center [516, 373] width 50 height 20
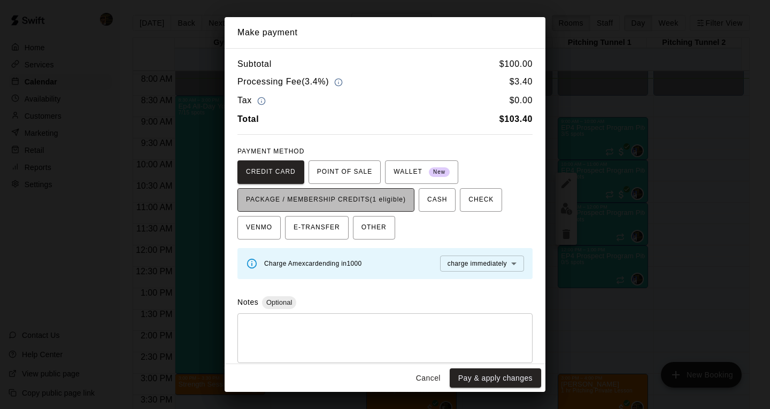
click at [350, 195] on span "PACKAGE / MEMBERSHIP CREDITS (1 eligible)" at bounding box center [326, 200] width 160 height 17
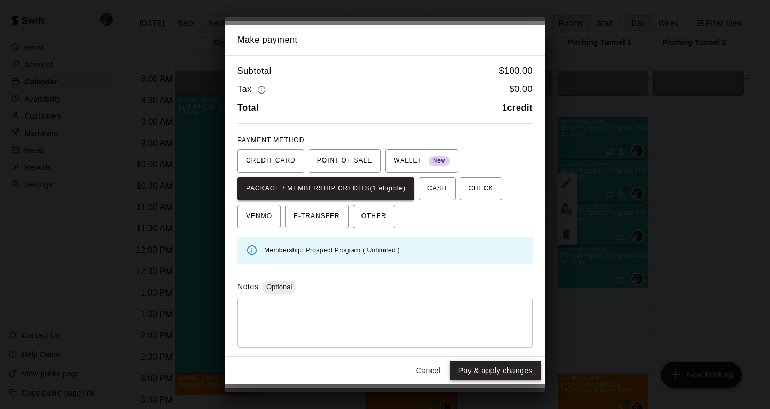
click at [490, 377] on button "Pay & apply changes" at bounding box center [495, 371] width 91 height 20
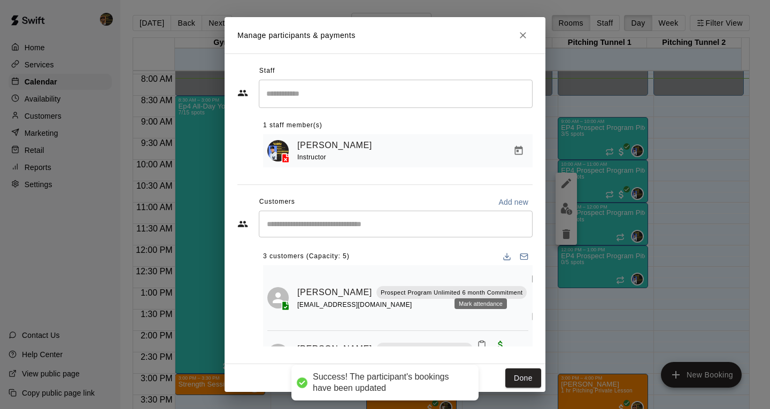
click at [527, 283] on button "Mark attendance" at bounding box center [536, 279] width 18 height 18
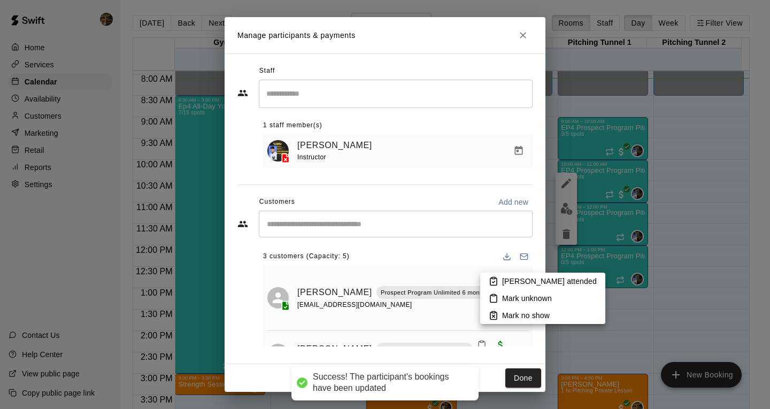
click at [500, 284] on li "Mark attended" at bounding box center [542, 281] width 125 height 17
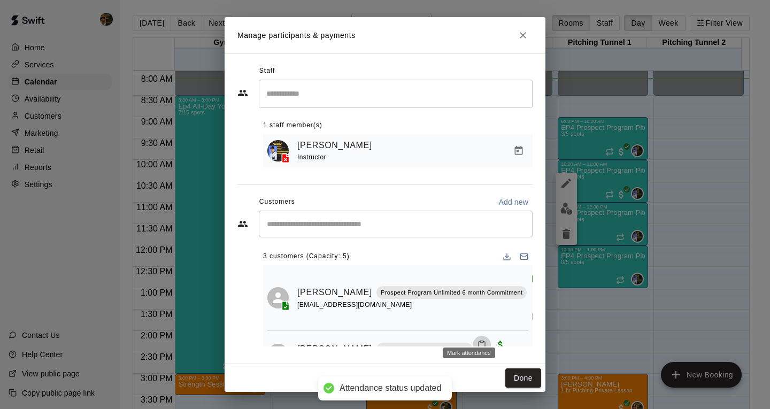
click at [473, 336] on button "Mark attendance" at bounding box center [482, 345] width 18 height 18
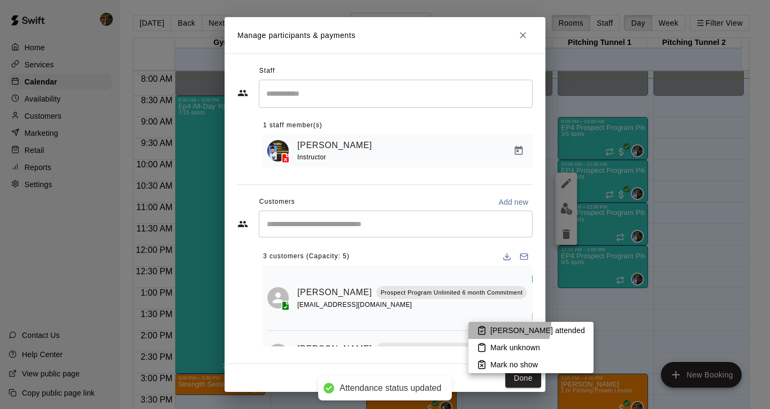
click at [491, 323] on li "Mark attended" at bounding box center [531, 330] width 125 height 17
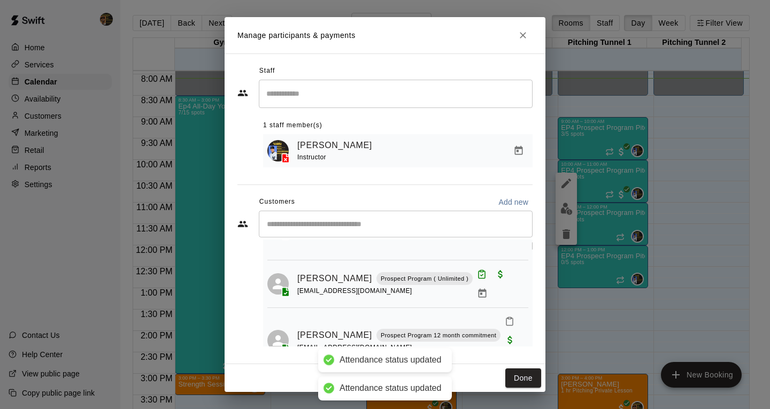
scroll to position [2, 0]
click at [518, 370] on button "Done" at bounding box center [524, 379] width 36 height 20
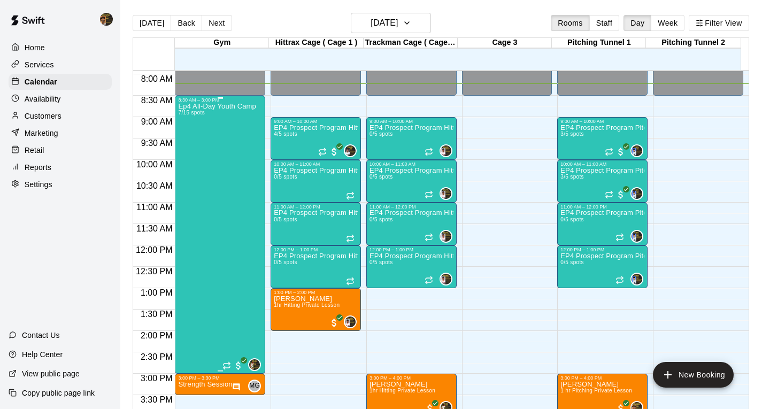
click at [190, 166] on div "Ep4 All-Day Youth Camp 7/15 spots" at bounding box center [217, 307] width 78 height 409
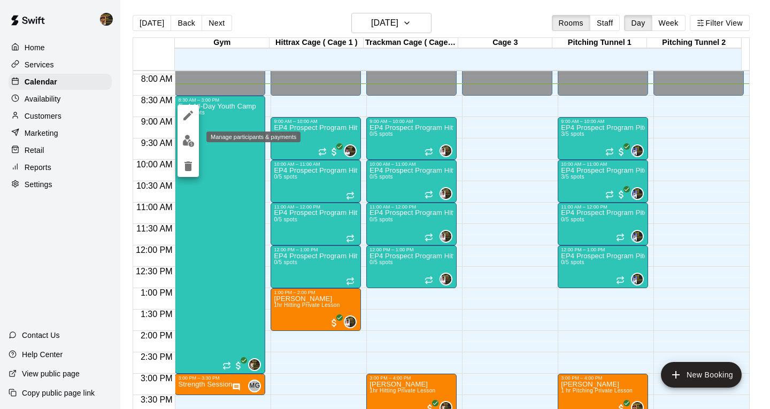
click at [193, 139] on img "edit" at bounding box center [188, 141] width 12 height 12
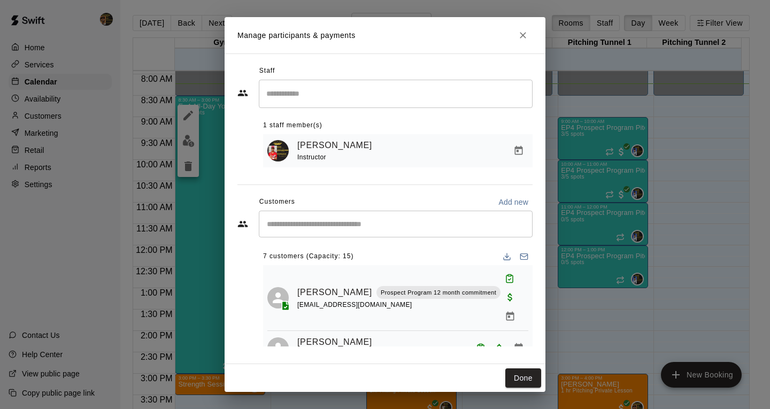
click at [326, 221] on div "​" at bounding box center [396, 224] width 274 height 27
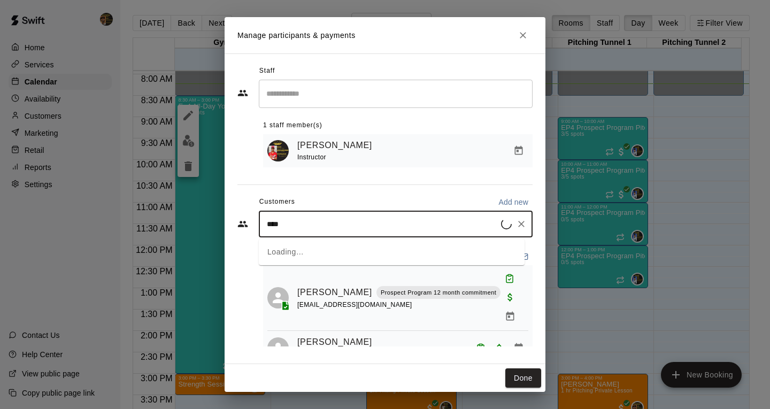
type input "****"
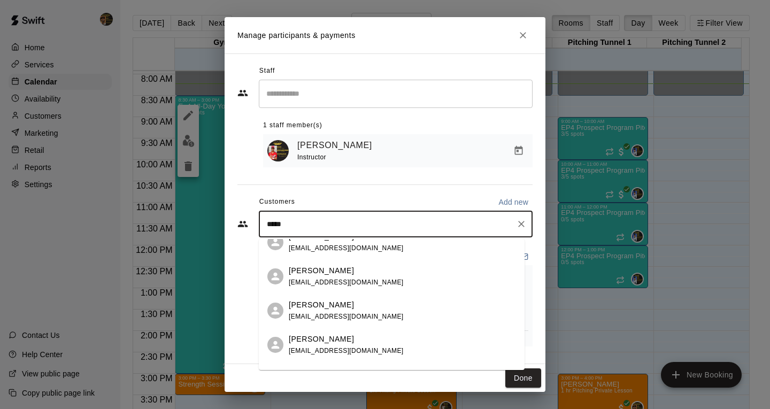
scroll to position [109, 0]
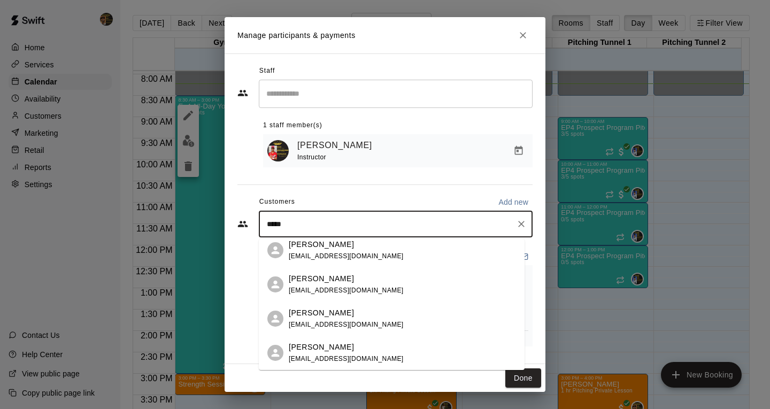
click at [372, 363] on div "Luis Ochoa monica3185@gmail.com" at bounding box center [402, 353] width 227 height 23
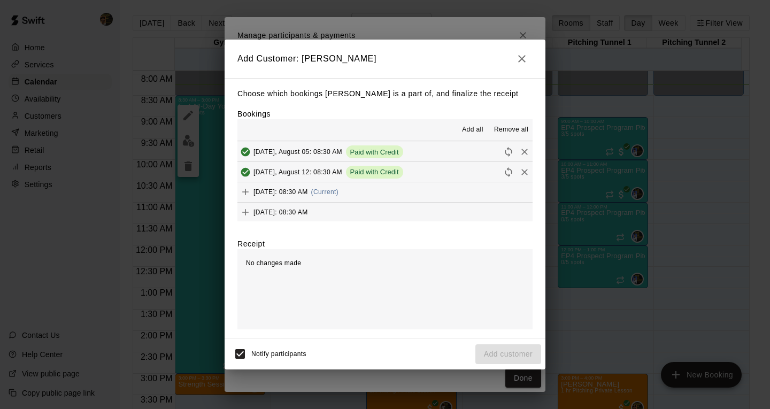
scroll to position [141, 0]
click at [308, 189] on span "[DATE]: 08:30 AM" at bounding box center [281, 190] width 55 height 7
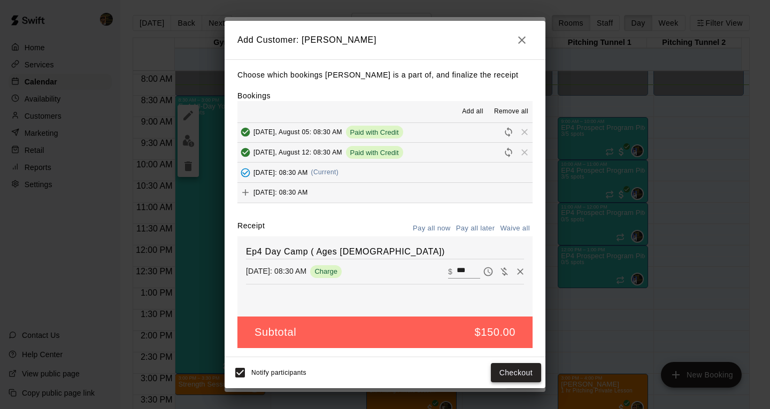
click at [519, 370] on button "Checkout" at bounding box center [516, 373] width 50 height 20
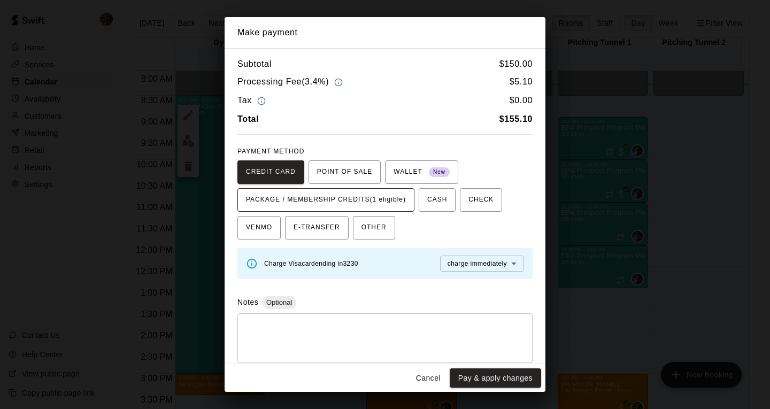
click at [382, 201] on span "PACKAGE / MEMBERSHIP CREDITS (1 eligible)" at bounding box center [326, 200] width 160 height 17
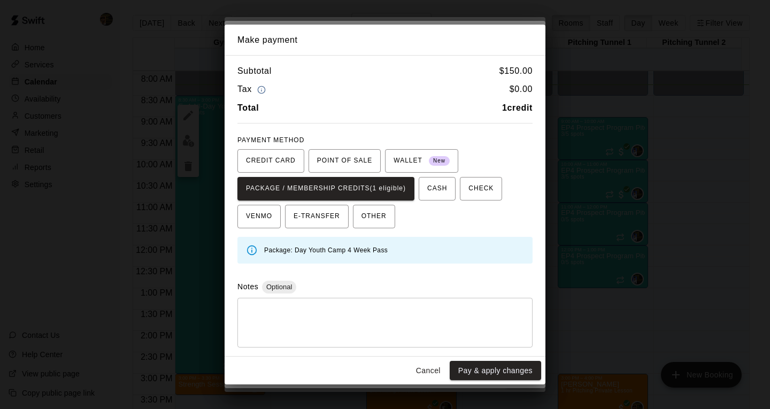
click at [480, 371] on button "Pay & apply changes" at bounding box center [495, 371] width 91 height 20
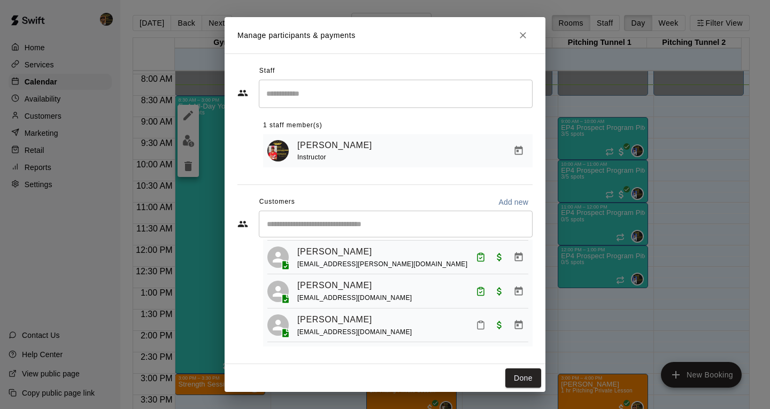
scroll to position [2, 0]
click at [472, 318] on button "Mark attendance" at bounding box center [481, 325] width 18 height 18
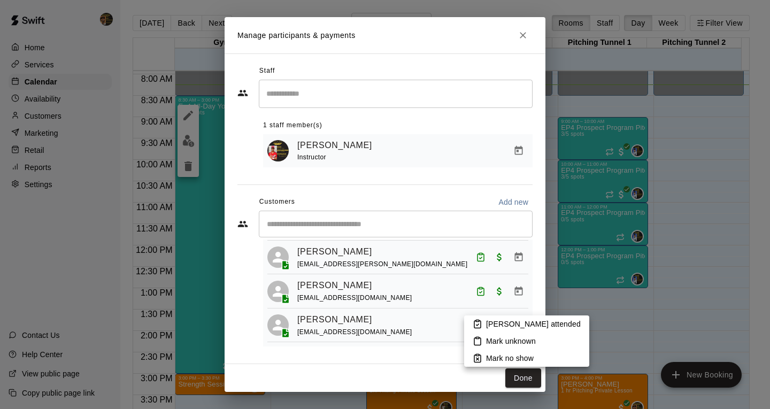
click at [492, 318] on li "Mark attended" at bounding box center [526, 324] width 125 height 17
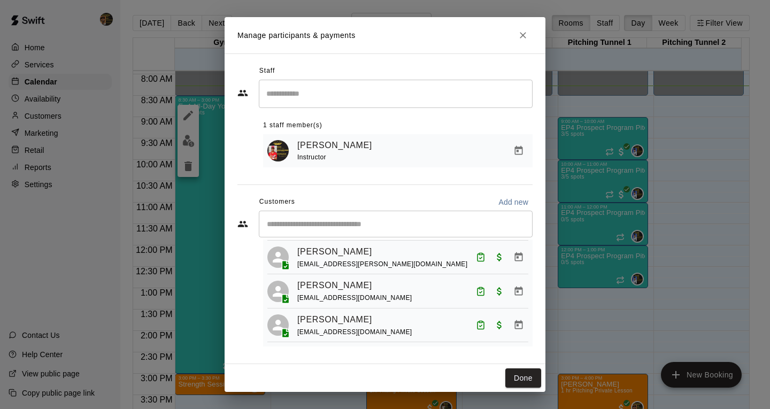
click at [424, 236] on div "​" at bounding box center [396, 224] width 274 height 27
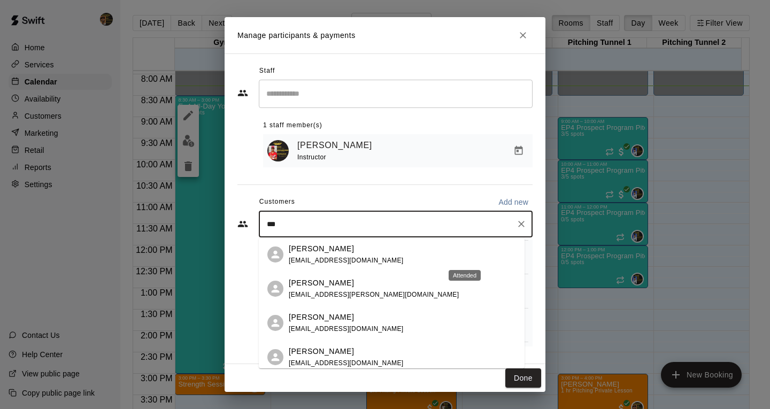
type input "**"
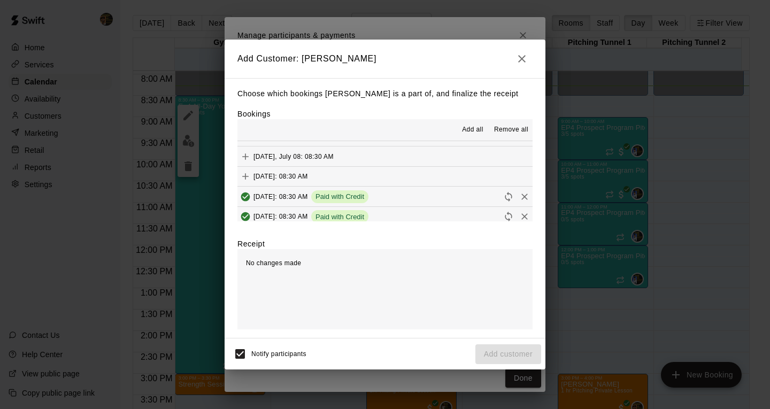
scroll to position [107, 0]
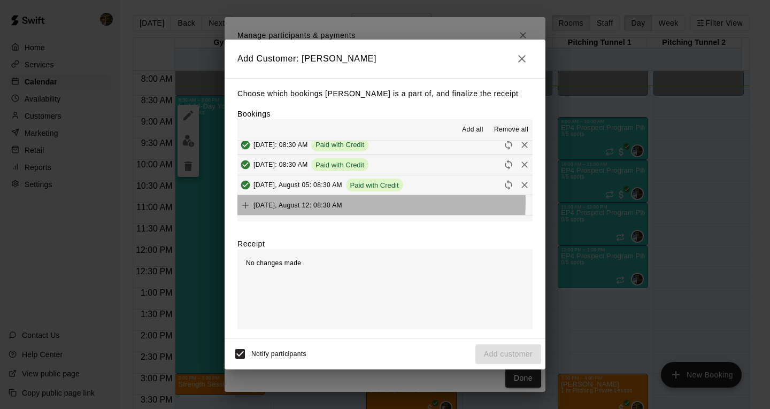
click at [327, 202] on span "[DATE], August 12: 08:30 AM" at bounding box center [298, 204] width 89 height 7
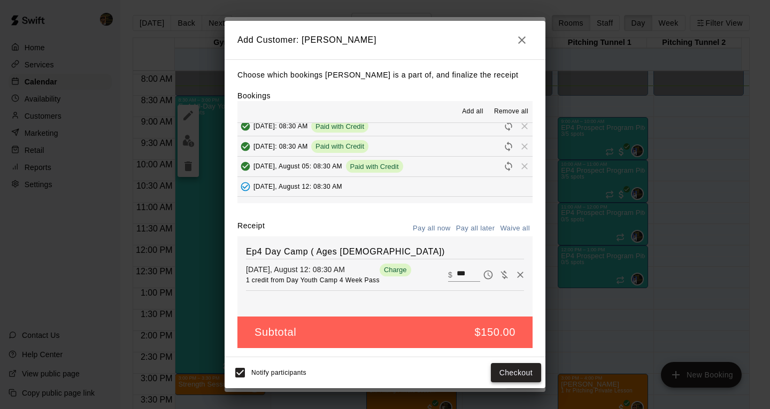
click at [502, 375] on button "Checkout" at bounding box center [516, 373] width 50 height 20
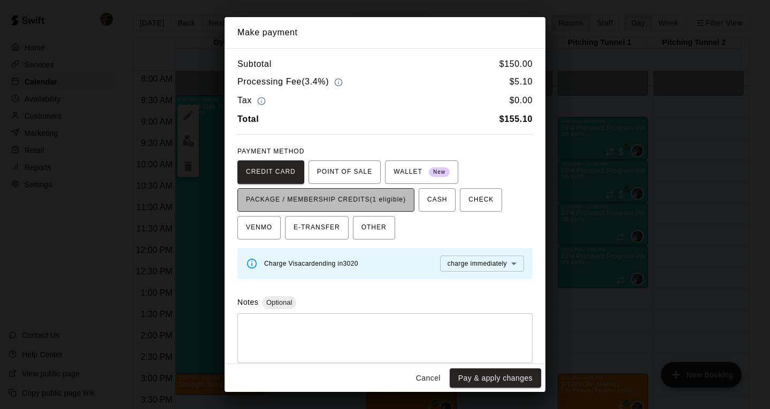
click at [377, 204] on span "PACKAGE / MEMBERSHIP CREDITS (1 eligible)" at bounding box center [326, 200] width 160 height 17
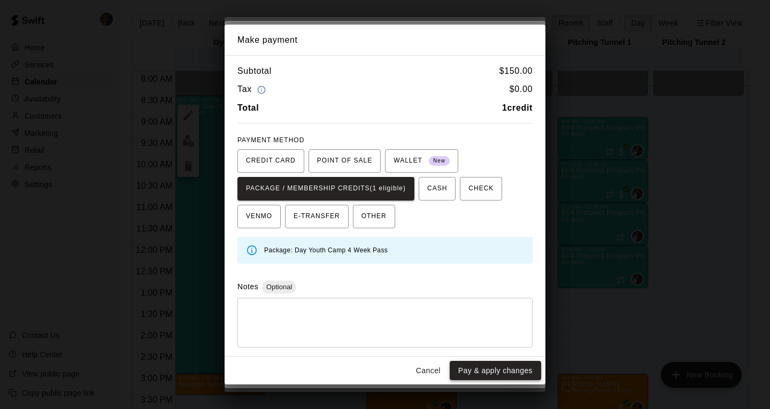
click at [476, 369] on button "Pay & apply changes" at bounding box center [495, 371] width 91 height 20
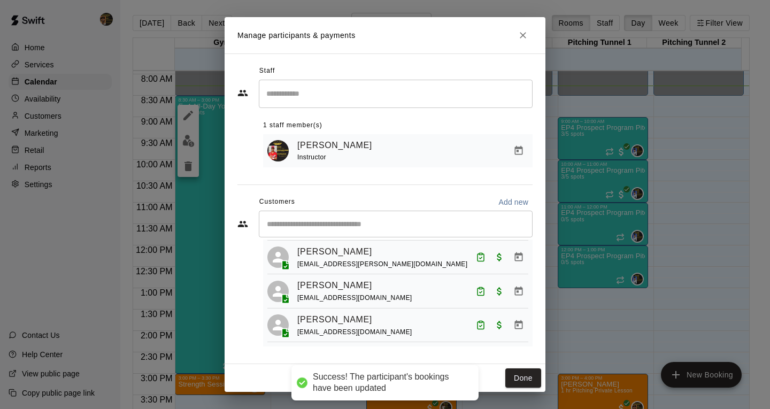
scroll to position [0, 0]
click at [367, 222] on input "Start typing to search customers..." at bounding box center [396, 224] width 264 height 11
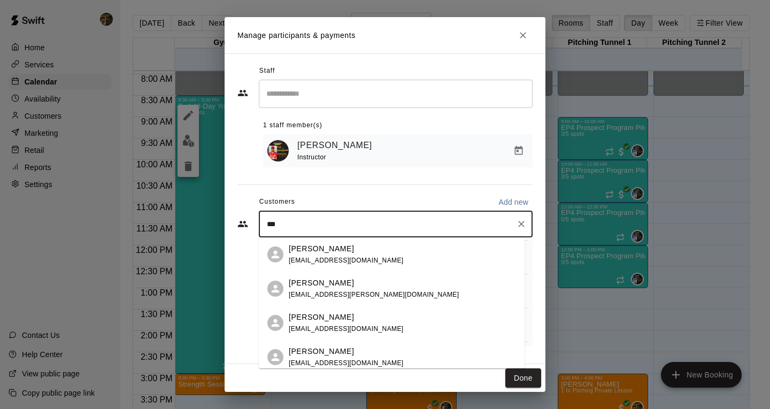
type input "**"
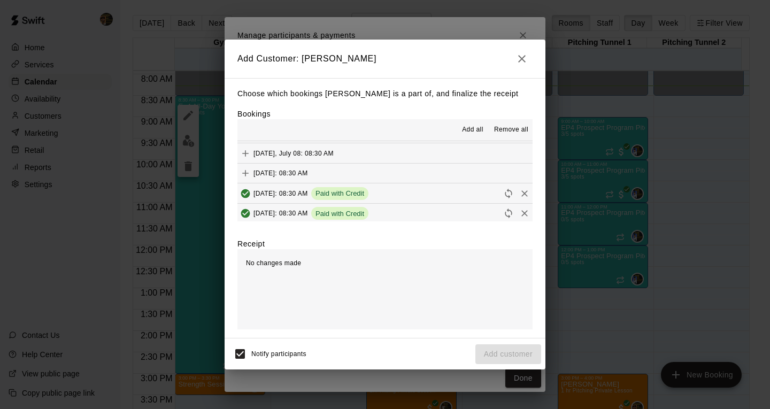
scroll to position [141, 0]
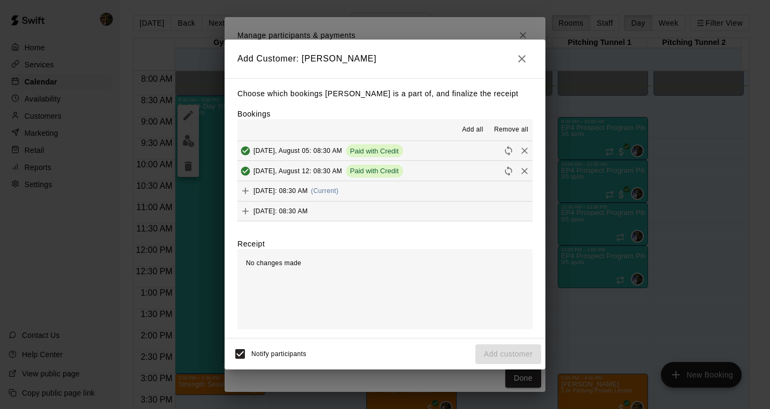
click at [339, 190] on span "(Current)" at bounding box center [325, 190] width 28 height 7
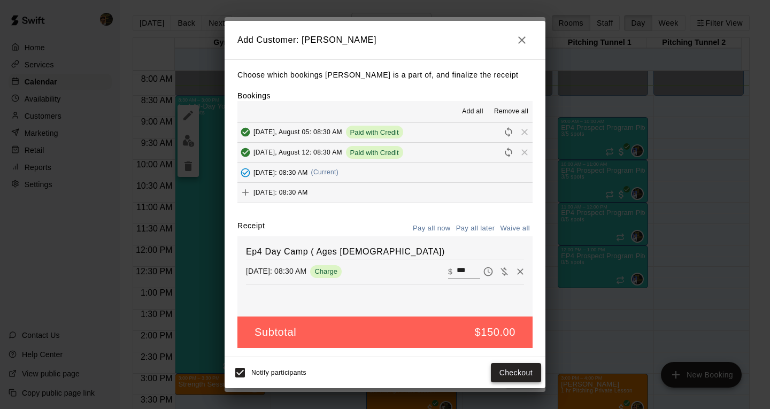
click at [513, 372] on button "Checkout" at bounding box center [516, 373] width 50 height 20
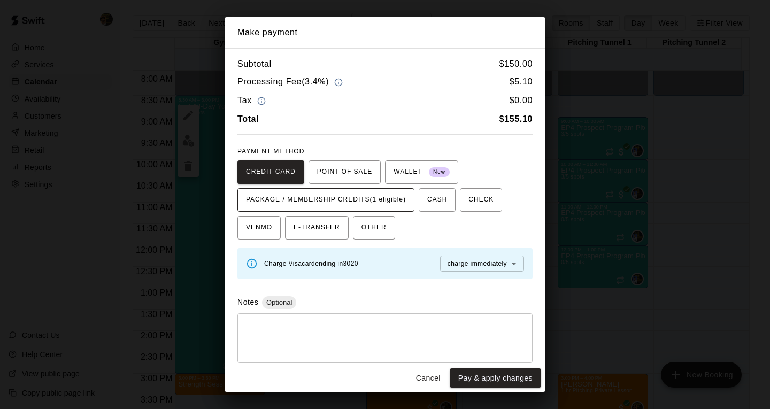
click at [395, 200] on span "PACKAGE / MEMBERSHIP CREDITS (1 eligible)" at bounding box center [326, 200] width 160 height 17
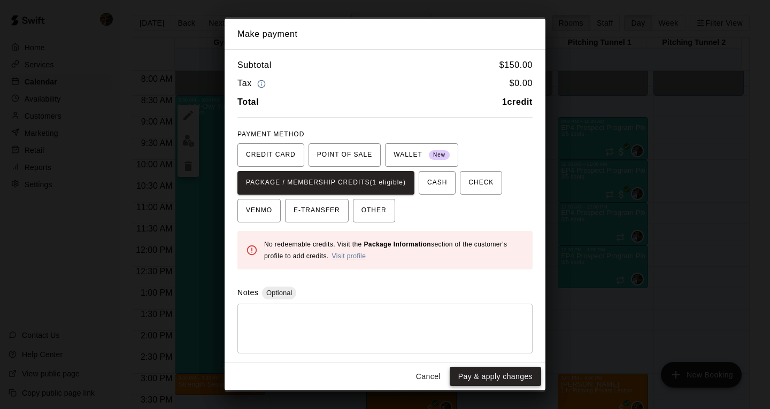
click at [495, 375] on button "Pay & apply changes" at bounding box center [495, 377] width 91 height 20
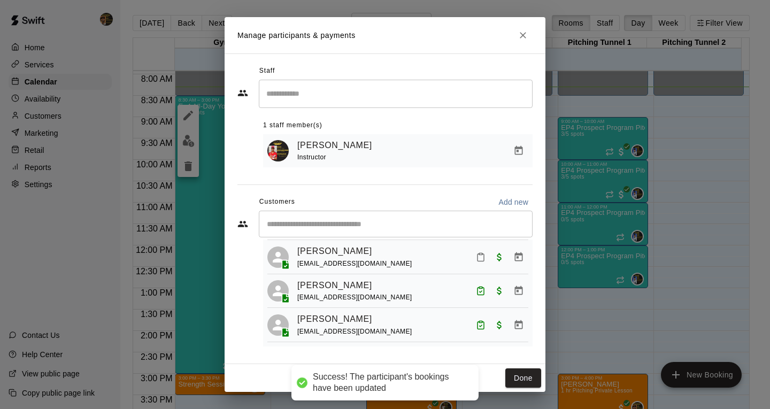
scroll to position [37, 0]
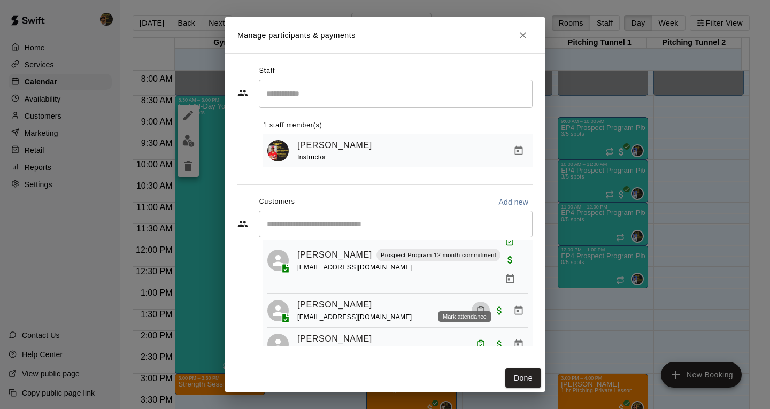
click at [478, 308] on icon "Mark attendance" at bounding box center [481, 311] width 6 height 7
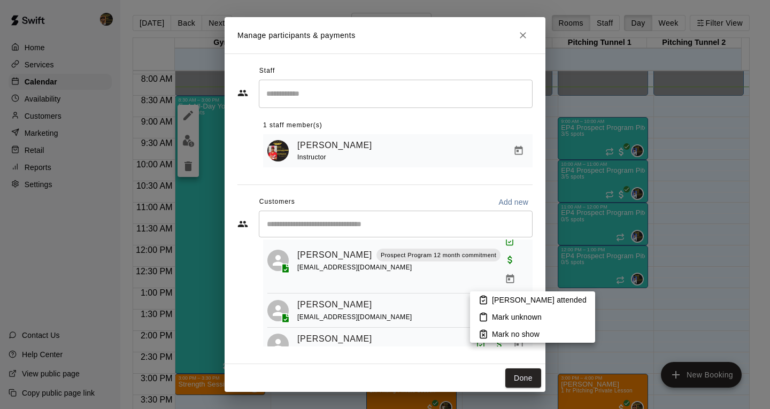
click at [483, 296] on li "Mark attended" at bounding box center [532, 300] width 125 height 17
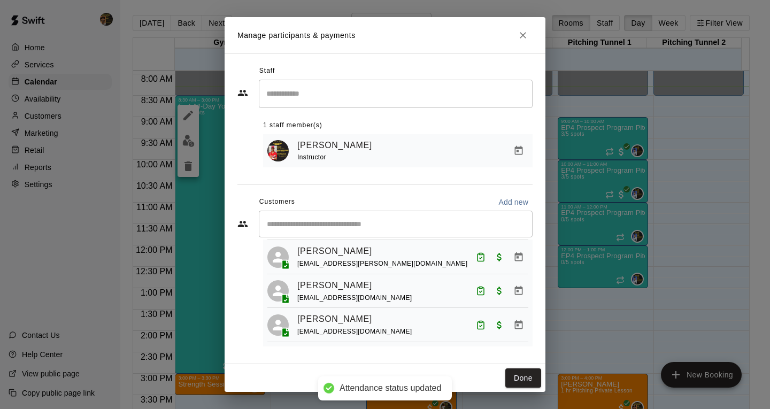
scroll to position [287, 0]
click at [399, 221] on input "Start typing to search customers..." at bounding box center [396, 224] width 264 height 11
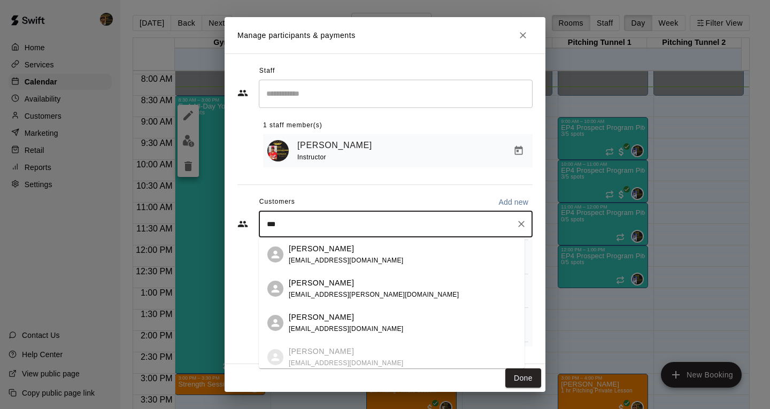
type input "**"
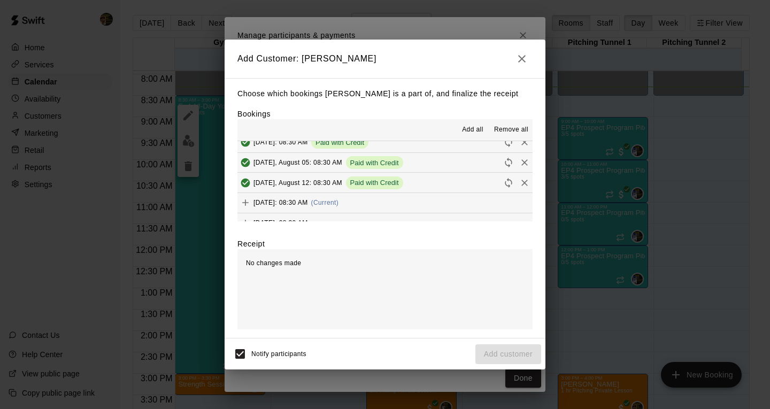
scroll to position [141, 0]
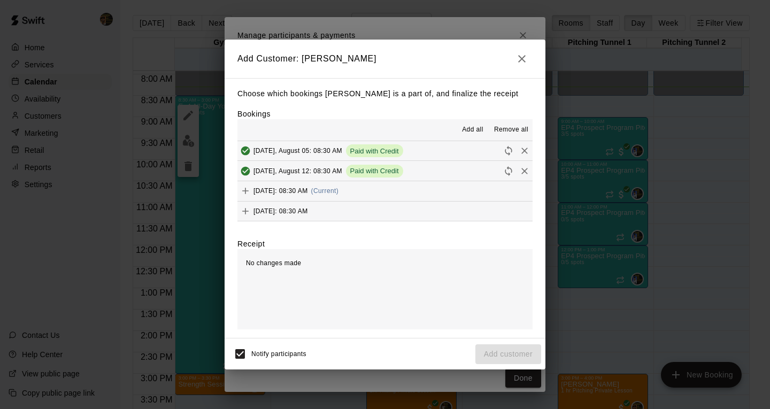
click at [339, 196] on div "Tuesday, August 19: 08:30 AM (Current)" at bounding box center [288, 191] width 101 height 16
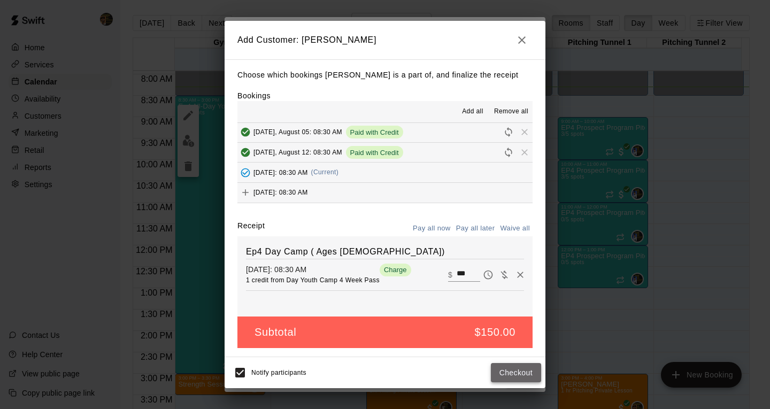
click at [531, 377] on button "Checkout" at bounding box center [516, 373] width 50 height 20
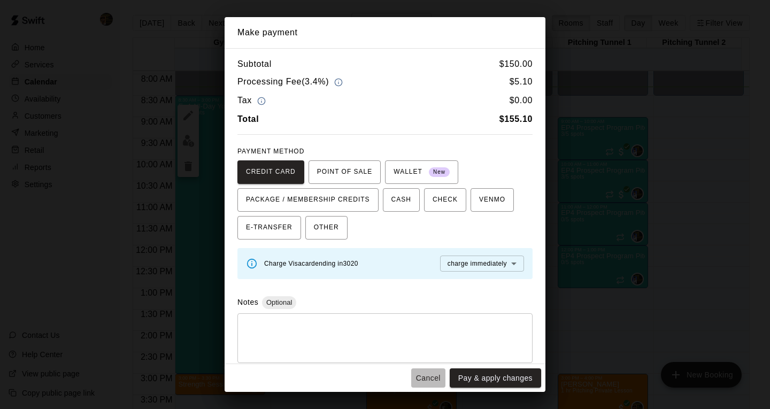
click at [432, 379] on button "Cancel" at bounding box center [428, 379] width 34 height 20
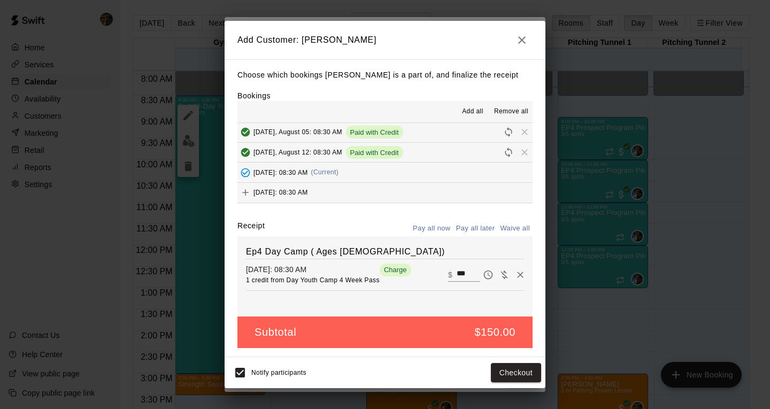
click at [531, 35] on button "button" at bounding box center [521, 39] width 21 height 21
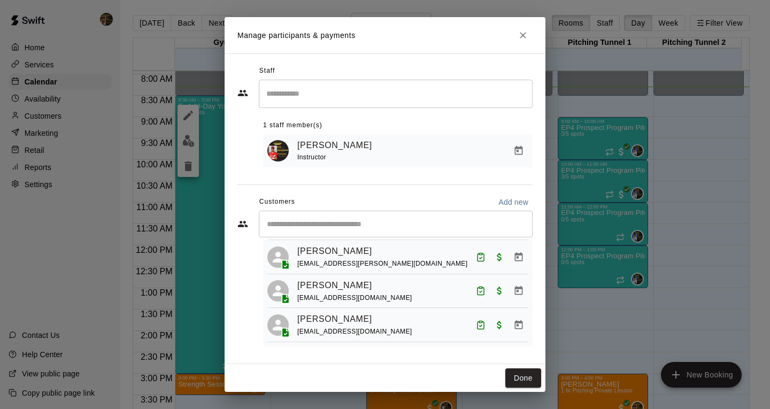
scroll to position [0, 0]
drag, startPoint x: 525, startPoint y: 40, endPoint x: 396, endPoint y: 137, distance: 162.3
click at [527, 40] on icon "Close" at bounding box center [523, 35] width 11 height 11
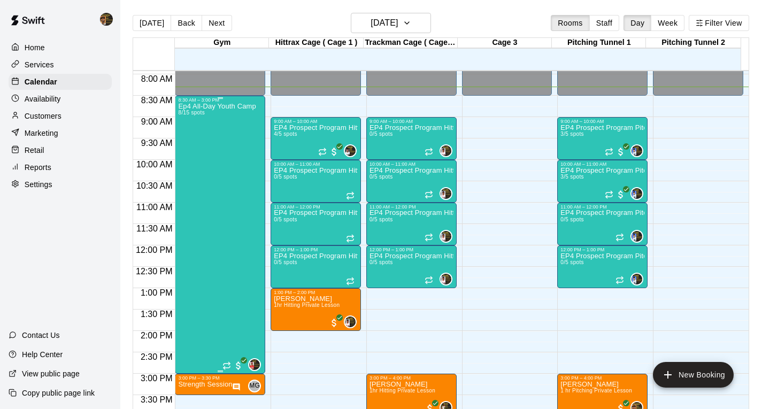
click at [229, 210] on div "Ep4 All-Day Youth Camp 8/15 spots" at bounding box center [217, 307] width 78 height 409
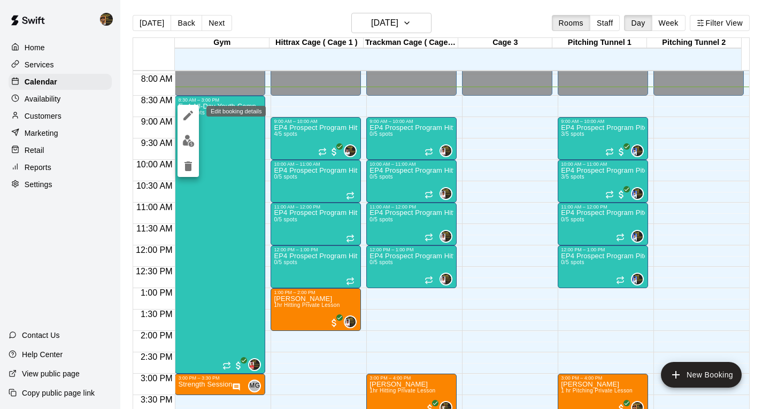
click at [195, 116] on button "edit" at bounding box center [188, 115] width 21 height 21
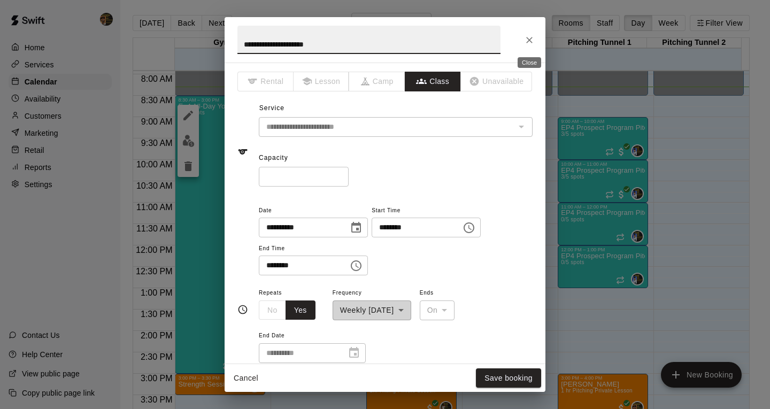
click at [526, 42] on button "Close" at bounding box center [529, 39] width 19 height 19
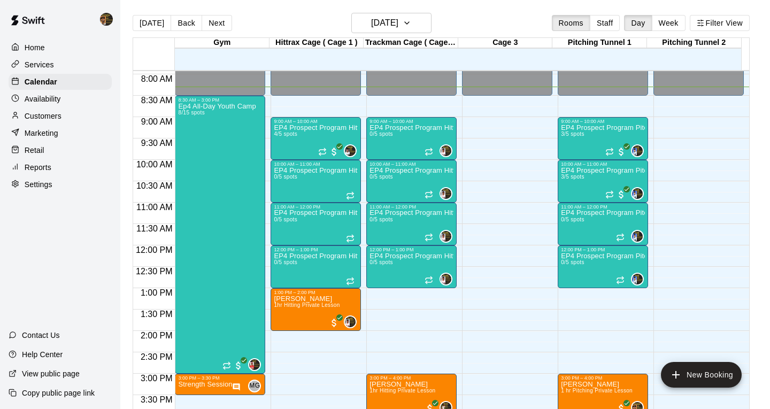
click at [184, 140] on div "Ep4 All-Day Youth Camp 8/15 spots" at bounding box center [217, 307] width 78 height 409
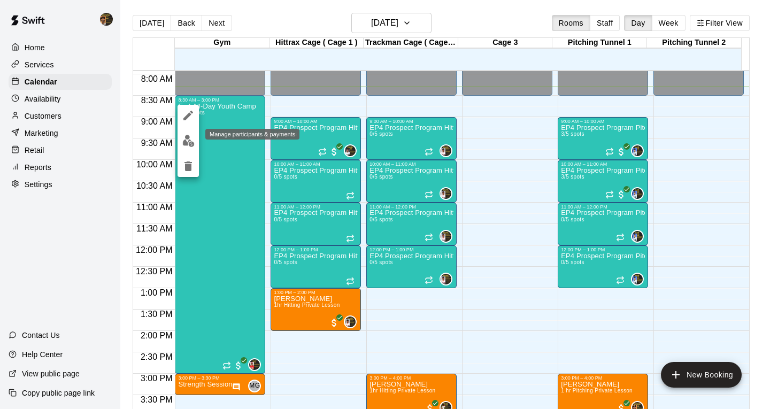
click at [182, 141] on img "edit" at bounding box center [188, 141] width 12 height 12
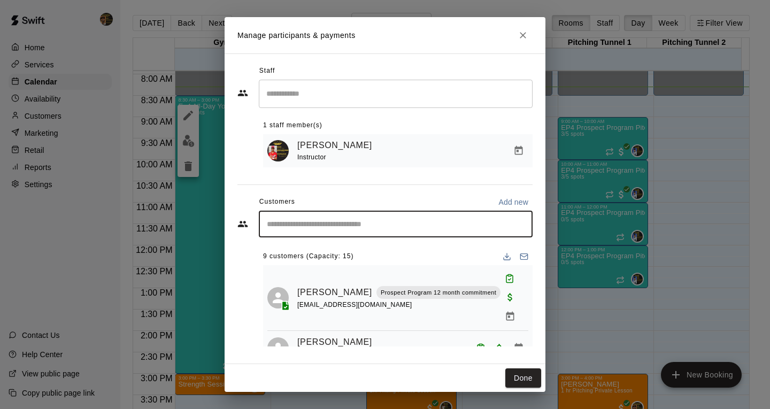
click at [354, 225] on input "Start typing to search customers..." at bounding box center [396, 224] width 264 height 11
type input "**"
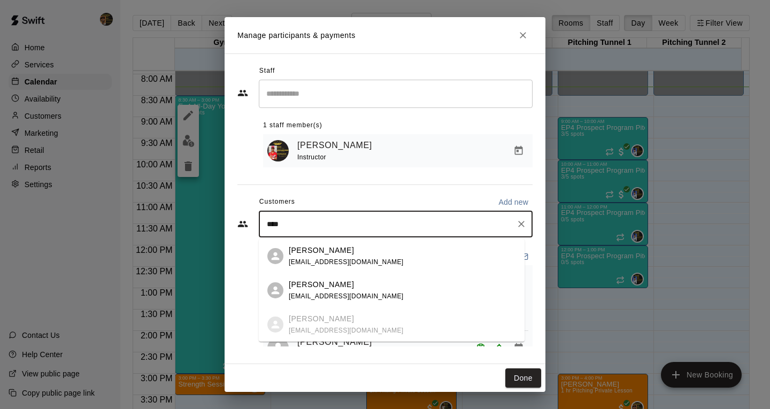
drag, startPoint x: 340, startPoint y: 288, endPoint x: 342, endPoint y: 294, distance: 7.0
click at [342, 294] on div "Madelyn Ng mng10002@yahoo.com" at bounding box center [346, 290] width 115 height 23
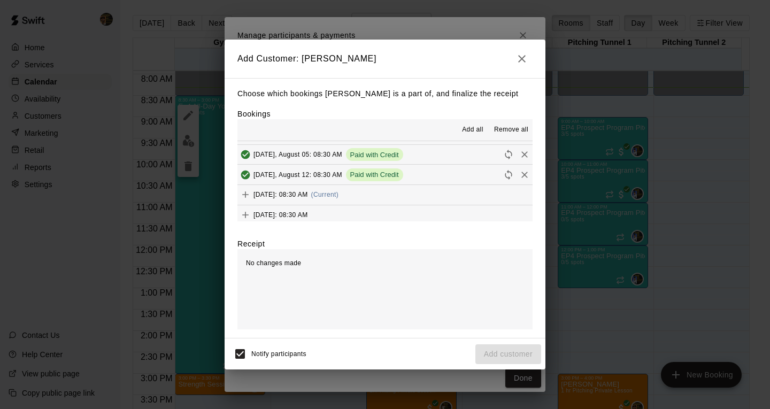
scroll to position [141, 0]
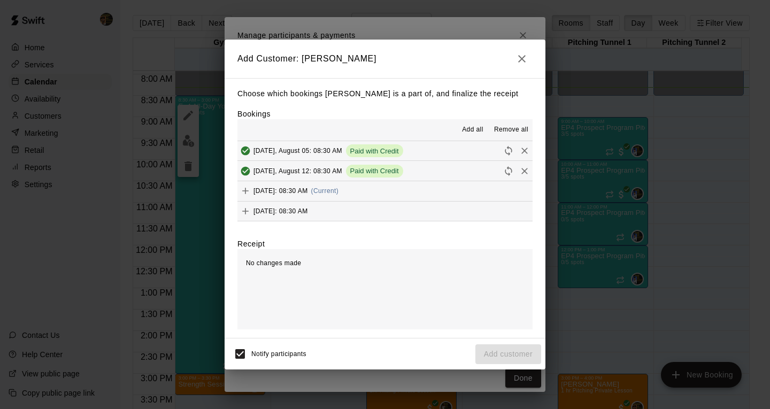
click at [318, 183] on button "Tuesday, August 19: 08:30 AM (Current)" at bounding box center [385, 191] width 295 height 20
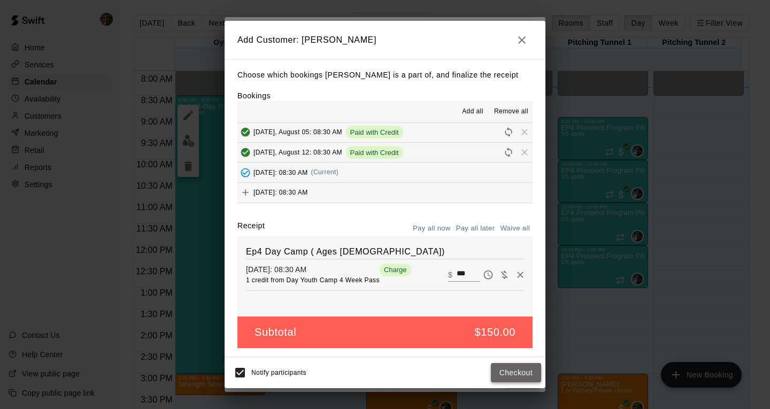
click at [510, 371] on button "Checkout" at bounding box center [516, 373] width 50 height 20
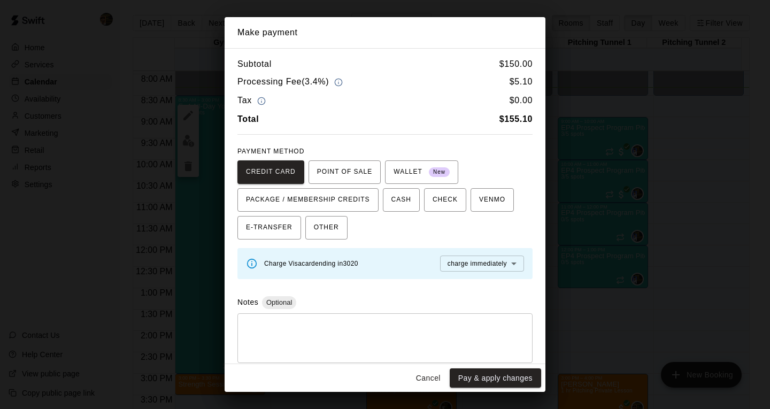
click at [418, 374] on button "Cancel" at bounding box center [428, 379] width 34 height 20
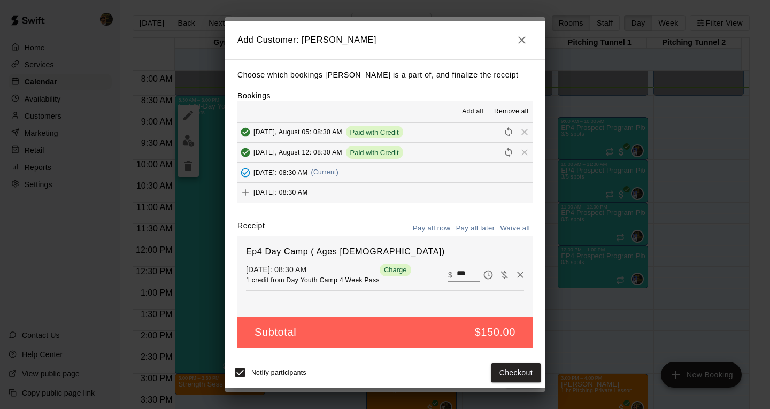
click at [491, 363] on button "Checkout" at bounding box center [516, 373] width 50 height 20
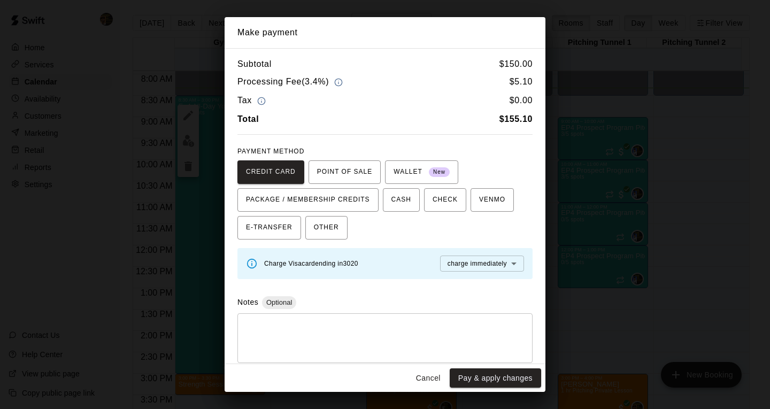
click at [423, 378] on button "Cancel" at bounding box center [428, 379] width 34 height 20
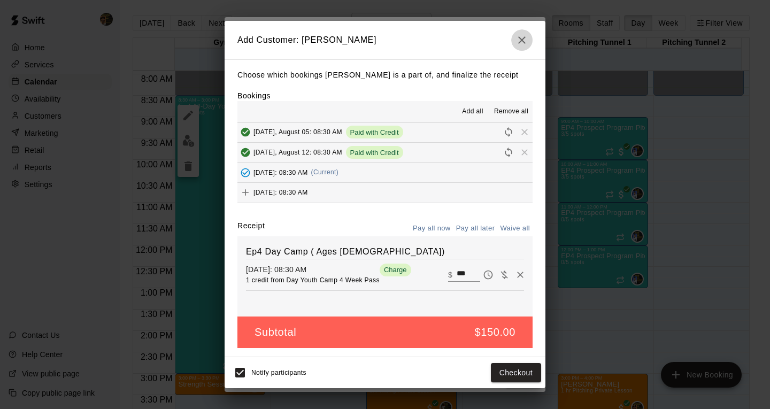
click at [529, 44] on button "button" at bounding box center [521, 39] width 21 height 21
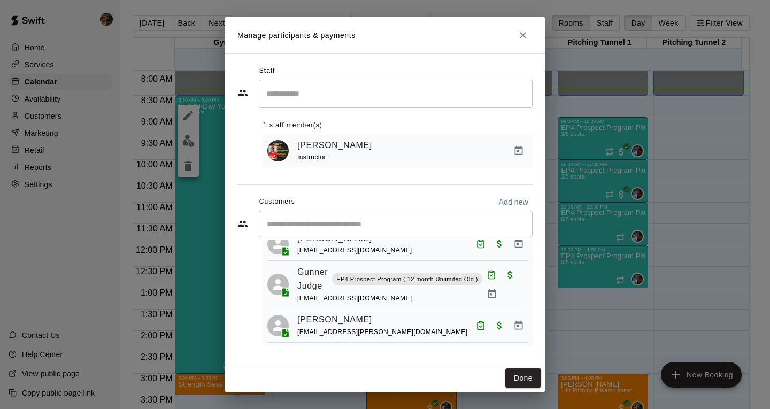
scroll to position [180, 0]
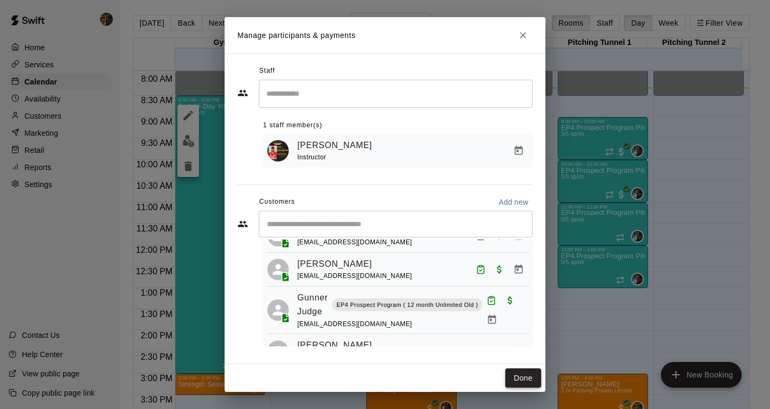
click at [528, 380] on button "Done" at bounding box center [524, 379] width 36 height 20
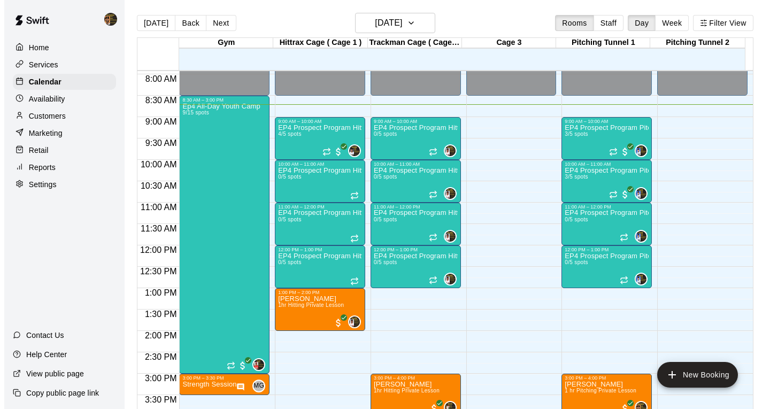
click button "Close"
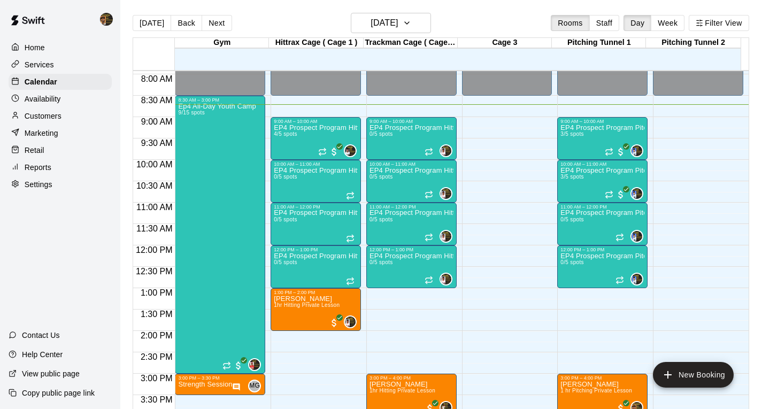
click at [577, 192] on div "EP4 Prospect Program Pitching 3/5 spots" at bounding box center [603, 371] width 84 height 409
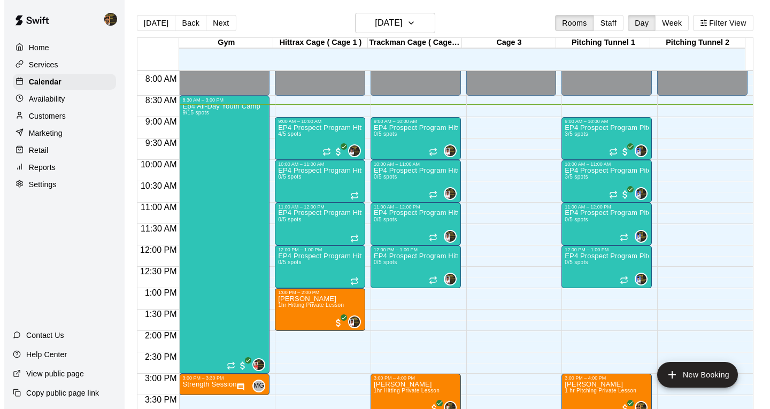
click img "edit"
drag, startPoint x: 469, startPoint y: 311, endPoint x: 470, endPoint y: 317, distance: 5.4
click button "Mark attendance"
click icon
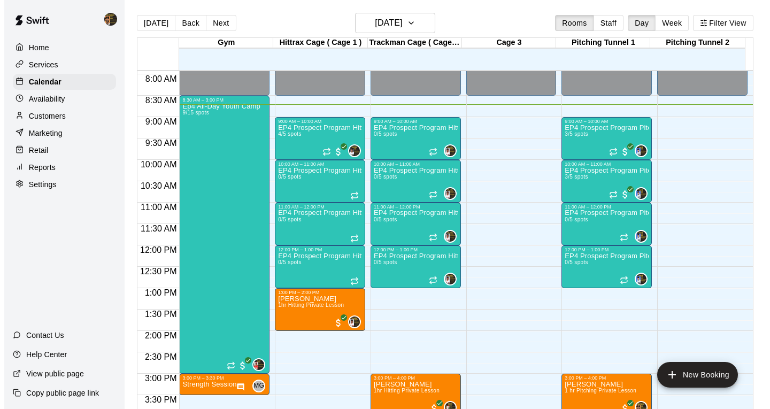
click button "Done"
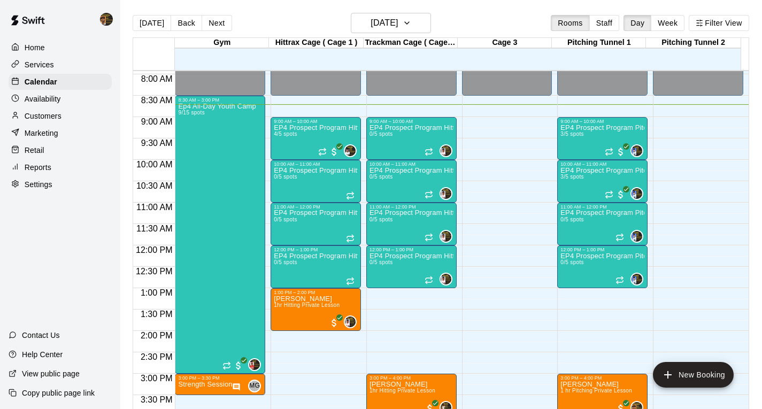
click at [579, 185] on div "EP4 Prospect Program Pitching 3/5 spots" at bounding box center [603, 371] width 84 height 409
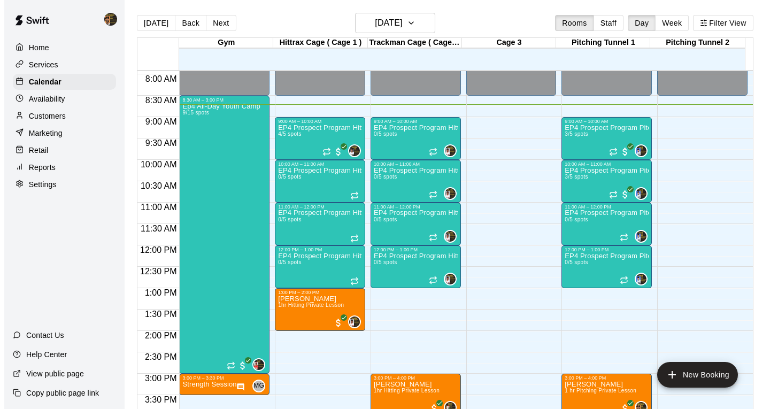
click img "edit"
click div "​"
type input "*********"
click div "Ian Perez ianperez1002@gmail.com"
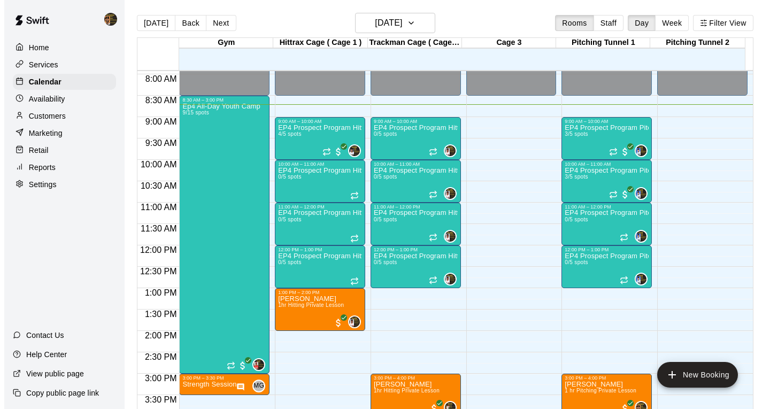
click div "Tuesday, August 19: 10:00 AM (Current)"
click button "Checkout"
click button "Cancel"
click icon "button"
click input "Start typing to search customers..."
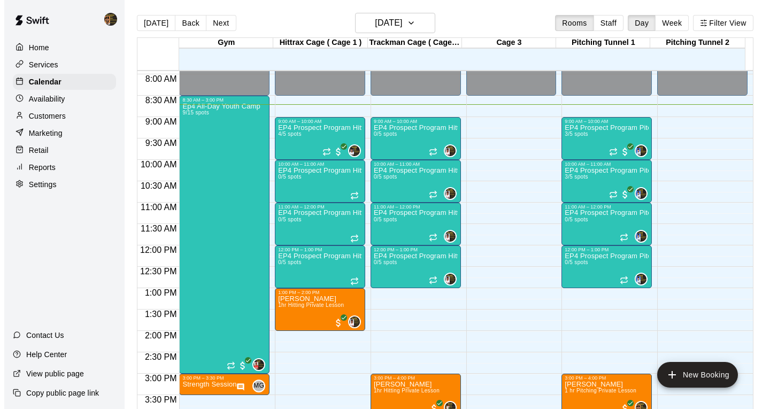
type input "*****"
click span "enlly.paulino@gmail.com"
click span "(Current)"
click button "Checkout"
click span "PACKAGE / MEMBERSHIP CREDITS (1 eligible)"
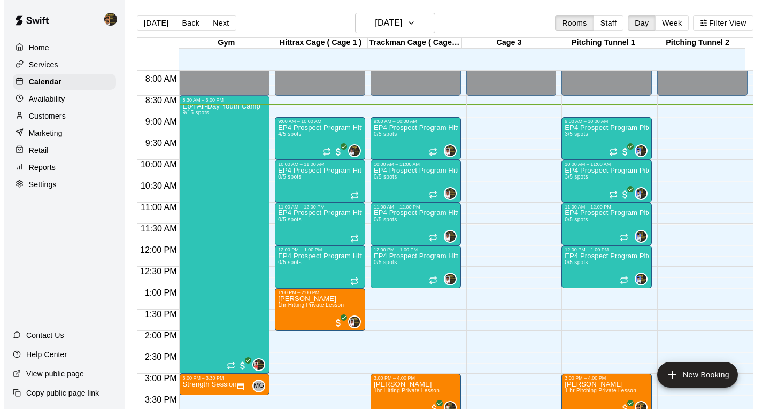
click button "Pay & apply changes"
click icon "Mark attendance"
drag, startPoint x: 487, startPoint y: 279, endPoint x: 488, endPoint y: 285, distance: 6.1
click icon
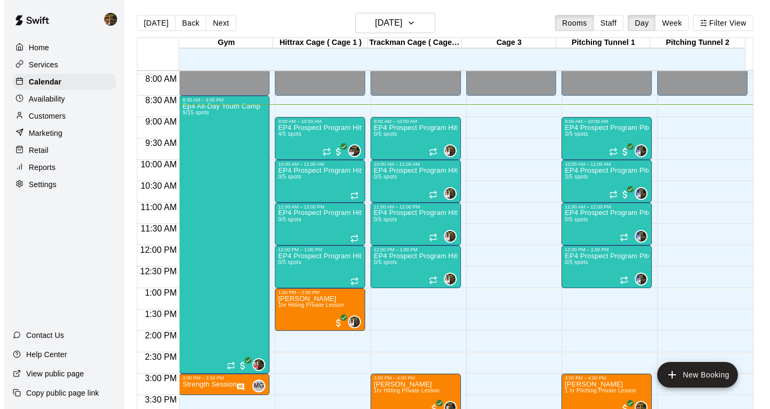
click div "Manage participants & payments Staff ​ 1 staff member(s) Mariel Checo Instructo…"
click button "Done"
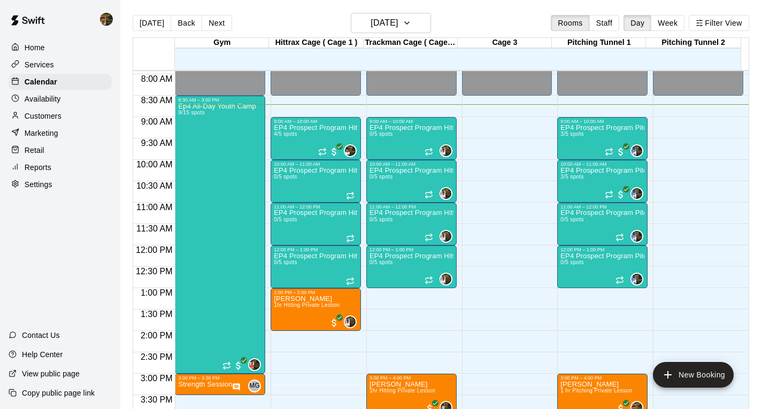
click at [239, 253] on div "Ep4 All-Day Youth Camp 9/15 spots" at bounding box center [217, 307] width 78 height 409
click div
click at [188, 157] on div "Ep4 All-Day Youth Camp 9/15 spots" at bounding box center [217, 307] width 78 height 409
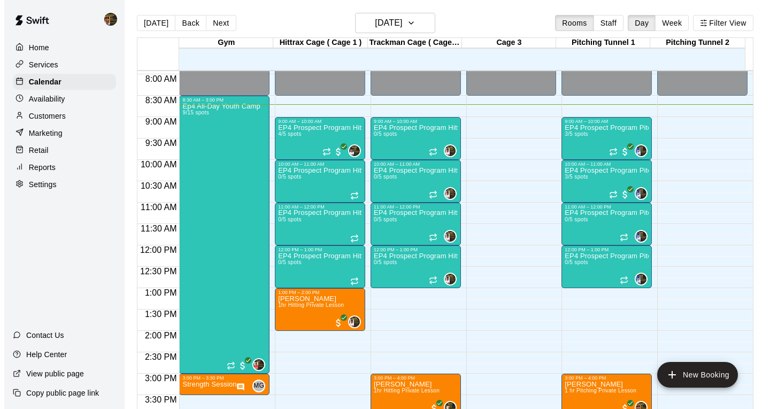
click img "edit"
click div "​"
type input "*****"
click div "Fidel Romero ginaelisa8@gmail.com"
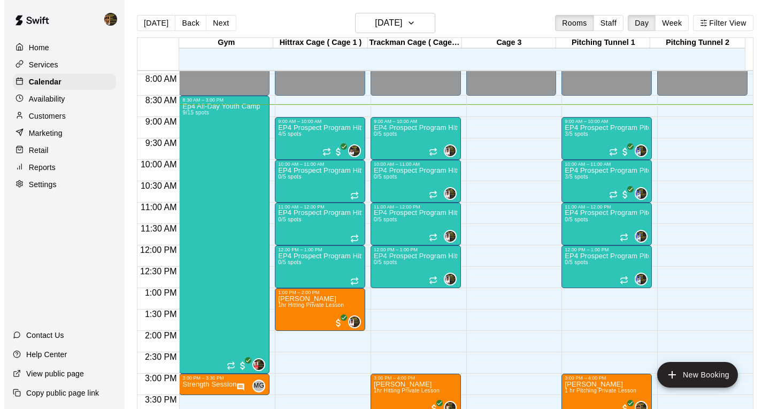
click span "(Current)"
click button "Checkout"
click button "Cancel"
click icon "button"
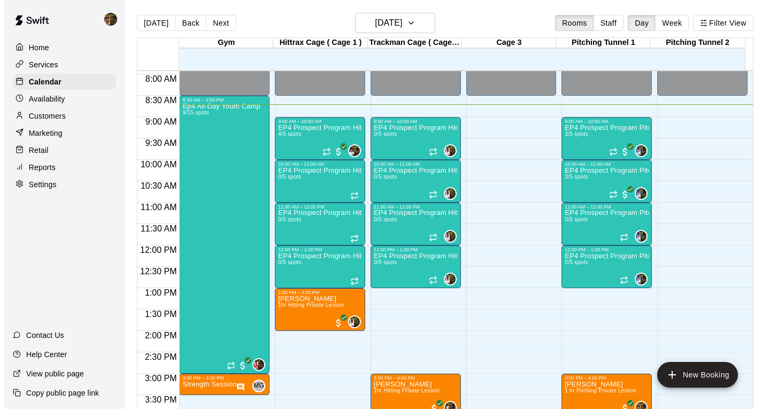
click button "Done"
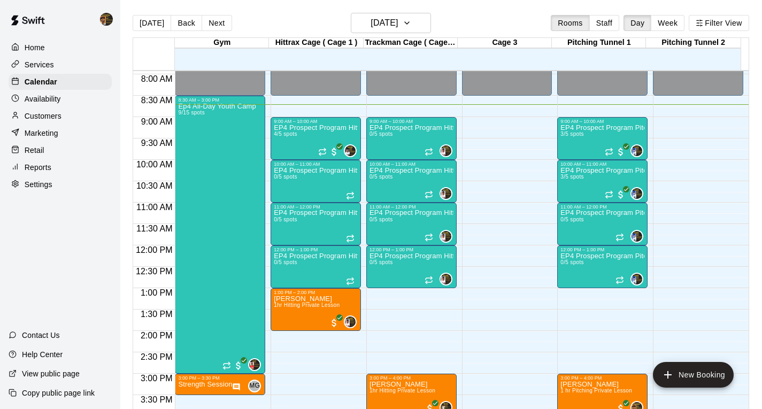
click at [585, 225] on div "EP4 Prospect Program Pitching 0/5 spots" at bounding box center [603, 414] width 84 height 409
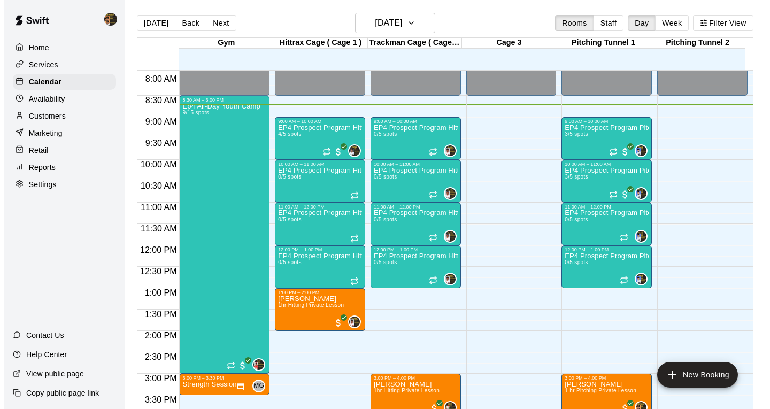
click button "edit"
click input "Start typing to search customers..."
type input "****"
click span "nikolascostacon@gmail.com"
click span "Tuesday, August 19: 11:00 AM"
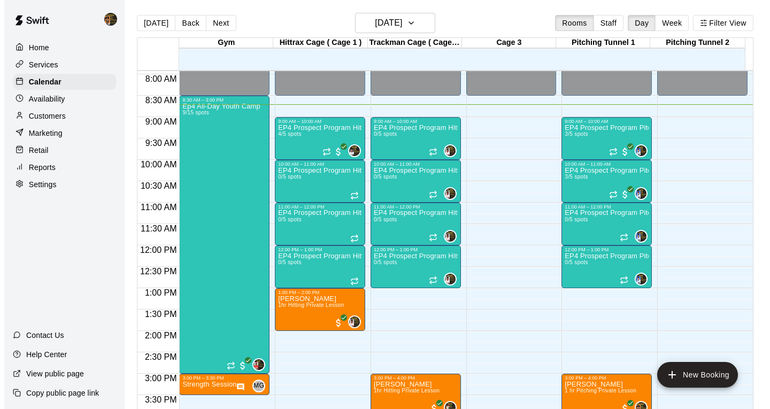
click div "Subtotal $100.00"
click button "Checkout"
click span "PACKAGE / MEMBERSHIP CREDITS (1 eligible)"
click button "Pay & apply changes"
click icon "Mark attendance"
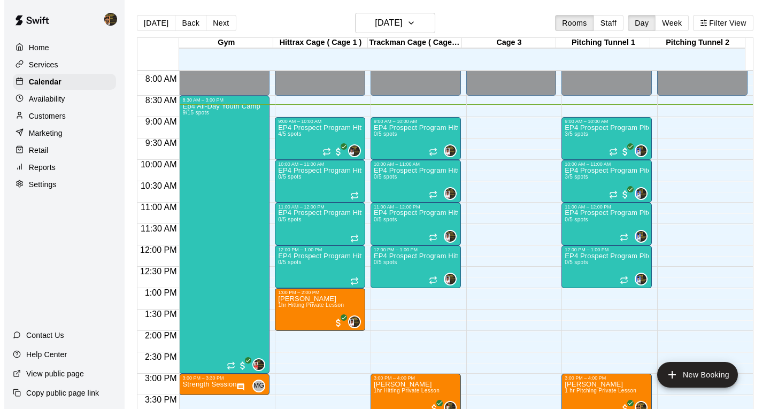
click p "Mark attended"
click button "Done"
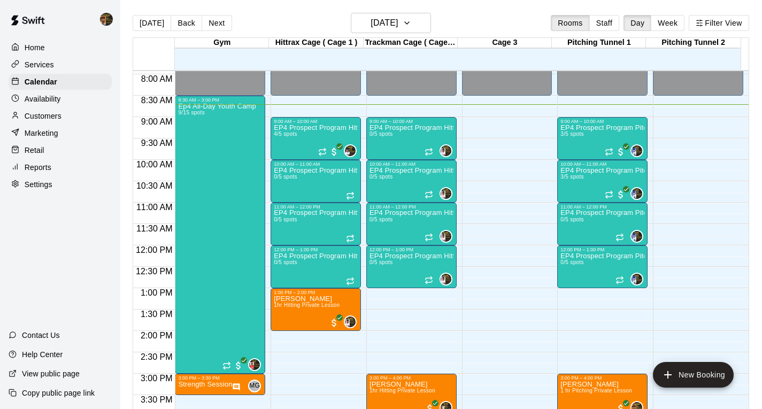
click at [575, 224] on body "Home Services Calendar Availability Customers Marketing Retail Reports Settings…" at bounding box center [381, 213] width 762 height 426
click at [577, 222] on span "1/5 spots" at bounding box center [573, 220] width 24 height 6
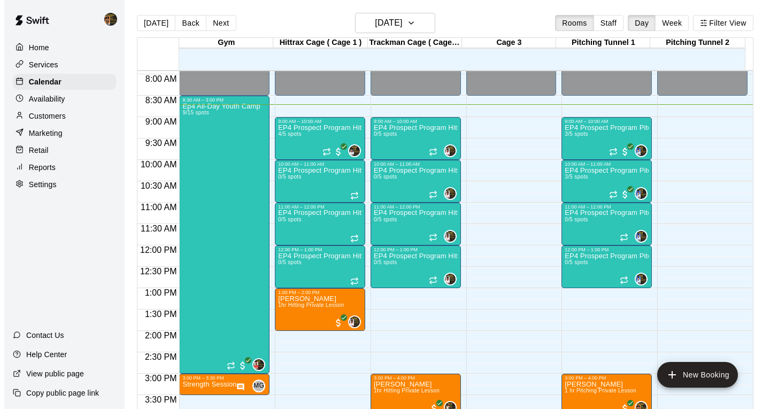
click img "edit"
click input "Start typing to search customers..."
type input "****"
click p "Hoel Rodriguez"
click div "Tuesday, August 19: 11:00 AM (Current)"
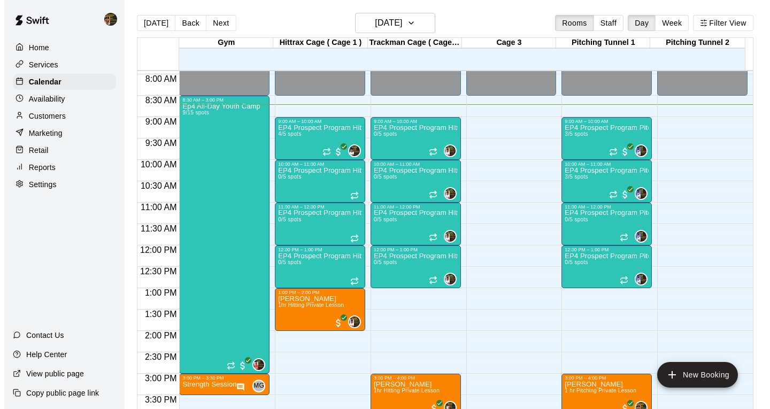
click div "Notify participants Checkout"
click button "Checkout"
click button "Cancel"
click icon "button"
click input "Start typing to search customers..."
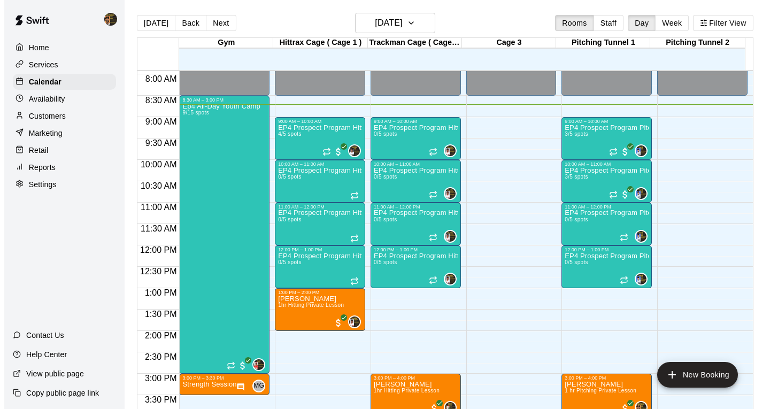
click icon "Close"
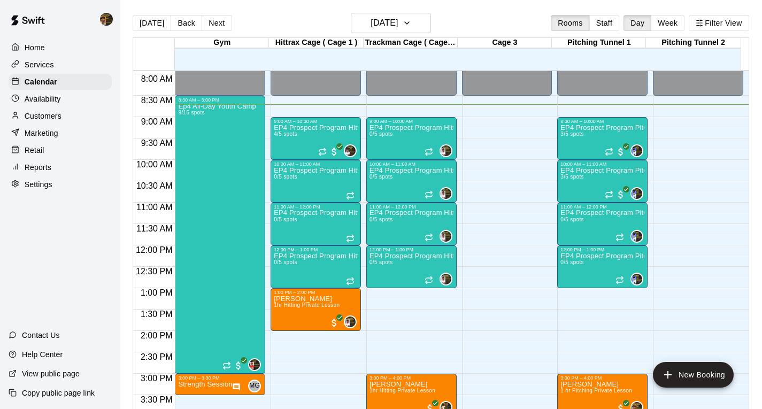
click at [592, 231] on div "EP4 Prospect Program Pitching 1/5 spots" at bounding box center [603, 414] width 84 height 409
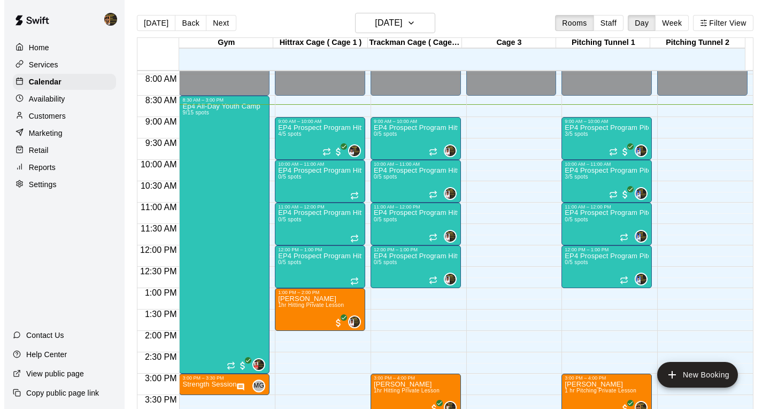
click img "edit"
click input "Start typing to search customers..."
type input "****"
click p "Vinicio Paradis"
click span "Tuesday, August 19: 11:00 AM"
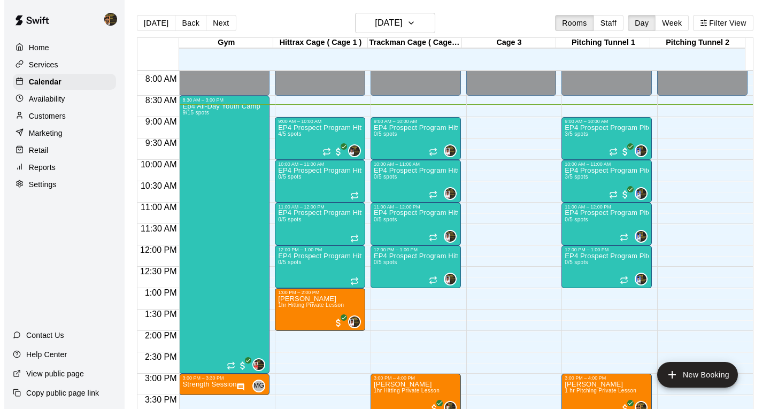
click button "Checkout"
click span "PACKAGE / MEMBERSHIP CREDITS (1 eligible)"
click button "Pay & apply changes"
drag, startPoint x: 536, startPoint y: 376, endPoint x: 546, endPoint y: 377, distance: 10.2
click div "Manage participants & payments Staff ​ 1 staff member(s) Mariel Checo Instructo…"
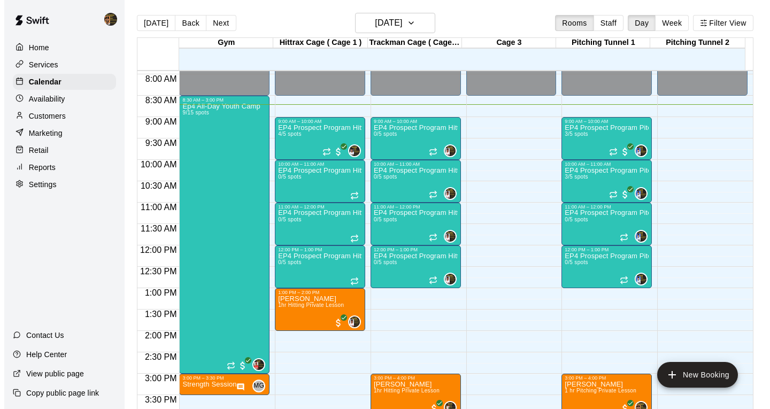
click div "Done"
click button "Done"
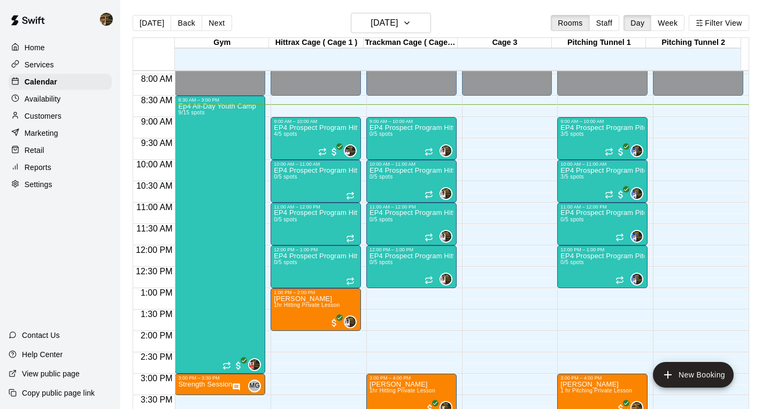
click at [110, 241] on div "Home Services Calendar Availability Customers Marketing Retail Reports Settings…" at bounding box center [60, 204] width 120 height 409
click div "2/5 spots filled"
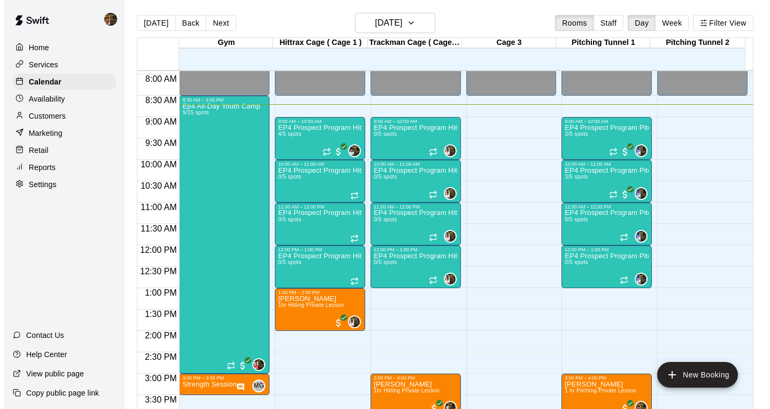
click img "edit"
click div "​"
type input "*"
type input "****"
click div "Aidan Savinon Prospect Program 12 month commitment aidansavinon21@gmail.com"
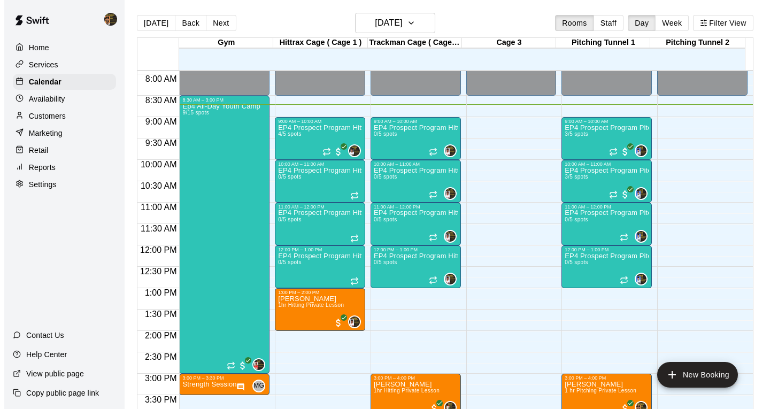
click span "(Current)"
click button "Checkout"
click span "PACKAGE / MEMBERSHIP CREDITS (1 eligible)"
click button "Pay & apply changes"
click icon "Mark attendance"
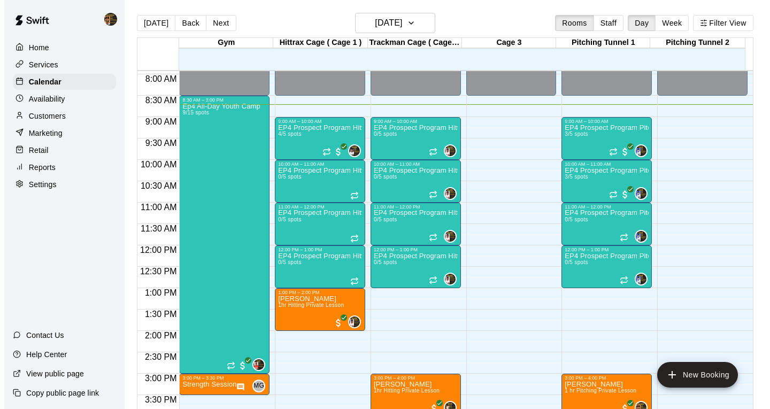
click p "Mark attended"
click button "Done"
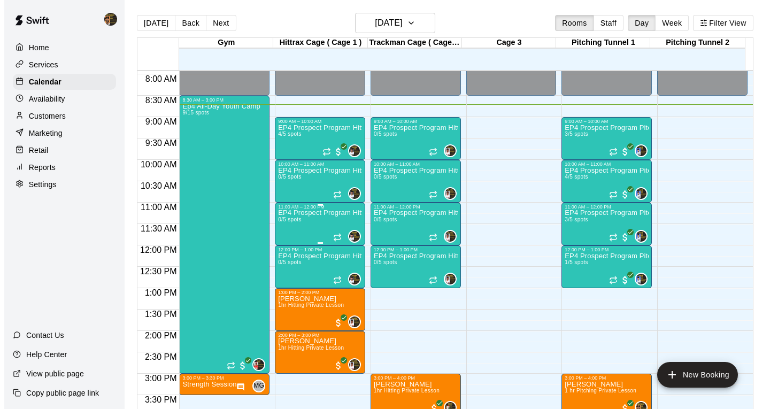
drag, startPoint x: 572, startPoint y: 279, endPoint x: 572, endPoint y: 285, distance: 6.4
click div
click img "edit"
click div "​"
click icon "Mark attendance"
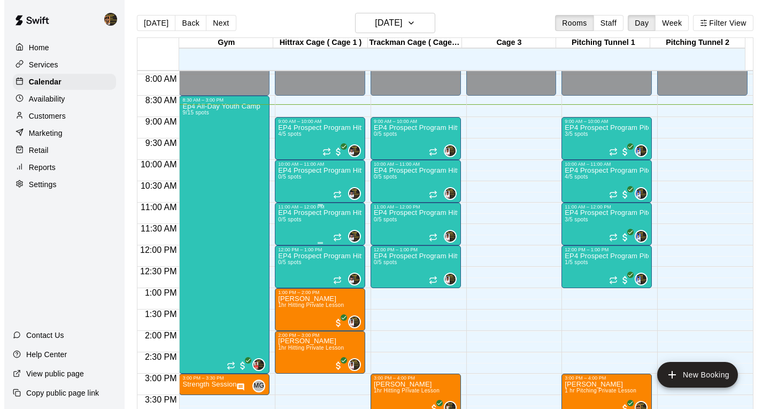
drag, startPoint x: 515, startPoint y: 293, endPoint x: 512, endPoint y: 301, distance: 8.5
click li "Mark attended"
click input "Start typing to search customers..."
type input "****"
click span "ehernandez0734@gmail.com"
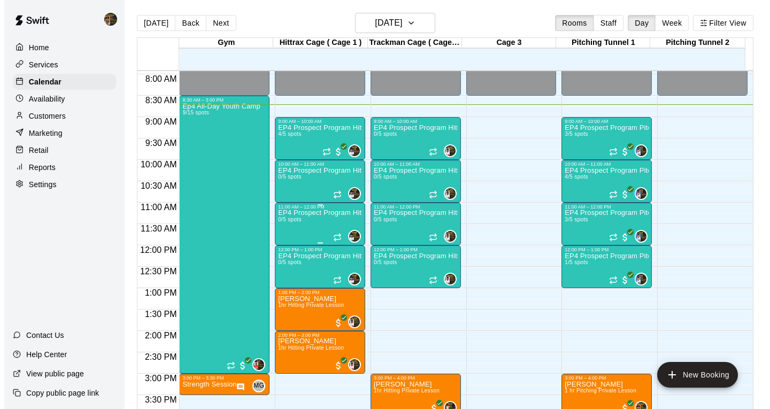
click span "(Current)"
click button "Checkout"
click span "PACKAGE / MEMBERSHIP CREDITS (1 eligible)"
click button "Pay & apply changes"
click icon "Mark attendance"
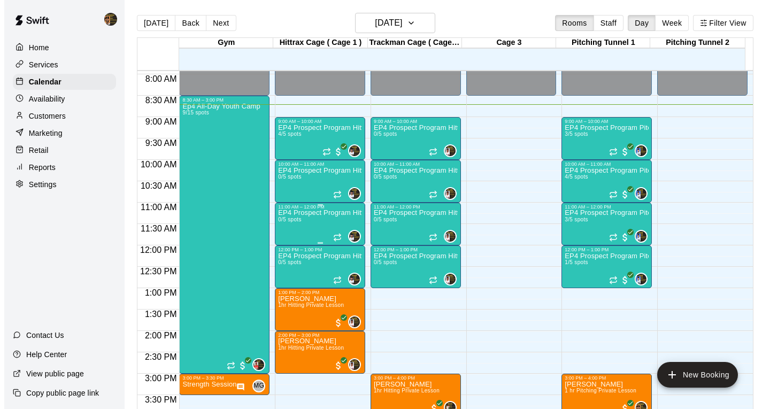
click p "Mark attended"
click button "Done"
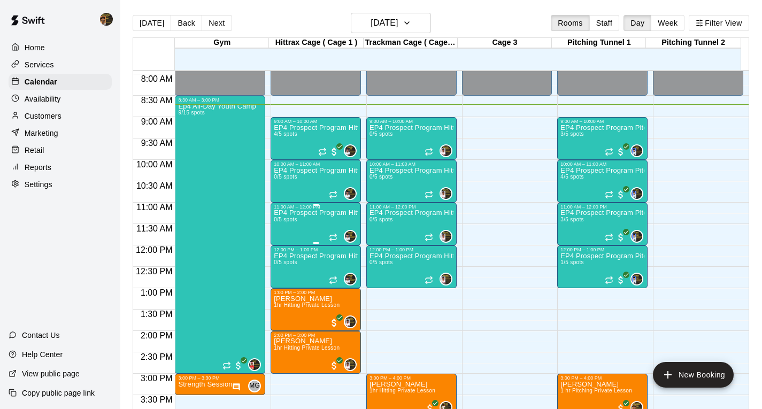
drag, startPoint x: 134, startPoint y: 282, endPoint x: 124, endPoint y: 285, distance: 10.7
click at [124, 285] on main "Today Back Next Tuesday Aug 19 Rooms Staff Day Week Filter View Gym 19 Tue Hitt…" at bounding box center [441, 213] width 642 height 426
click at [103, 289] on div "Home Services Calendar Availability Customers Marketing Retail Reports Settings…" at bounding box center [60, 204] width 120 height 409
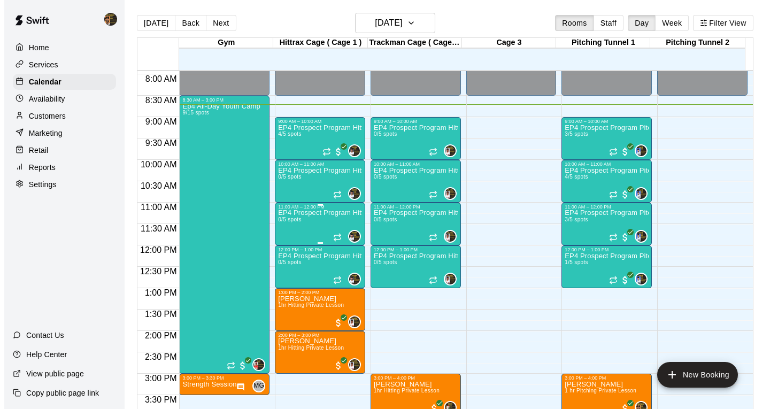
click img "edit"
click div "​"
type input "******"
click span "elijahbatista56@gmail.com"
click div "Tuesday, August 19: 12:00 PM (Current)"
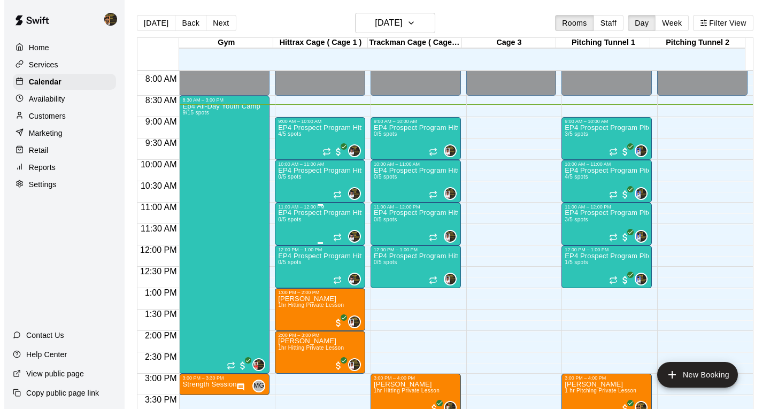
click button "Checkout"
click span "PACKAGE / MEMBERSHIP CREDITS (1 eligible)"
click button "Pay & apply changes"
click icon "Mark attendance"
click p "Mark attended"
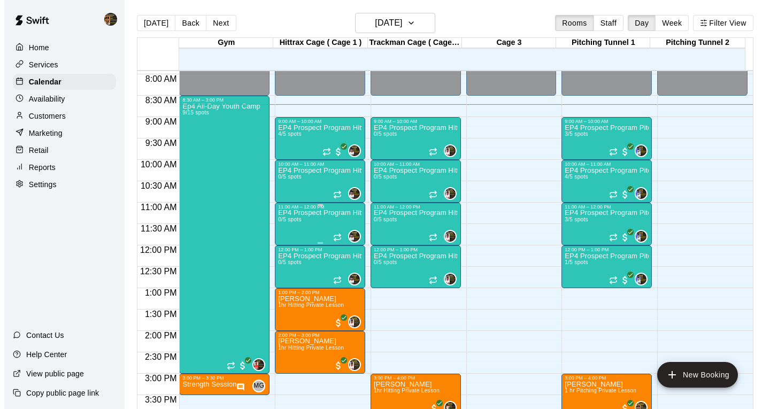
click button "Done"
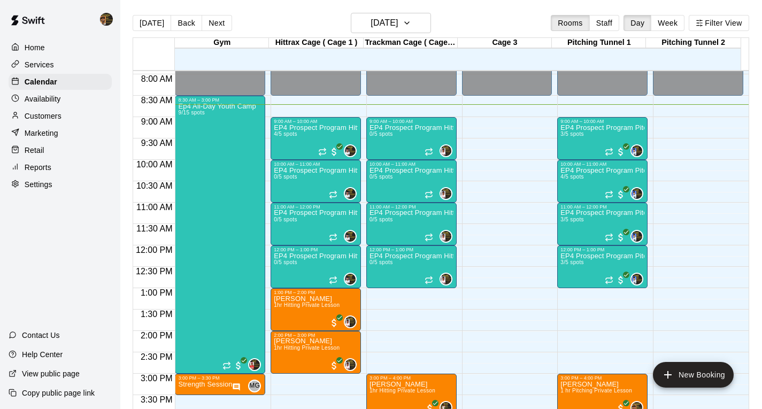
click at [28, 116] on p "Customers" at bounding box center [43, 116] width 37 height 11
drag, startPoint x: 242, startPoint y: 57, endPoint x: 242, endPoint y: 83, distance: 26.7
click div "​ ​ Columns 0 Filters Name Created At Email Phone Number Age Memberships Gina M…"
type input "**"
click p "Madelyn Ng"
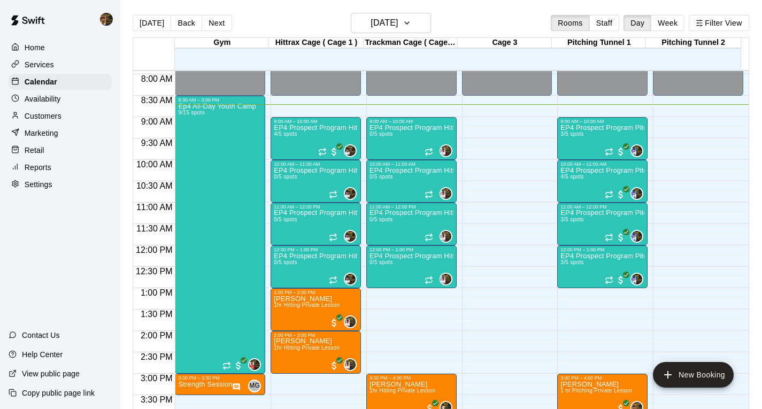
click button "Payments"
click button "New Charge"
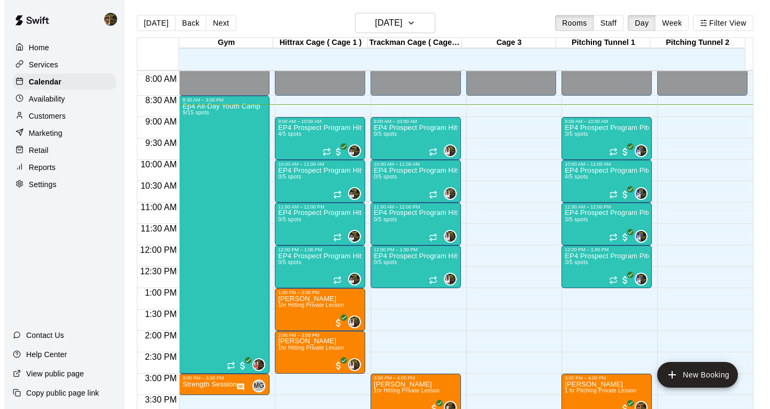
click input "*"
type input "*"
type input "****"
click div "* ​"
type textarea "******"
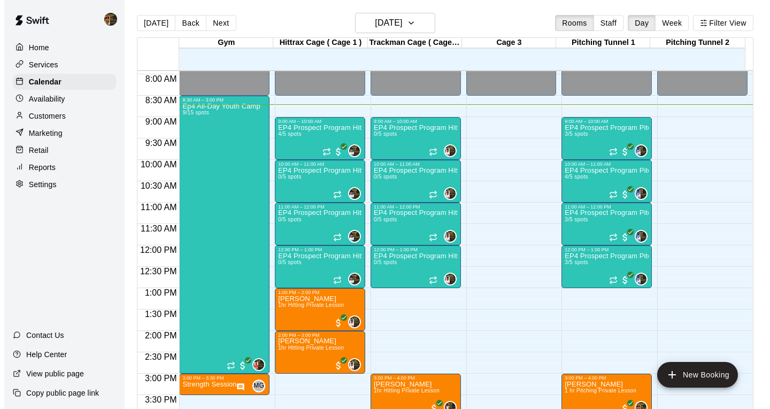
click button "Issue charge"
type input "*"
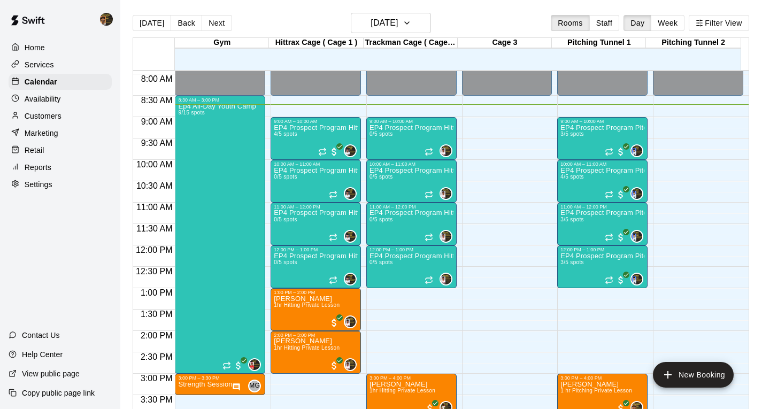
click at [42, 80] on p "Calendar" at bounding box center [41, 82] width 33 height 11
click at [43, 119] on p "Customers" at bounding box center [43, 116] width 37 height 11
click input "Search customers by name or email"
type input "***"
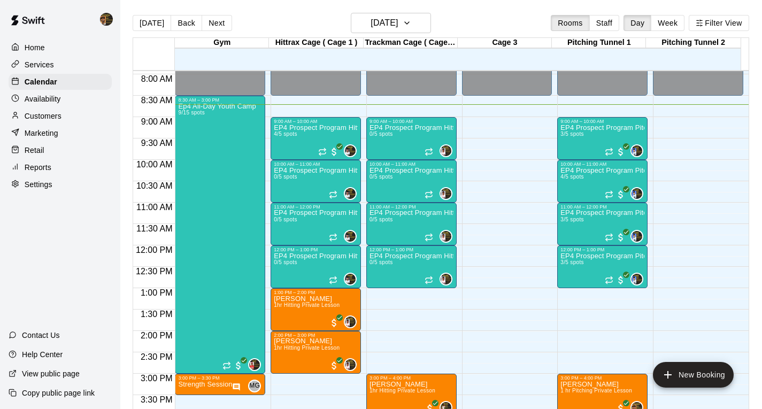
click span "gkrakowsky@gmail.com"
click button "Contact"
select select "**"
click at [41, 83] on p "Calendar" at bounding box center [41, 82] width 33 height 11
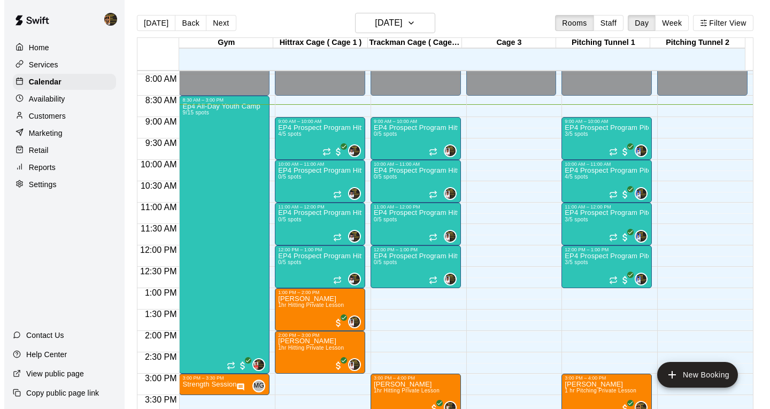
scroll to position [564, 0]
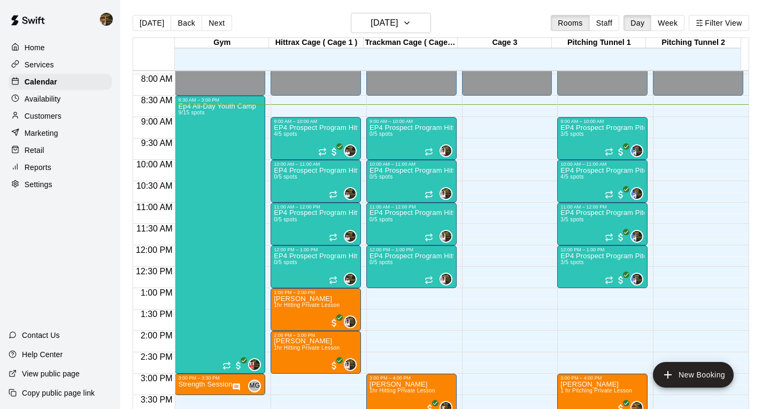
click at [396, 124] on div "12:00 AM – 8:30 AM Closed 9:00 AM – 10:00 AM EP4 Prospect Program Hitting ( 16u…" at bounding box center [411, 245] width 90 height 1027
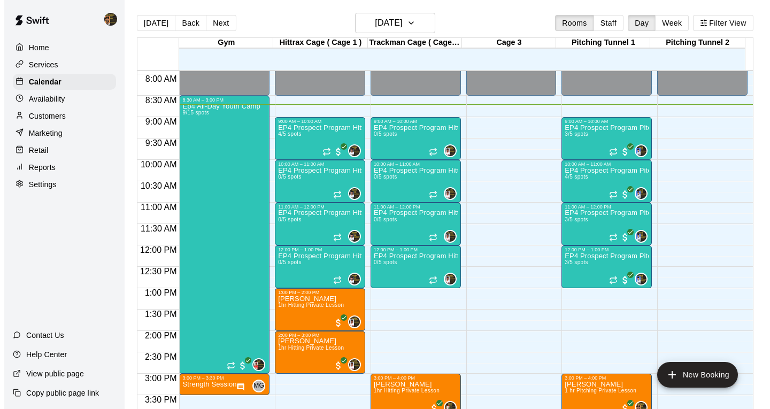
click button "Lesson"
click input "text"
click li "1 hr Pitching Private Lesson"
type input "**********"
click input "********"
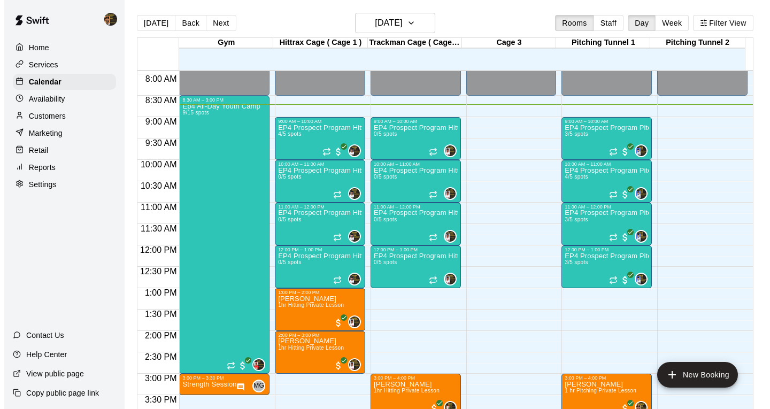
type input "********"
click input "********"
type input "********"
click icon
click input "text"
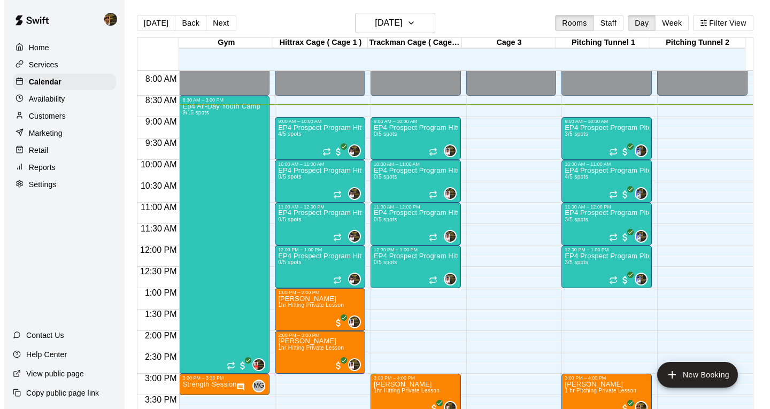
click li "Pitching Tunnel 1"
click button "Create booking & proceed"
click input "Search staff"
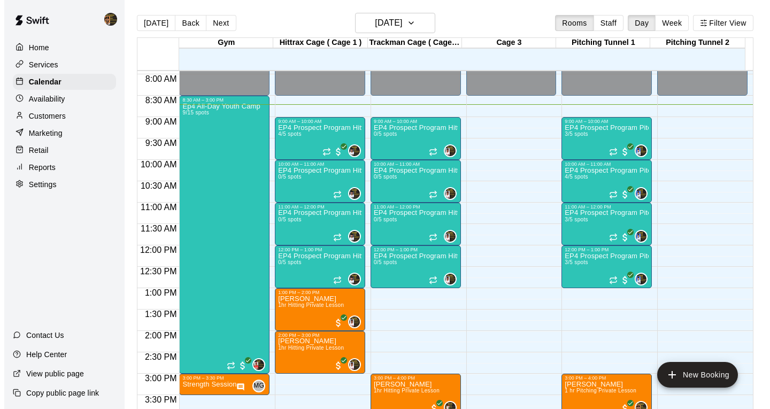
click div "Mariel Checo Instructor"
click input "Start typing to search customers..."
type input "*"
type input "*******"
click p "Gianiel Galarza"
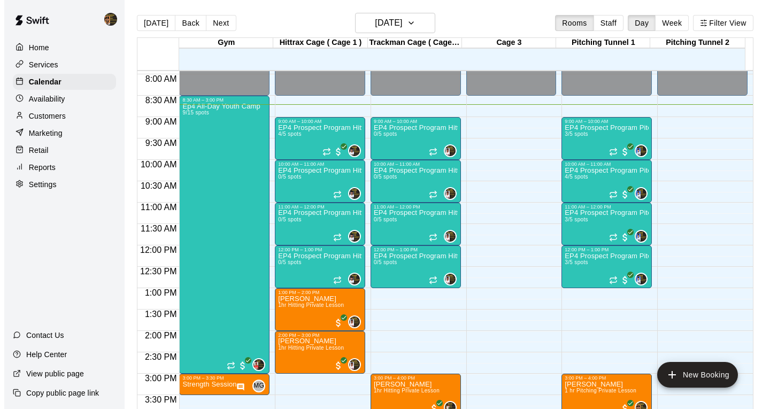
click button "Add"
click button "Checkout"
click button "Cancel"
click button "button"
click button "Done"
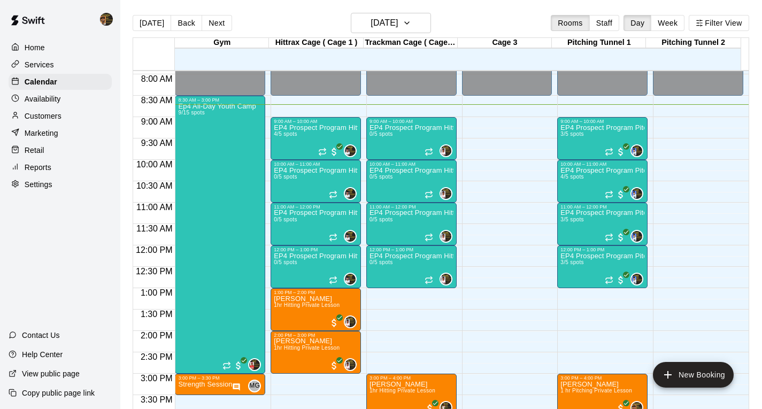
click at [48, 119] on p "Customers" at bounding box center [43, 116] width 37 height 11
click input "Search customers by name or email"
type input "*******"
click div "Stephanie Galarza godegala168@gmail.com"
click button "Credits"
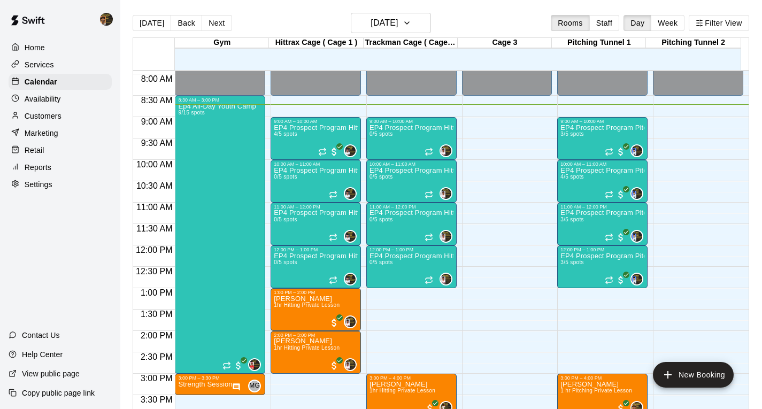
click at [29, 81] on p "Calendar" at bounding box center [41, 82] width 33 height 11
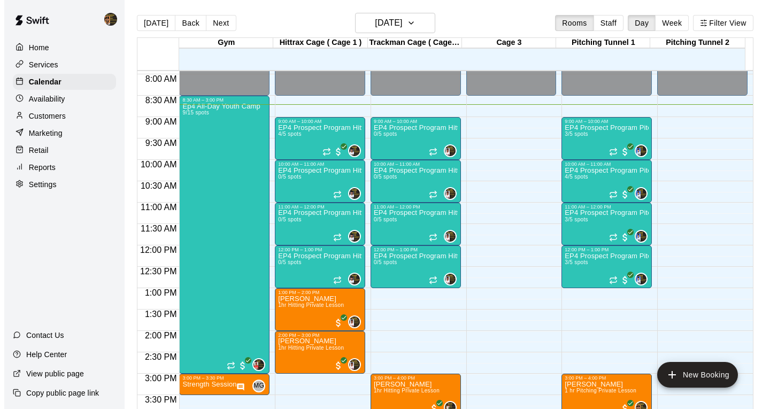
click img "edit"
drag, startPoint x: 297, startPoint y: 207, endPoint x: 310, endPoint y: 258, distance: 52.3
click div "Staff ​ 1 staff member(s) Mariel Checo Instructor Customers Add new ​"
click input "Start typing to search customers..."
type input "*******"
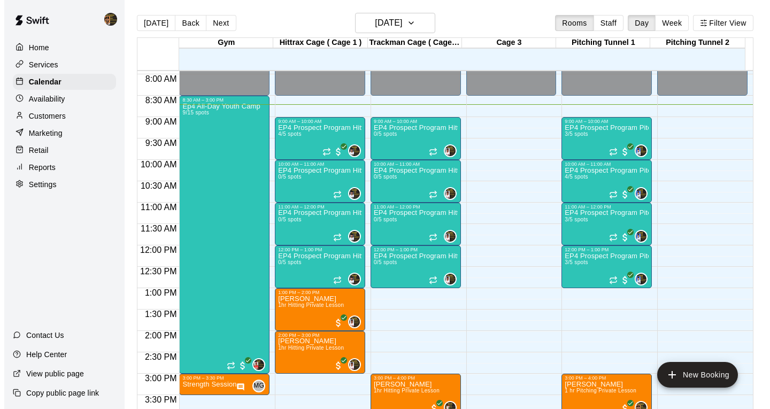
click p "Stephanie Galarza"
click icon "Add"
click button "Checkout"
click span "PACKAGE / MEMBERSHIP CREDITS (1 eligible)"
click button "Pay & apply changes"
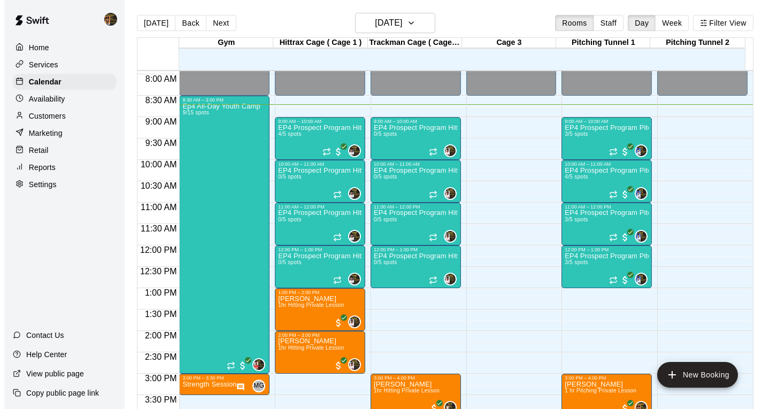
click icon "Mark attendance"
click p "Mark attended"
click button "Done"
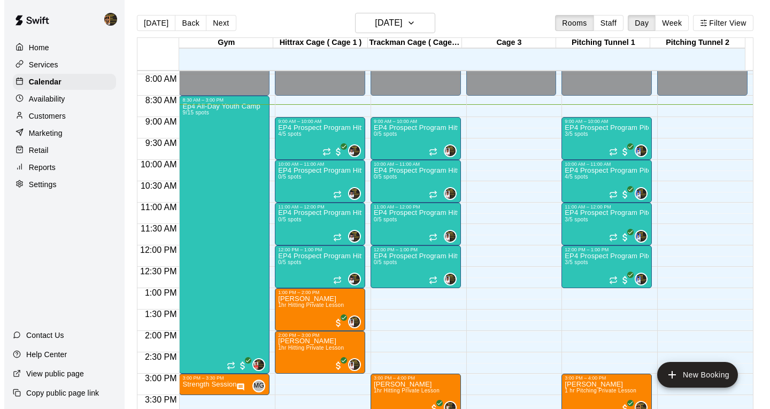
click img "edit"
click icon "Mark attendance"
click p "Mark attended"
click button "Done"
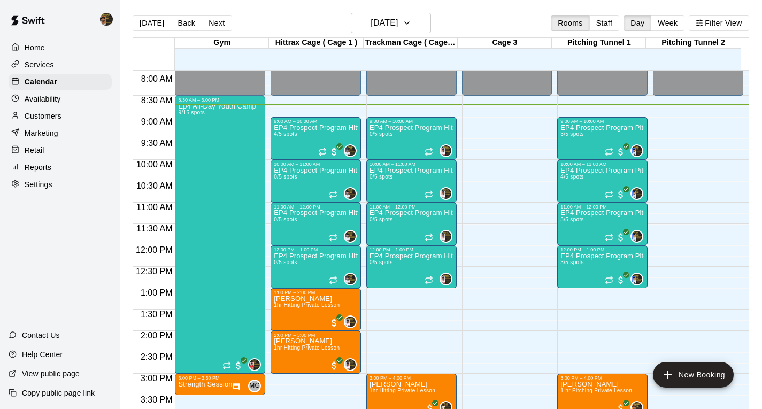
click at [308, 302] on span "1hr Hitting Private Lesson" at bounding box center [307, 305] width 66 height 6
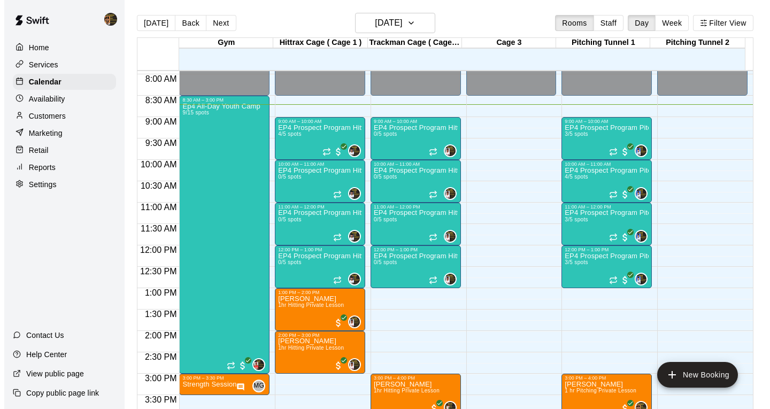
click img "edit"
click icon "Remove"
click input "Search staff"
click p "[PERSON_NAME]"
type input "*****"
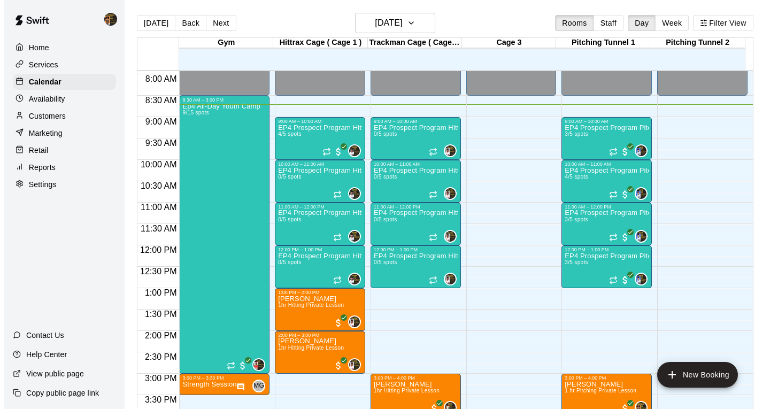
click button "Done"
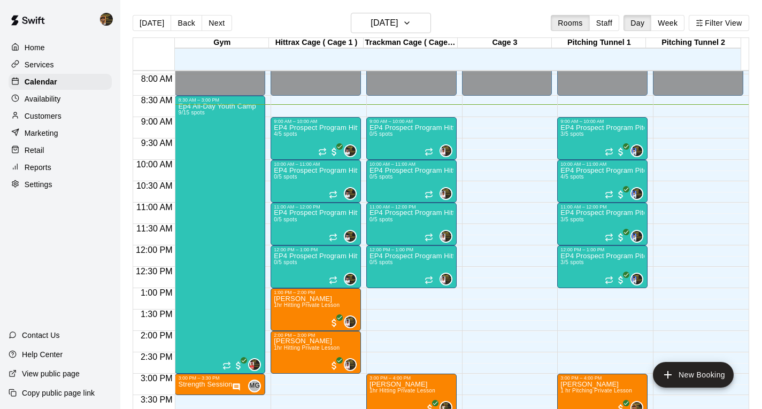
click img "Mariel Checo"
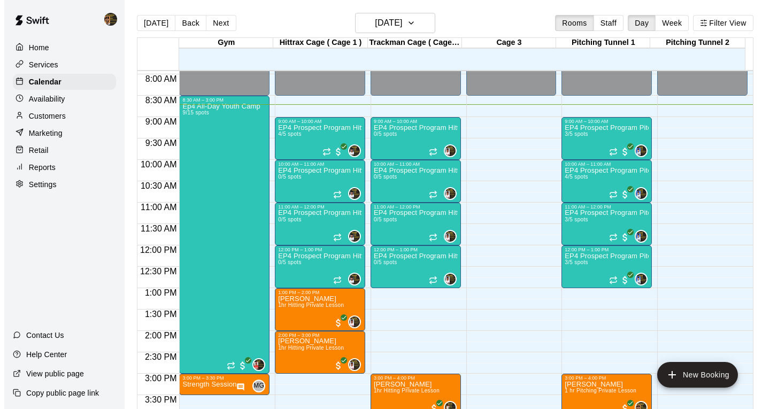
click img "edit"
click icon "Remove"
click button "Done"
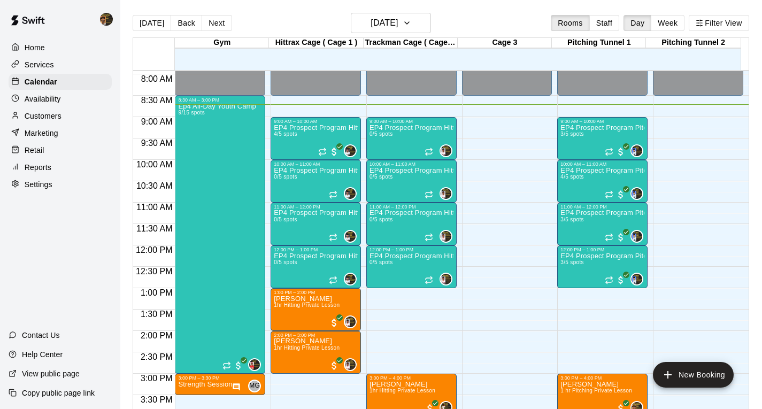
click at [334, 302] on span "1hr Hitting Private Lesson" at bounding box center [307, 305] width 66 height 6
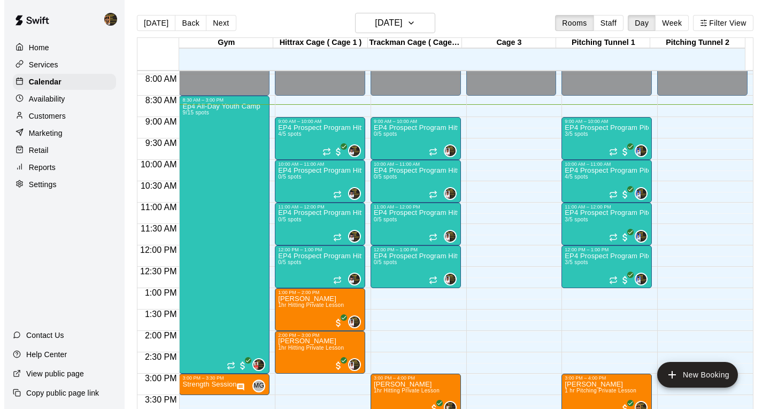
click img "edit"
click input "Search staff"
click li "Mariel Checo Instructor"
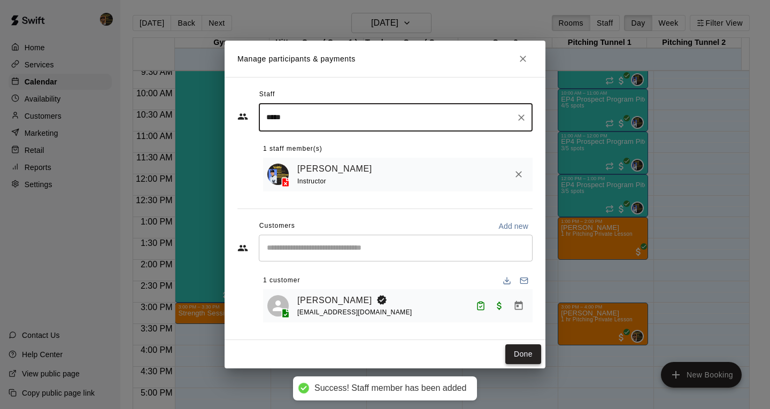
type input "*****"
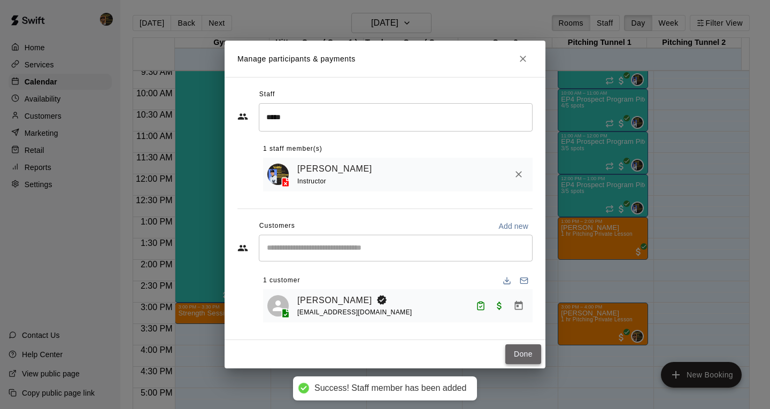
click at [524, 350] on button "Done" at bounding box center [524, 355] width 36 height 20
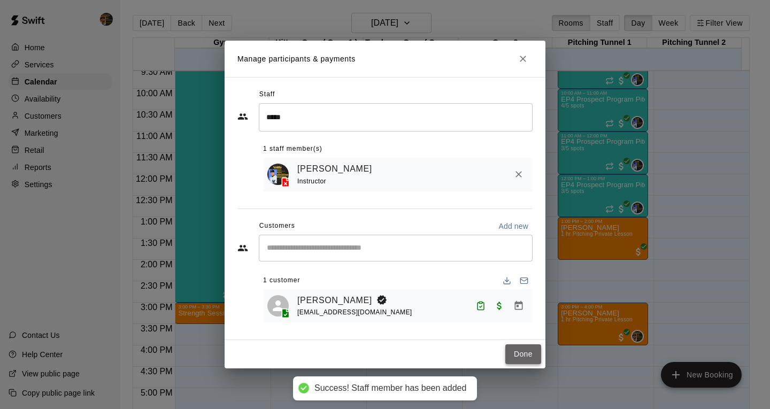
click at [280, 238] on icon "edit" at bounding box center [283, 244] width 13 height 13
click icon
click input "text"
click li "Pitching Tunnel 1"
click icon "Clear"
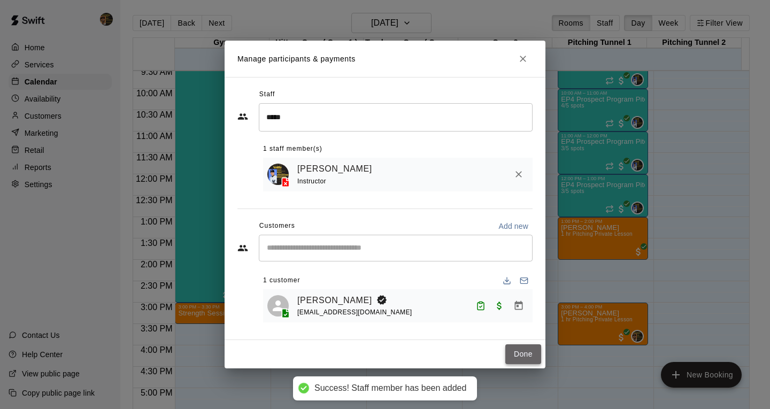
click icon "Close"
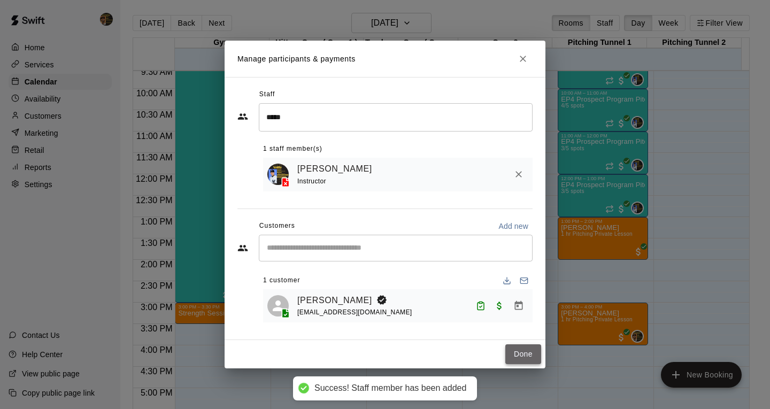
click at [302, 286] on div at bounding box center [385, 204] width 770 height 409
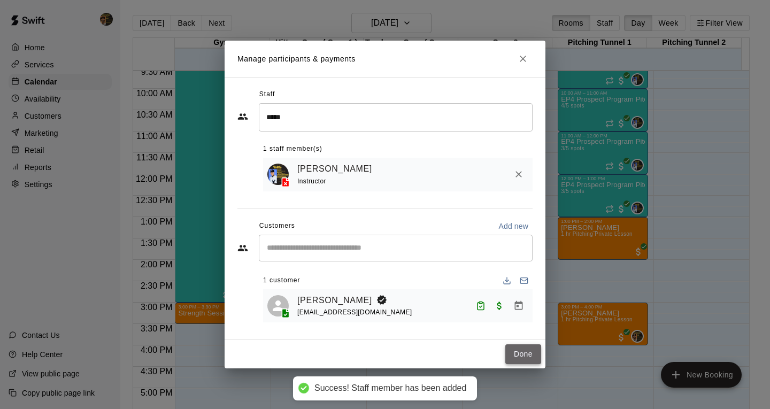
click at [286, 250] on icon "edit" at bounding box center [283, 244] width 13 height 13
click input "********"
type input "********"
click input "********"
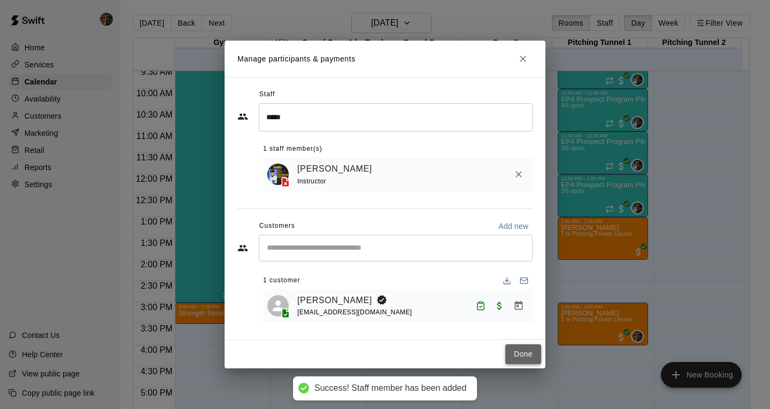
type input "********"
click icon "Close"
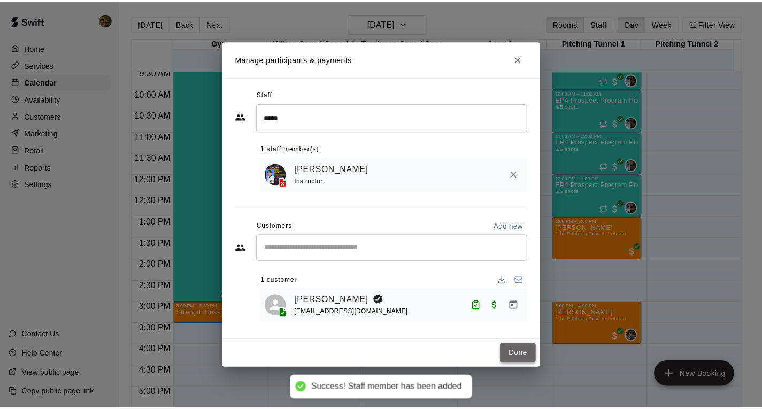
click at [585, 228] on p "Stephanie Galarza" at bounding box center [597, 228] width 72 height 0
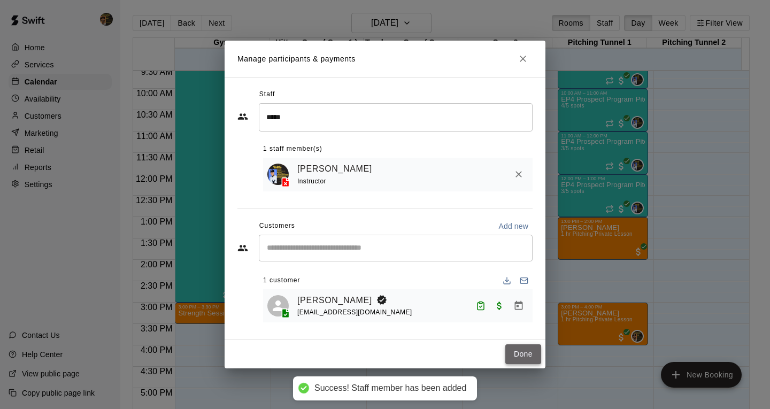
drag, startPoint x: 585, startPoint y: 230, endPoint x: 597, endPoint y: 269, distance: 40.9
click at [597, 269] on div at bounding box center [385, 204] width 770 height 409
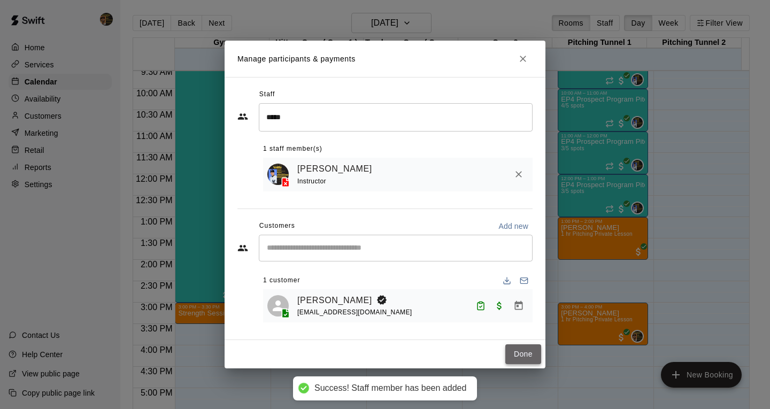
click at [583, 241] on div at bounding box center [385, 204] width 770 height 409
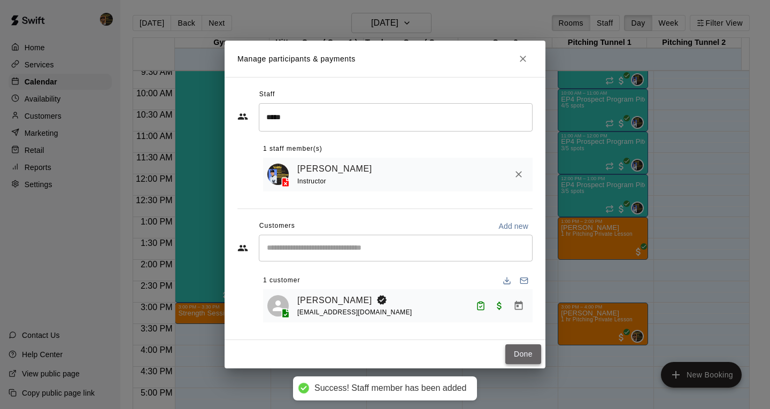
click at [339, 271] on div at bounding box center [385, 204] width 770 height 409
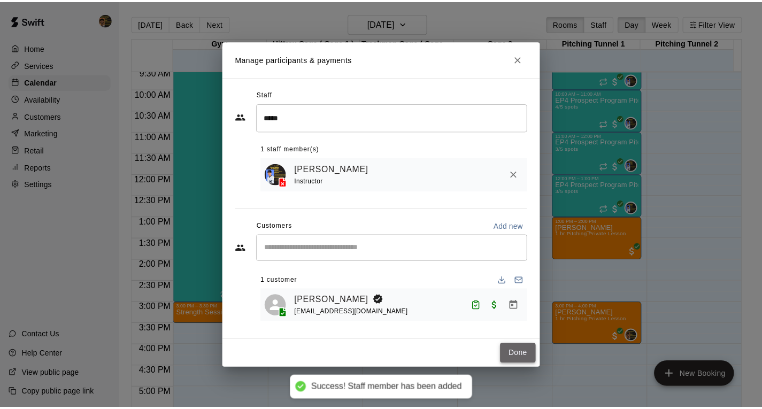
click at [307, 270] on p "Gianiel Galarza" at bounding box center [307, 270] width 66 height 0
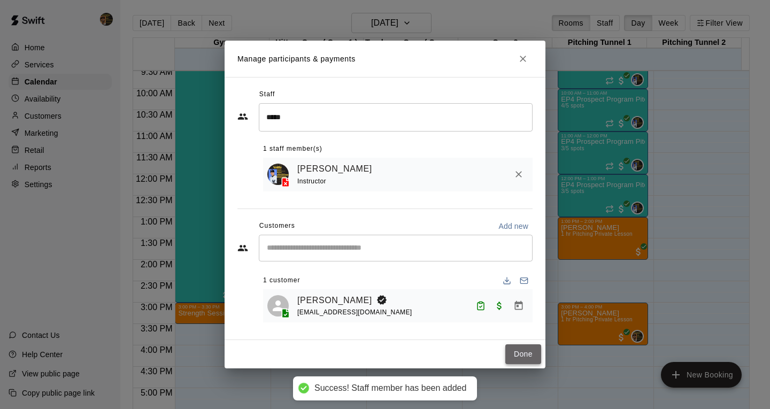
click at [284, 276] on img "edit" at bounding box center [283, 269] width 12 height 12
click at [524, 58] on icon "Close" at bounding box center [523, 59] width 6 height 6
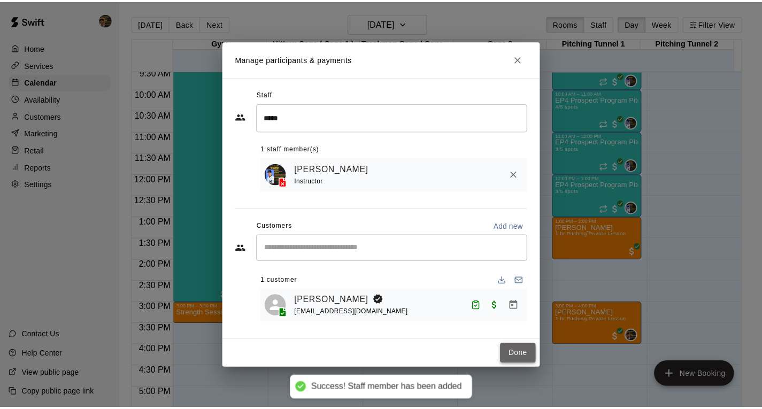
click at [294, 237] on span "1hr Hitting Private Lesson" at bounding box center [307, 234] width 66 height 6
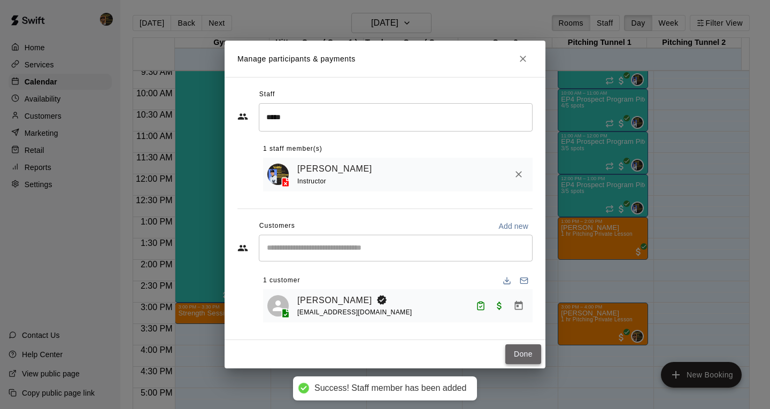
click at [283, 250] on icon "edit" at bounding box center [283, 244] width 13 height 13
click icon
click input "text"
click li "Trackman Cage ( Cage 2 )"
click input "********"
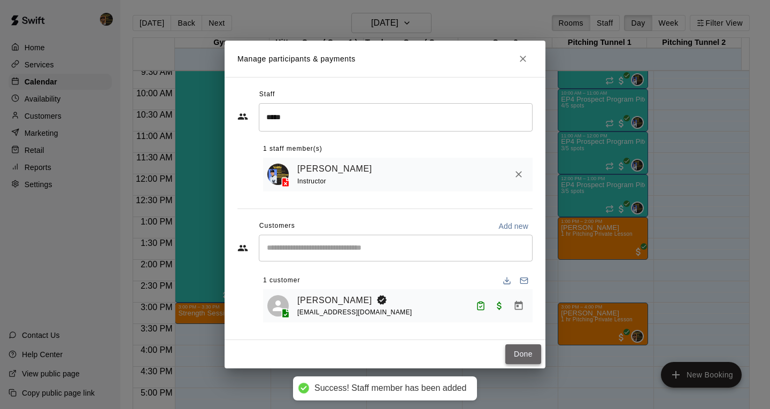
type input "********"
click input "********"
type input "********"
click button "Save booking"
click button "Confirm"
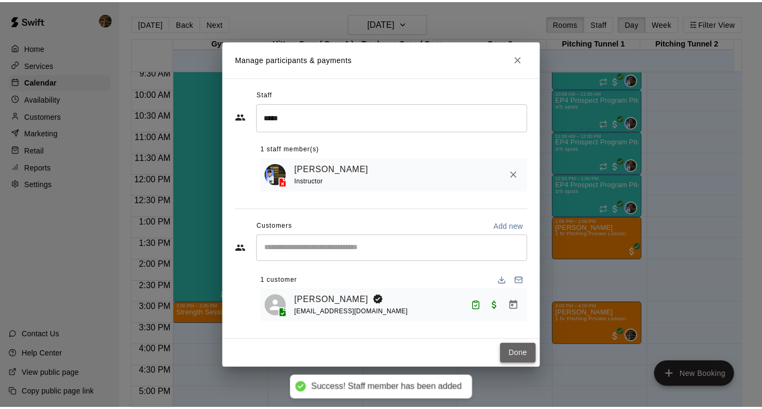
click at [592, 234] on span "1 hr Pitching Private Lesson" at bounding box center [597, 234] width 72 height 6
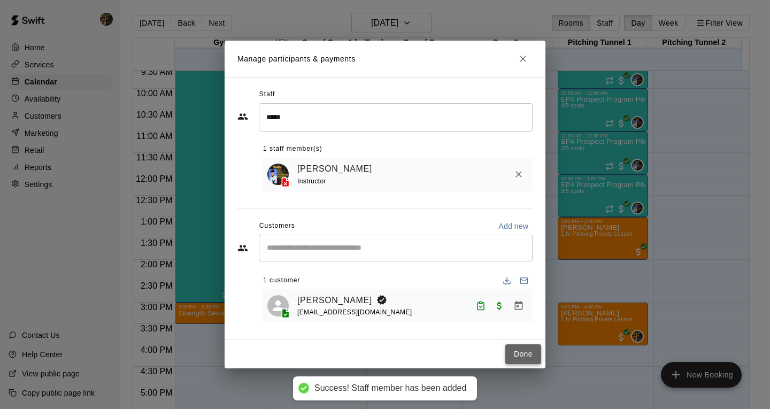
click at [289, 241] on icon "edit" at bounding box center [283, 244] width 13 height 13
click input "********"
type input "********"
click input "********"
type input "********"
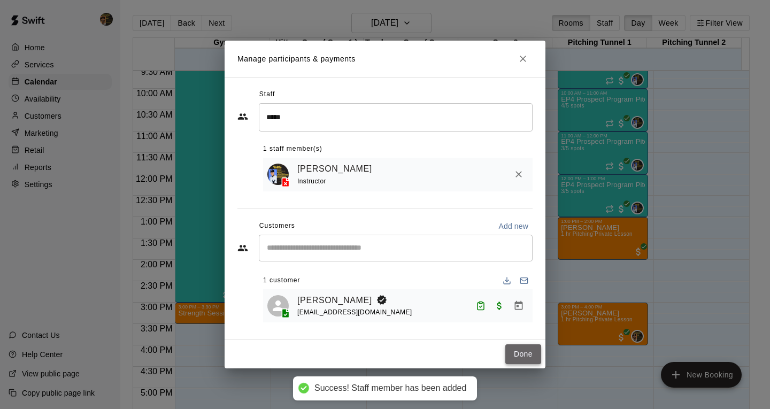
click button "Save booking"
click button "Confirm"
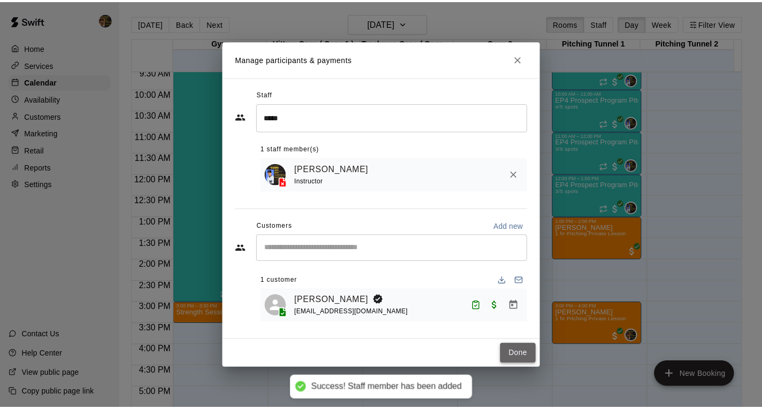
click at [315, 235] on span "1hr Hitting Private Lesson" at bounding box center [307, 234] width 66 height 6
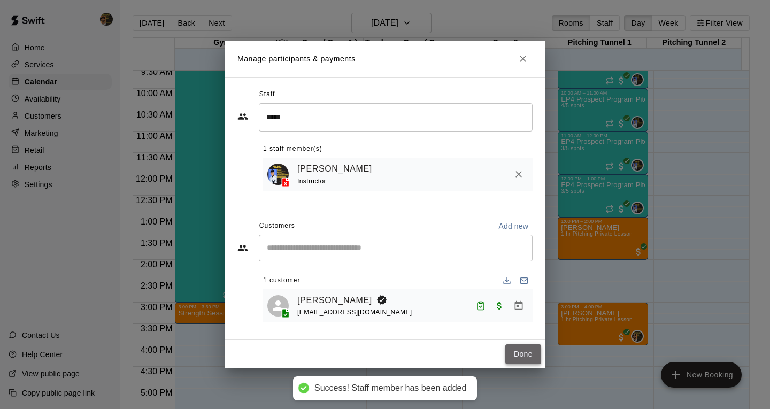
click at [282, 244] on icon "edit" at bounding box center [283, 244] width 10 height 10
click icon
click input "text"
click li "Pitching Tunnel 1"
click button "Save booking"
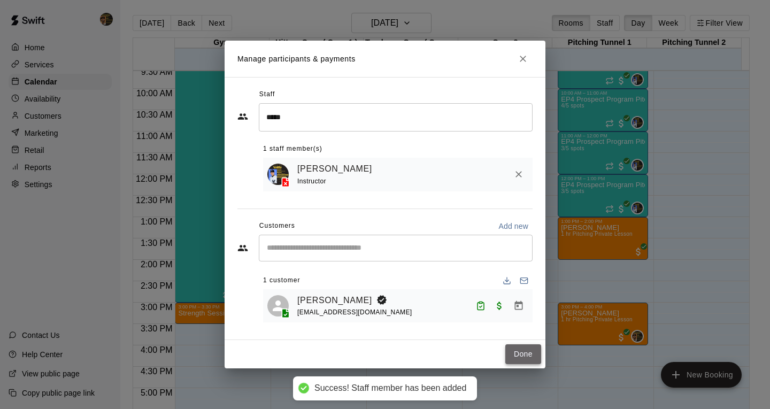
click button "Confirm"
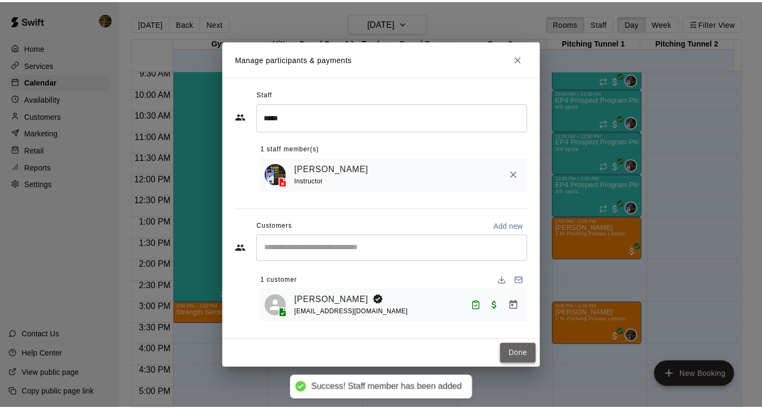
click at [591, 314] on p "Stephanie Galarza" at bounding box center [597, 314] width 72 height 0
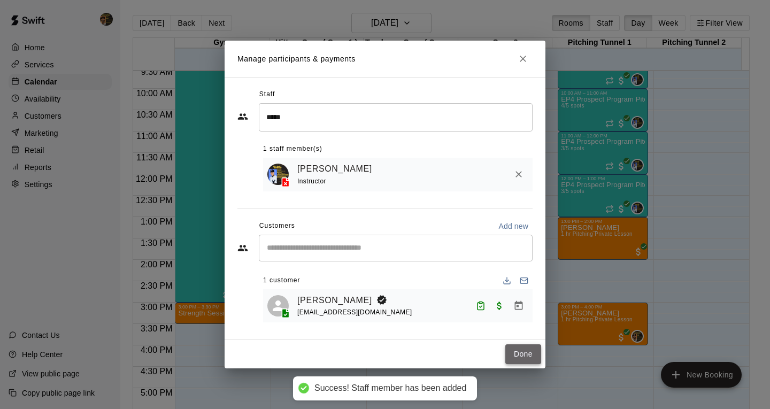
click at [289, 276] on img "edit" at bounding box center [283, 269] width 12 height 12
drag, startPoint x: 353, startPoint y: 127, endPoint x: 355, endPoint y: 133, distance: 7.0
click at [355, 133] on div "Staff ​" at bounding box center [385, 138] width 295 height 105
click input "Search staff"
click span "Instructor"
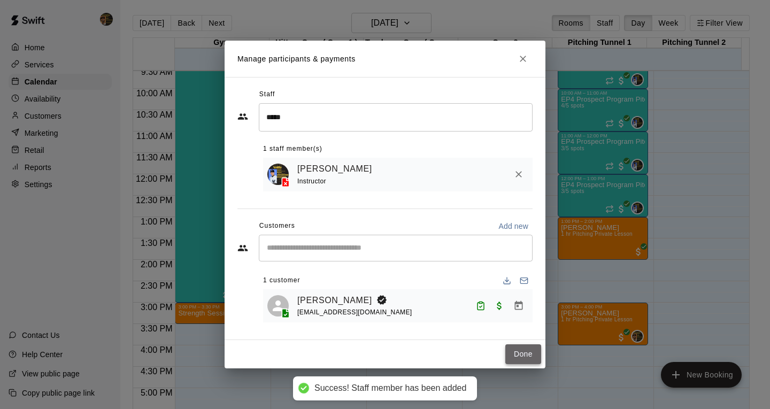
type input "*****"
click button "Done"
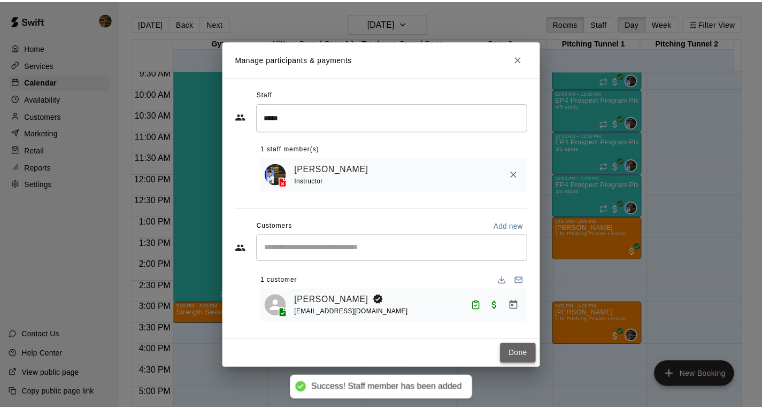
click at [31, 151] on p "Retail" at bounding box center [35, 150] width 20 height 11
click icon "button"
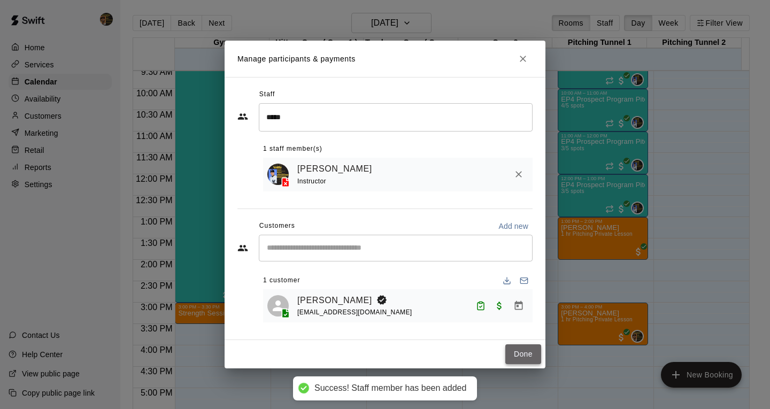
click button "Add Customer"
click input "text"
type input "*"
type input "*****"
click button "Add"
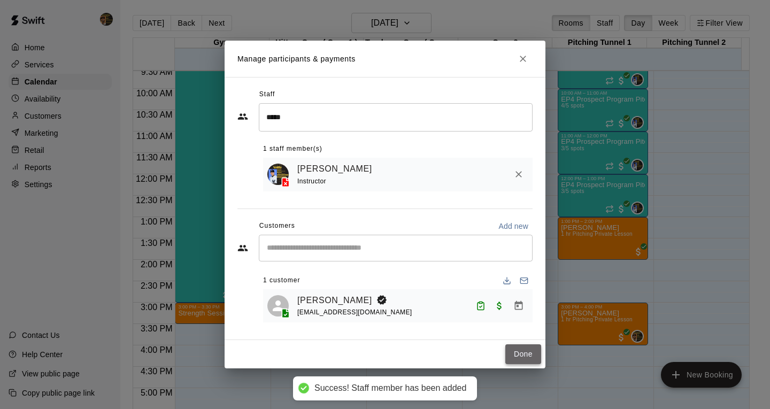
click button "Added"
click p "Products"
click img "button"
click icon "Close"
click button "Empty cart"
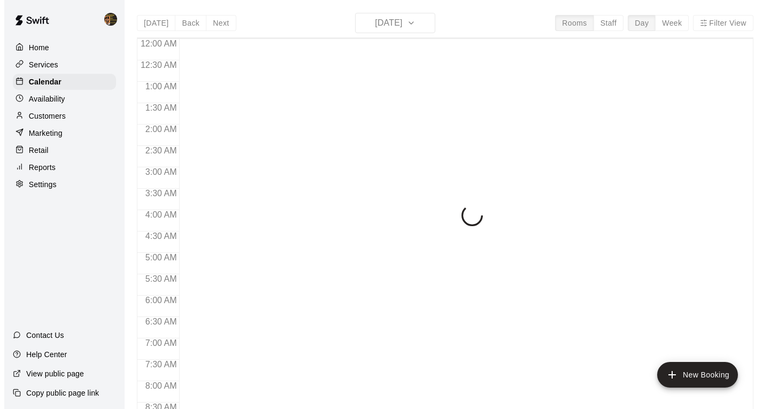
scroll to position [338, 0]
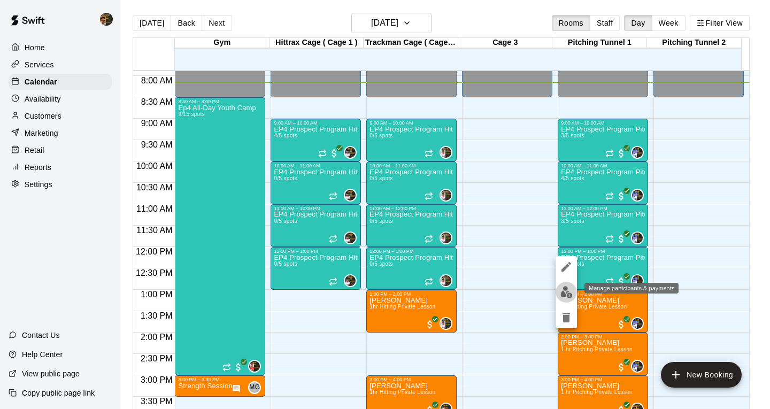
click at [570, 295] on img "edit" at bounding box center [567, 292] width 12 height 12
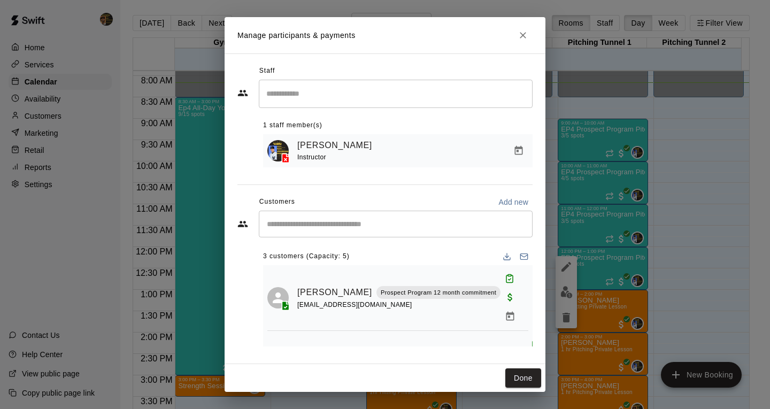
click at [339, 233] on div "​" at bounding box center [396, 224] width 274 height 27
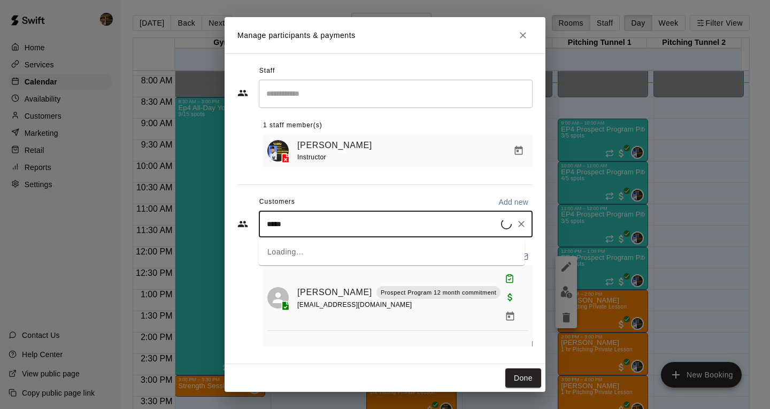
type input "******"
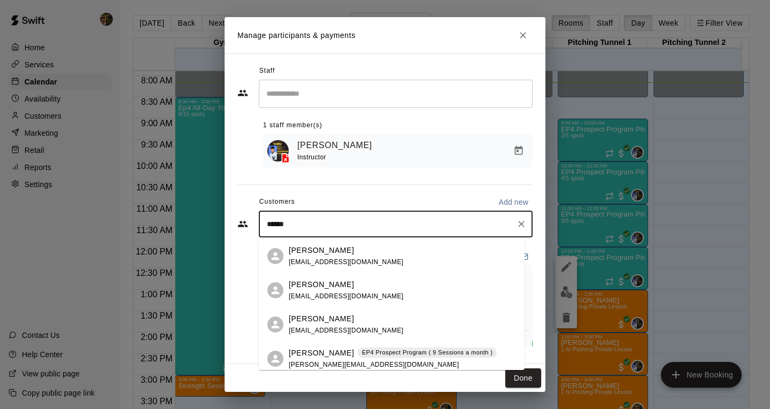
click at [324, 356] on p "Hunter Zelznick" at bounding box center [321, 353] width 65 height 11
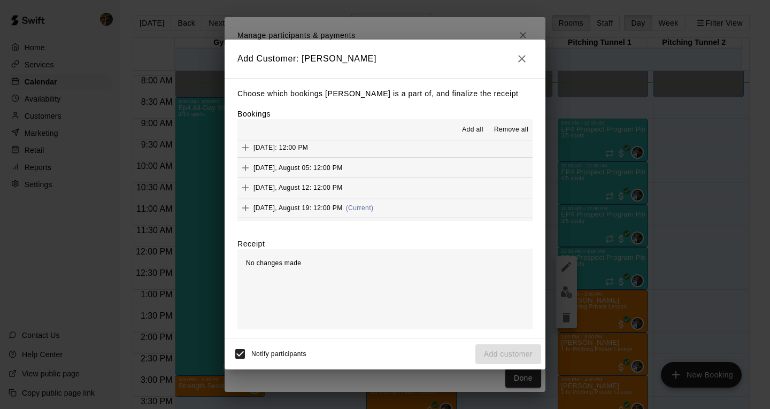
scroll to position [101, 0]
click at [246, 194] on icon "Add" at bounding box center [245, 191] width 11 height 11
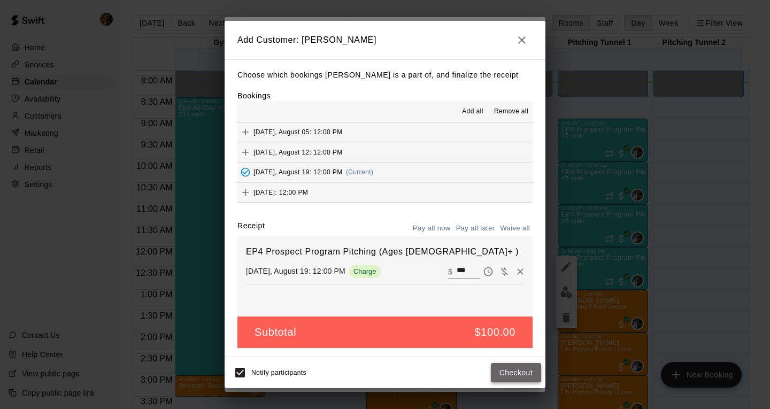
click at [521, 372] on button "Checkout" at bounding box center [516, 373] width 50 height 20
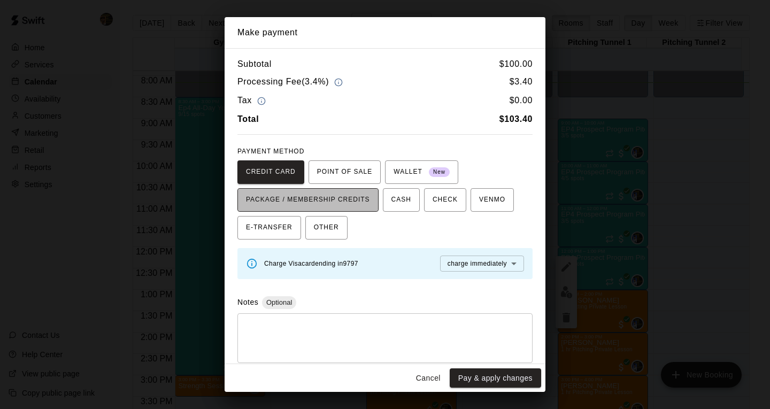
click at [327, 201] on span "PACKAGE / MEMBERSHIP CREDITS" at bounding box center [308, 200] width 124 height 17
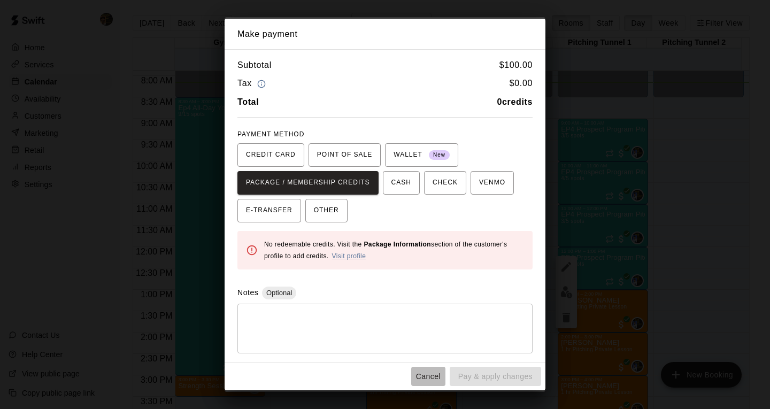
click at [423, 378] on button "Cancel" at bounding box center [428, 377] width 34 height 20
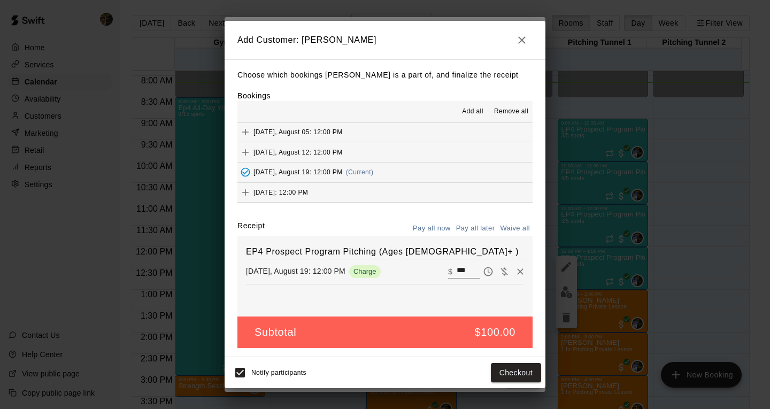
click at [499, 178] on button "Tuesday, August 19: 12:00 PM (Current)" at bounding box center [385, 173] width 295 height 20
click at [525, 42] on icon "button" at bounding box center [521, 39] width 7 height 7
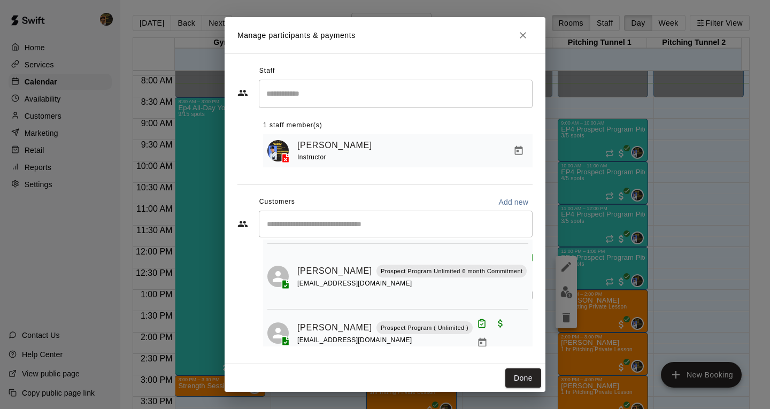
scroll to position [2, 0]
click at [521, 377] on button "Done" at bounding box center [524, 379] width 36 height 20
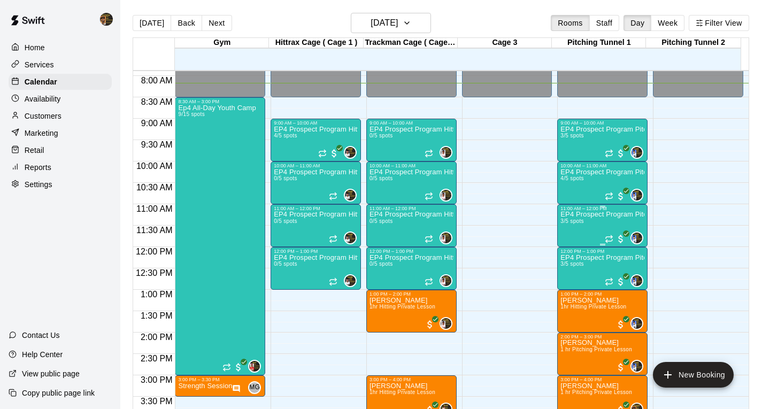
click at [590, 215] on p "EP4 Prospect Program Pitching" at bounding box center [603, 215] width 84 height 0
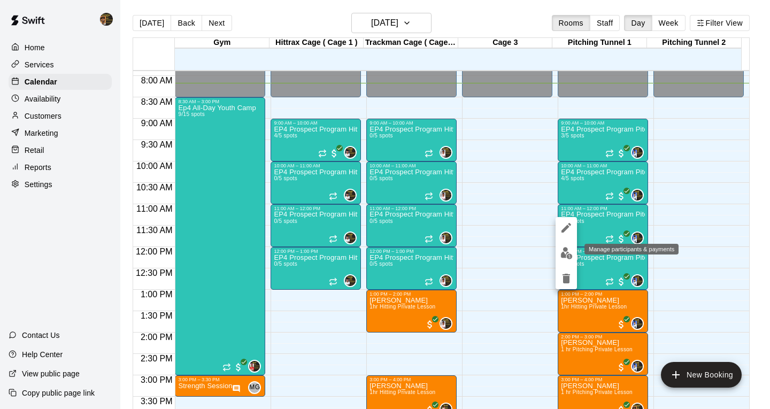
click at [563, 253] on img "edit" at bounding box center [567, 253] width 12 height 12
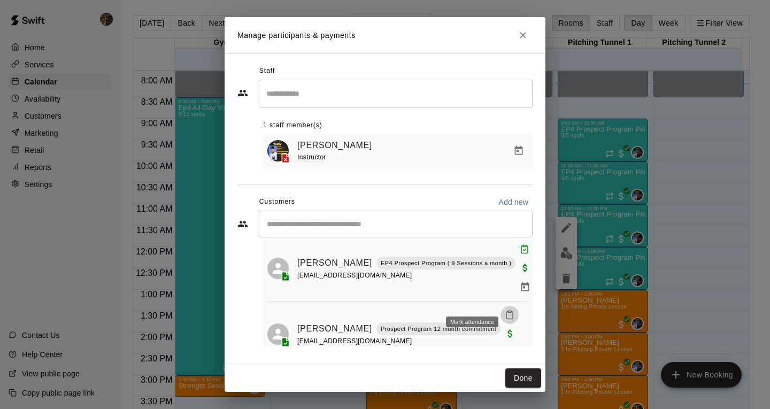
click at [505, 310] on icon "Mark attendance" at bounding box center [510, 315] width 10 height 10
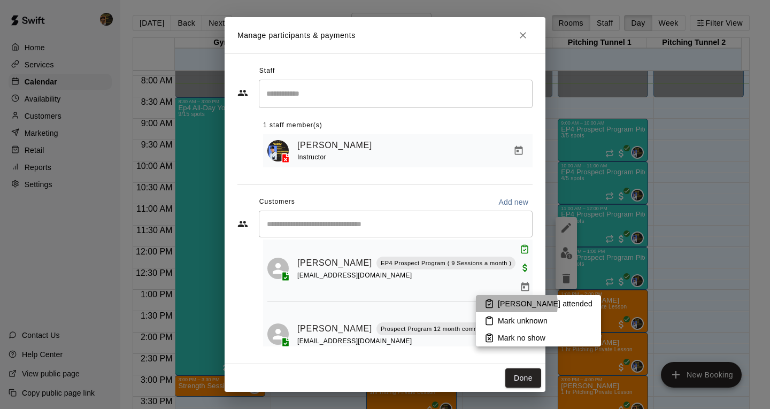
click at [506, 304] on p "Mark attended" at bounding box center [545, 304] width 95 height 11
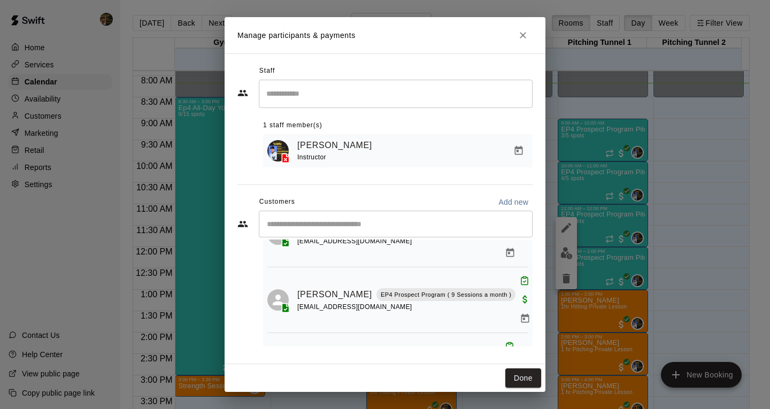
scroll to position [95, 0]
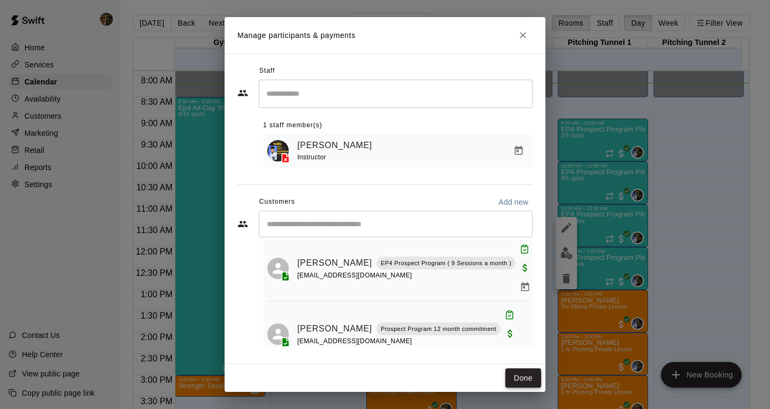
click at [516, 372] on button "Done" at bounding box center [524, 379] width 36 height 20
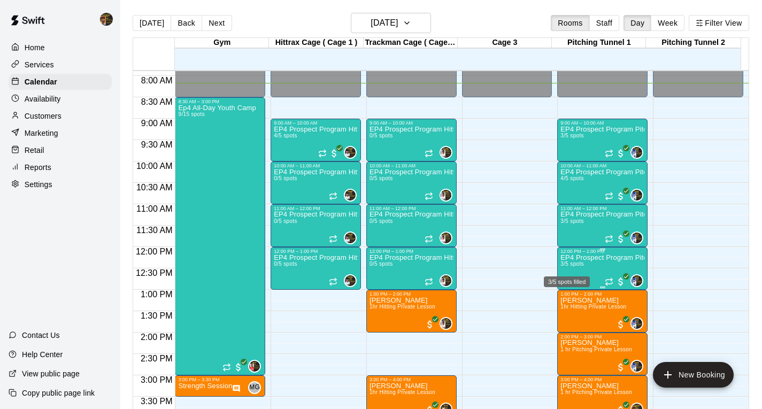
click at [567, 267] on span "3/5 spots" at bounding box center [573, 264] width 24 height 6
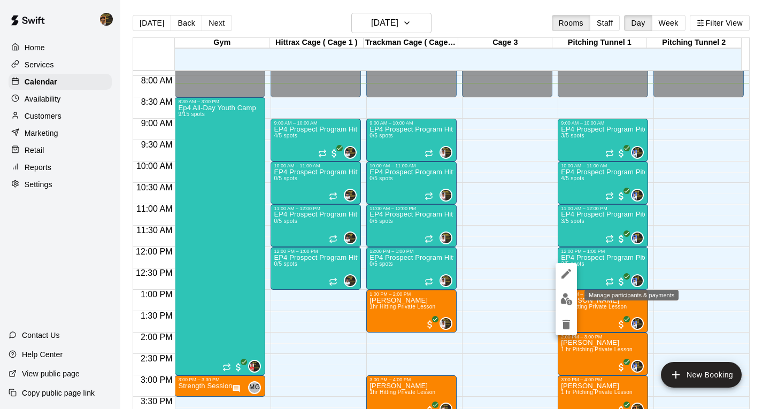
click at [565, 301] on img "edit" at bounding box center [567, 299] width 12 height 12
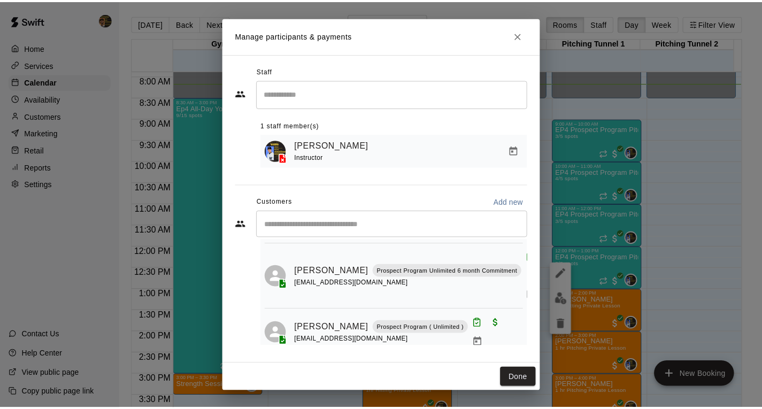
scroll to position [2, 0]
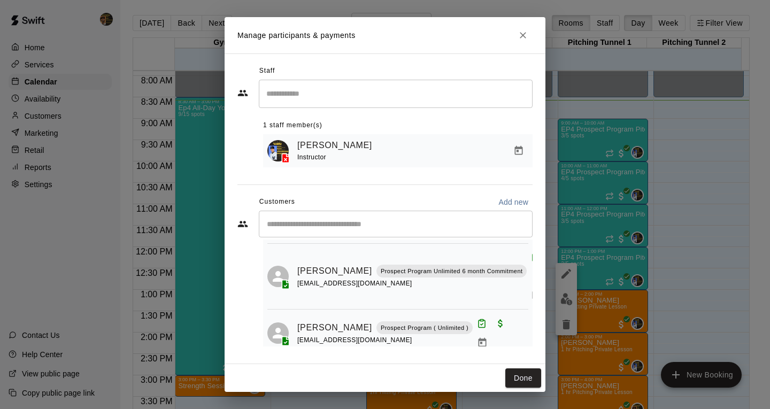
click at [524, 32] on icon "Close" at bounding box center [523, 35] width 11 height 11
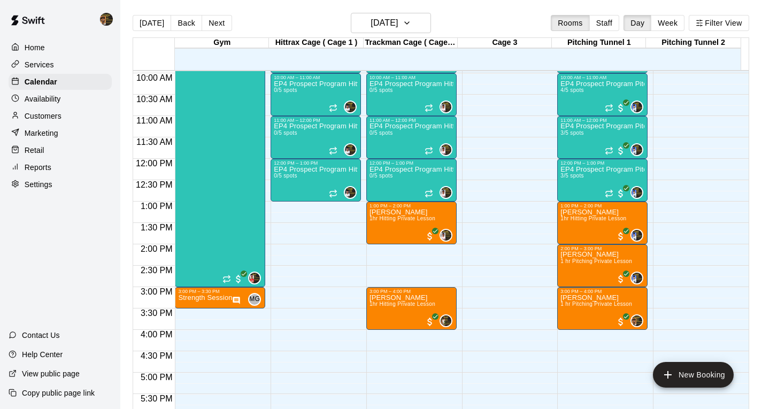
scroll to position [445, 0]
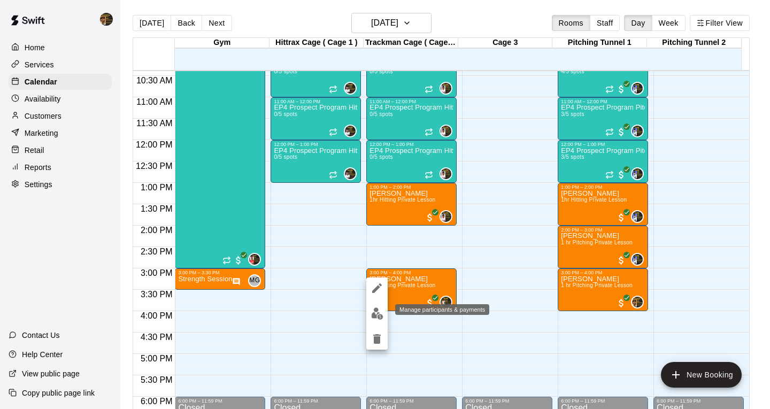
click at [380, 314] on img "edit" at bounding box center [377, 314] width 12 height 12
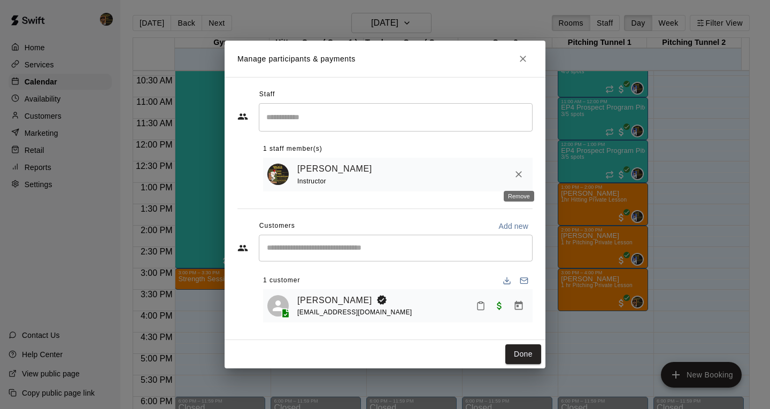
click at [523, 178] on icon "Remove" at bounding box center [519, 174] width 11 height 11
click at [493, 122] on input "Search staff" at bounding box center [396, 117] width 264 height 19
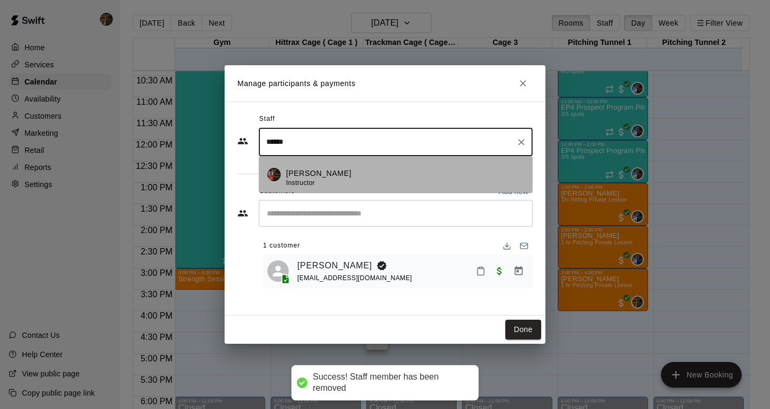
click at [431, 180] on div "Julian Hunt Instructor" at bounding box center [405, 178] width 238 height 21
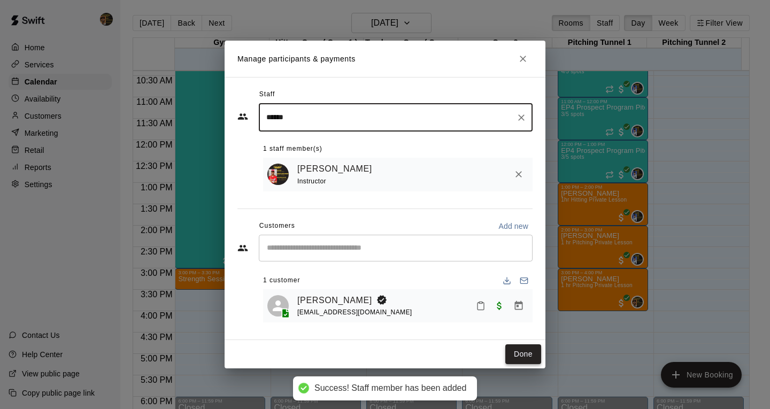
type input "******"
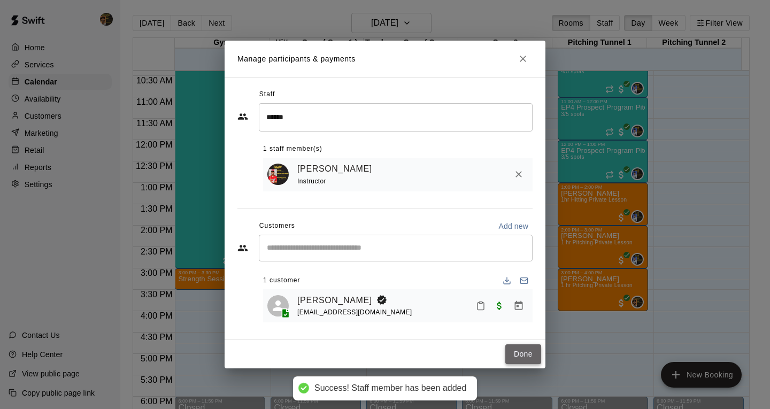
click at [509, 355] on button "Done" at bounding box center [524, 355] width 36 height 20
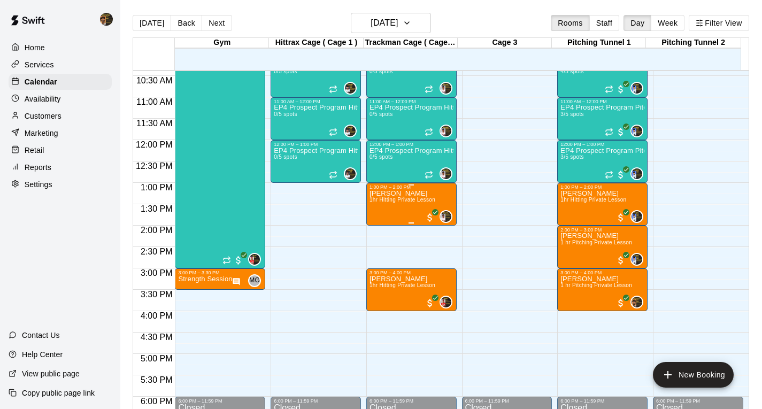
click at [384, 211] on div "Gianiel Galarza 1hr Hitting Private Lesson" at bounding box center [403, 394] width 66 height 409
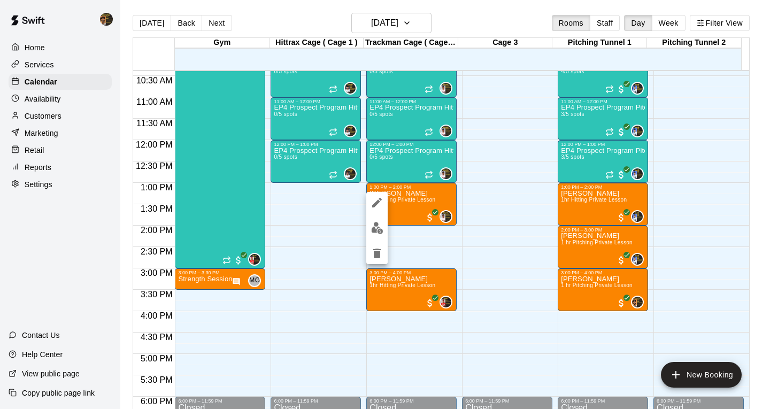
click at [417, 290] on div at bounding box center [385, 204] width 770 height 409
